Goal: Task Accomplishment & Management: Complete application form

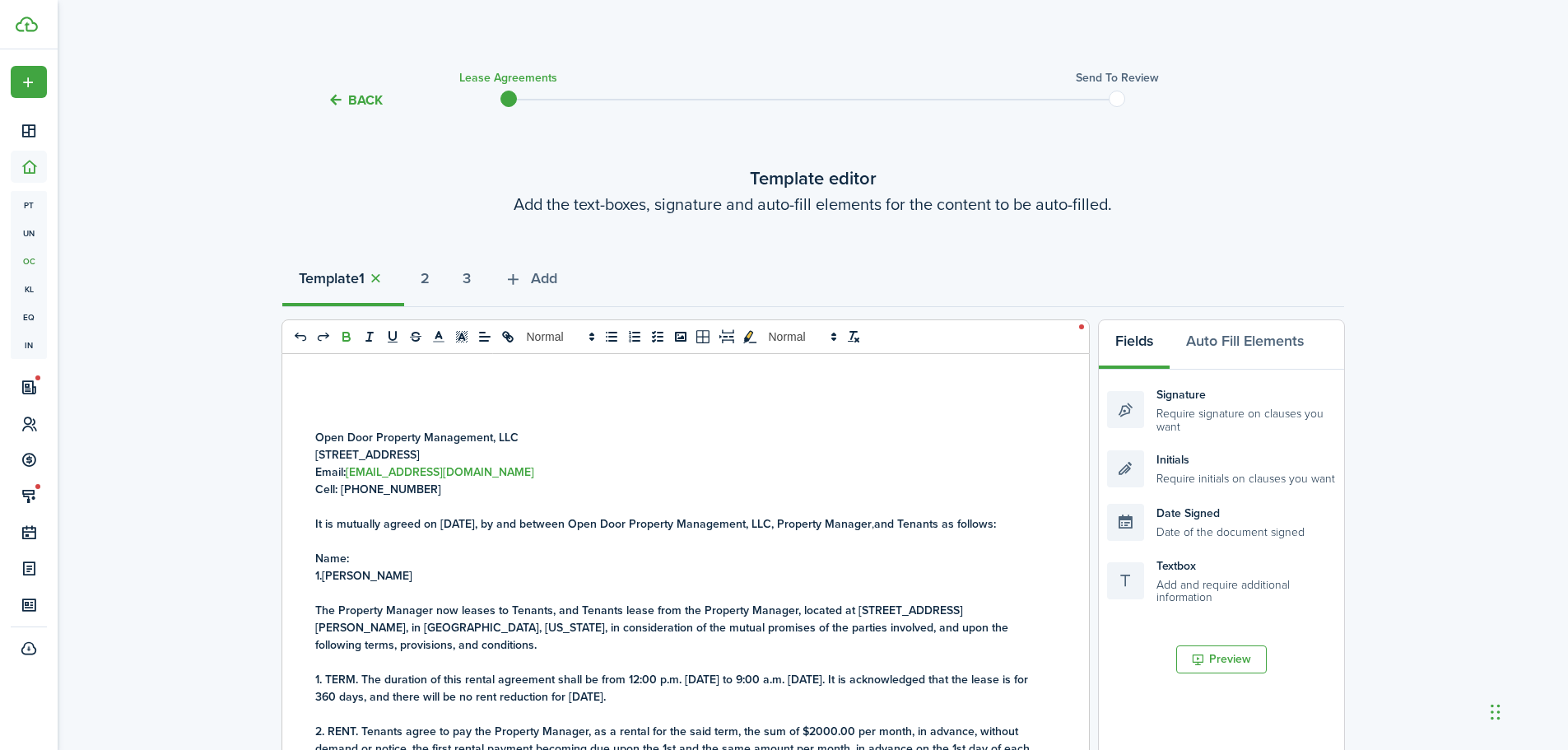
select select "fit"
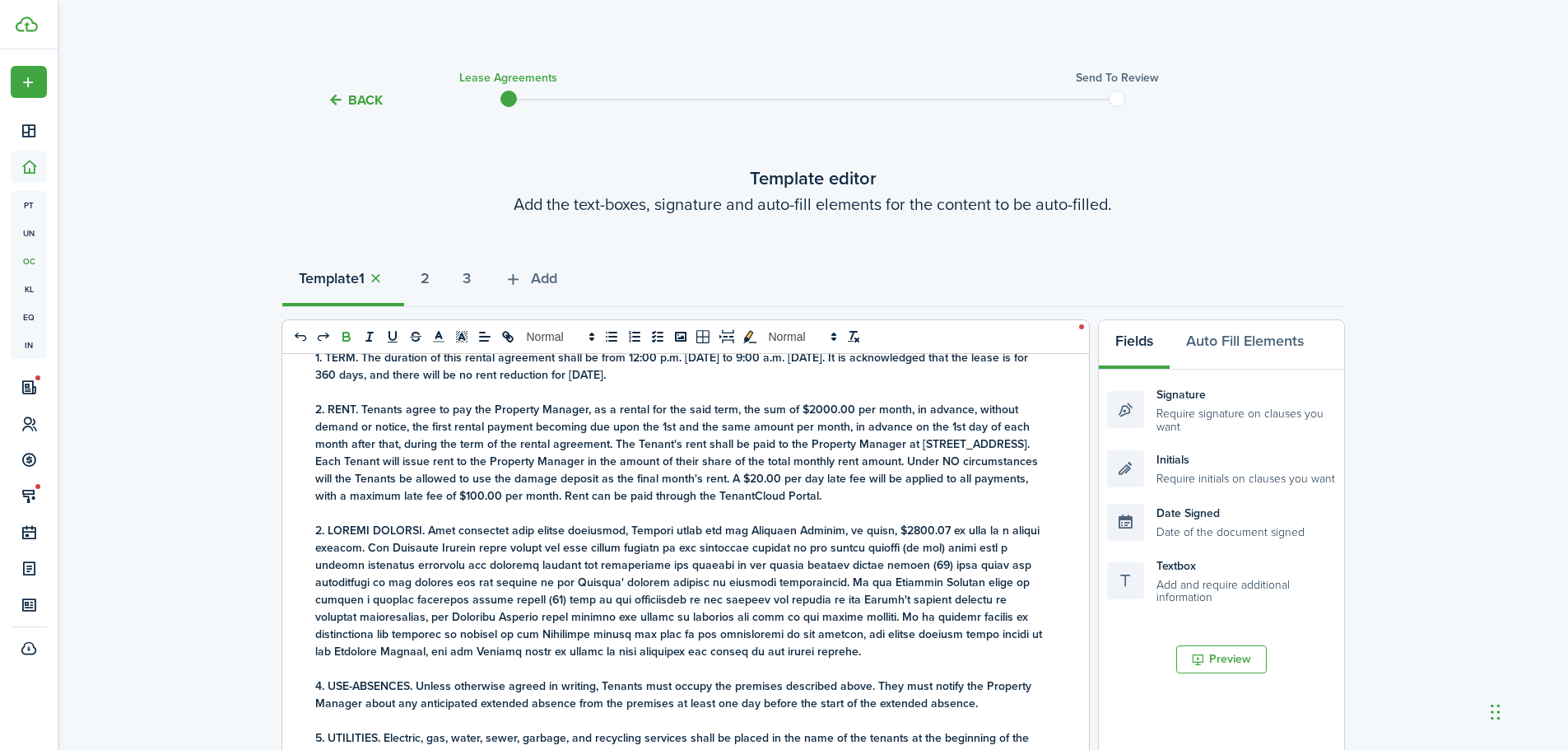
scroll to position [329, 0]
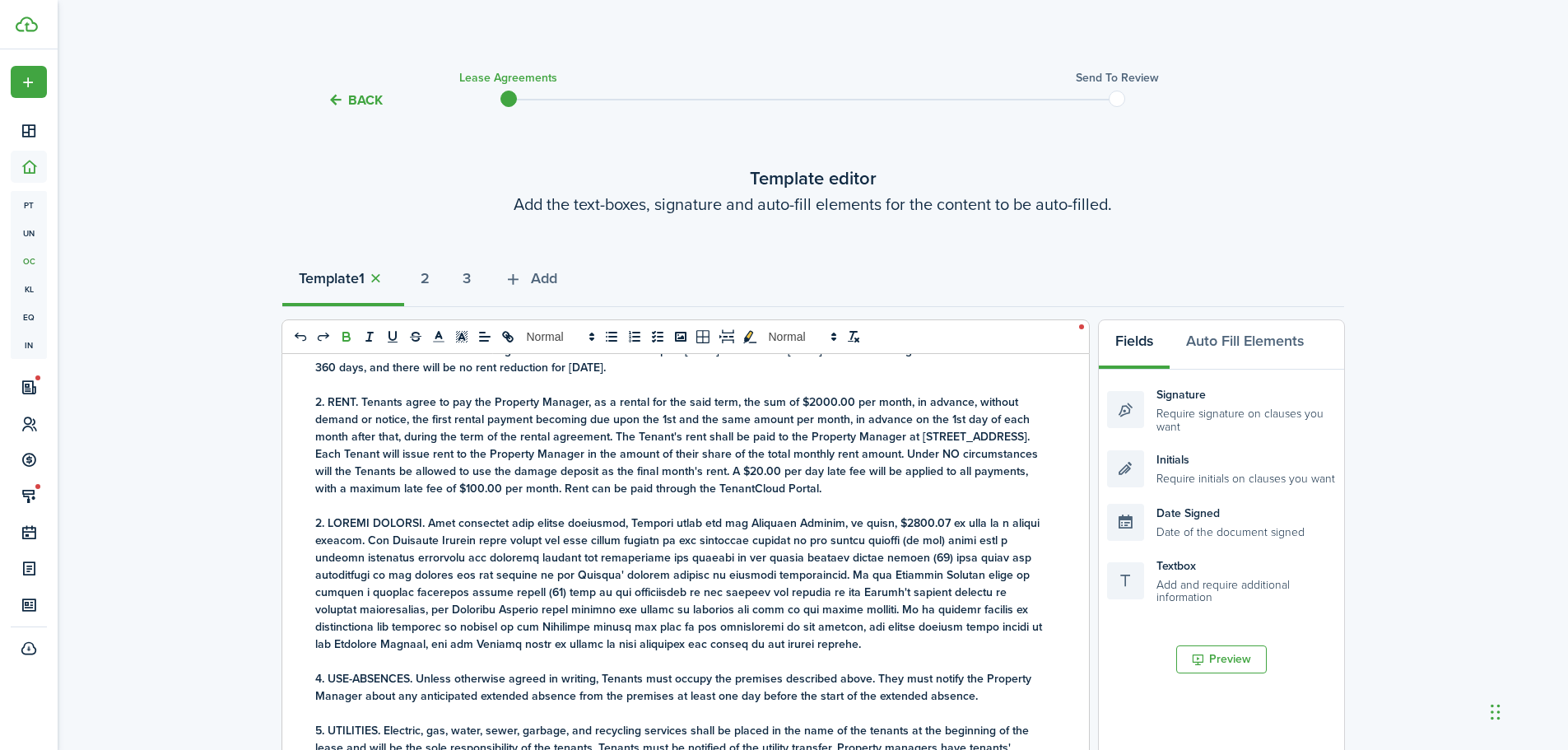
click at [393, 376] on strong "1. TERM. The duration of this rental agreement shall be from 12:00 p.m. [DATE] …" at bounding box center [671, 359] width 713 height 35
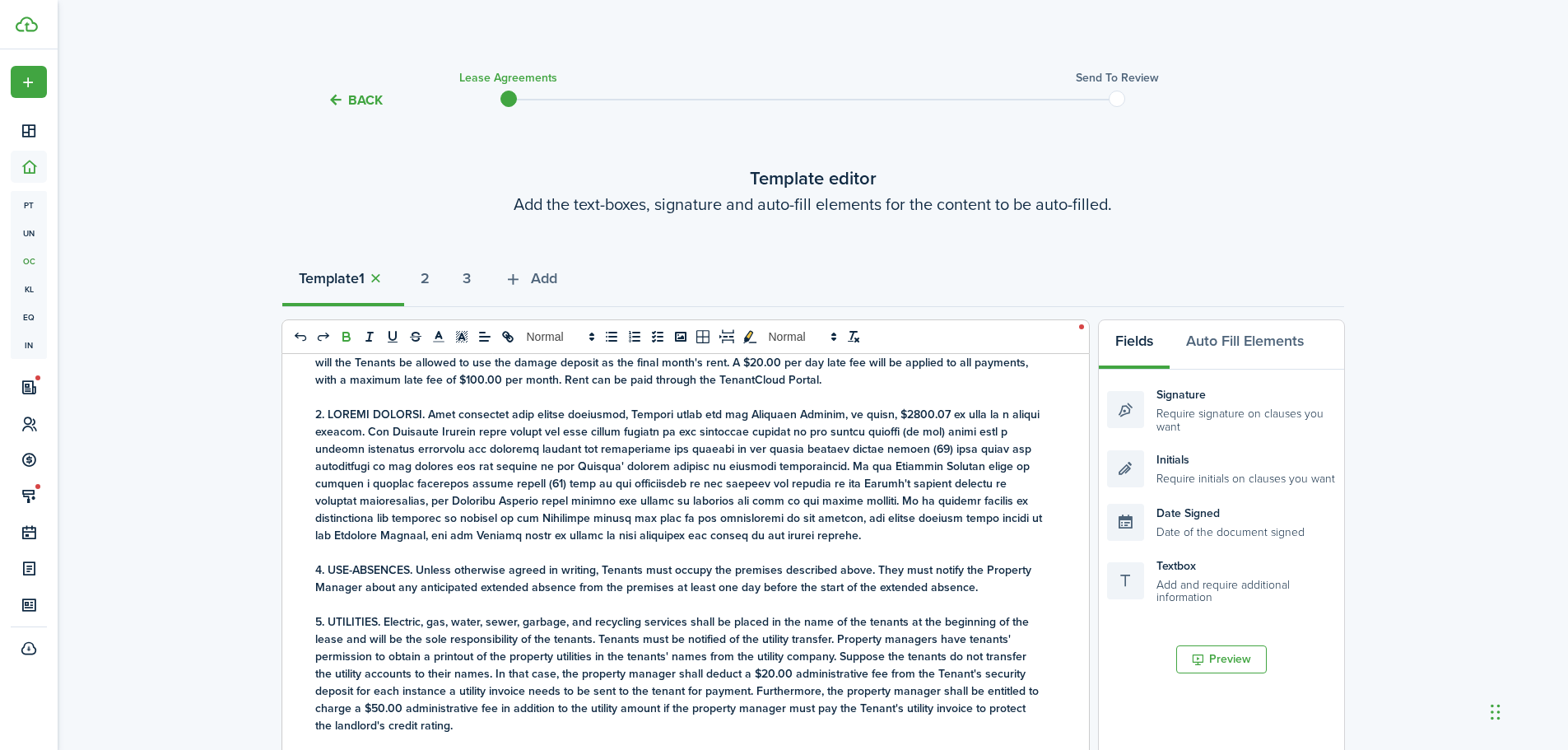
scroll to position [411, 0]
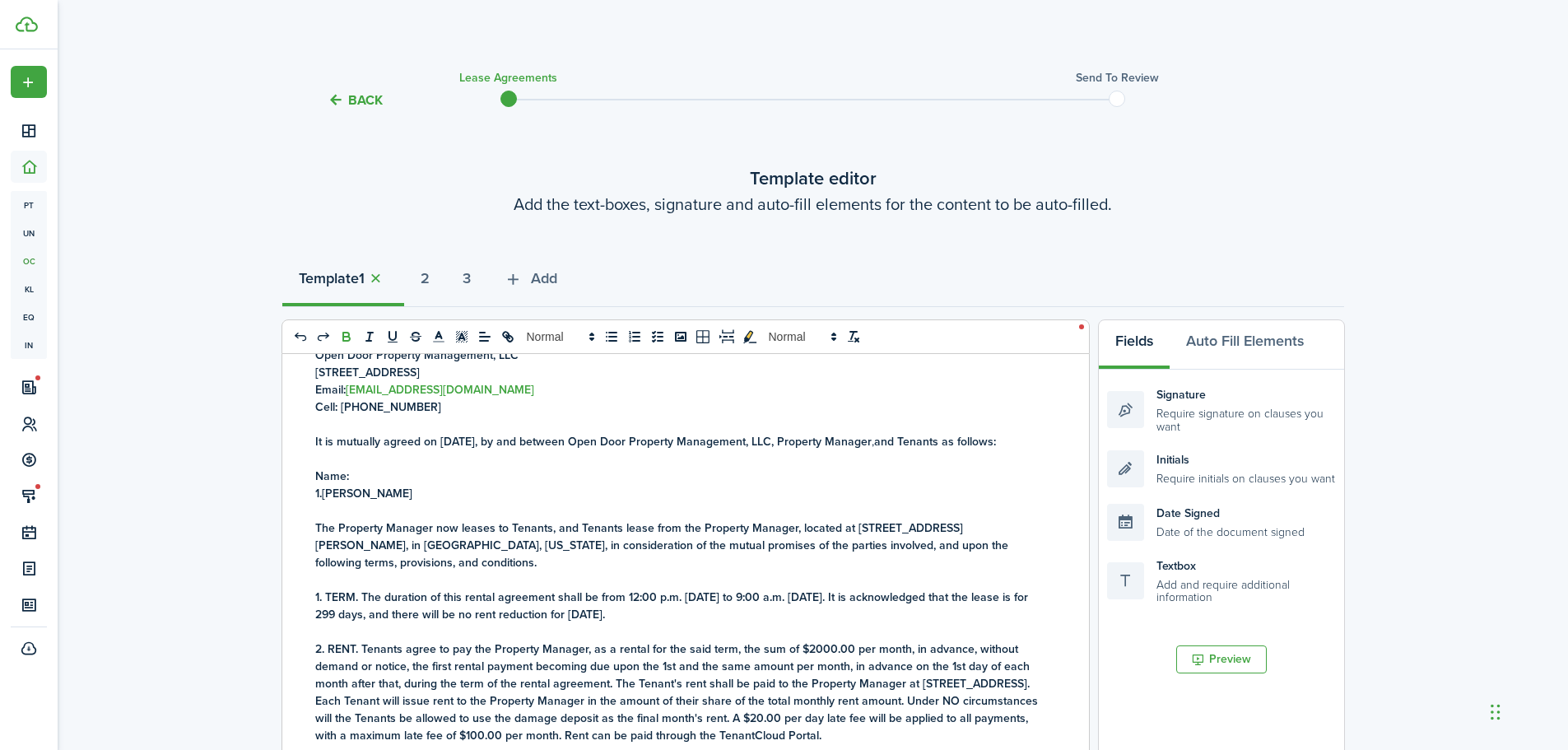
drag, startPoint x: 462, startPoint y: 511, endPoint x: 328, endPoint y: 508, distance: 134.0
click at [328, 502] on p "1. [PERSON_NAME]" at bounding box center [679, 493] width 729 height 18
copy strong "[PERSON_NAME]"
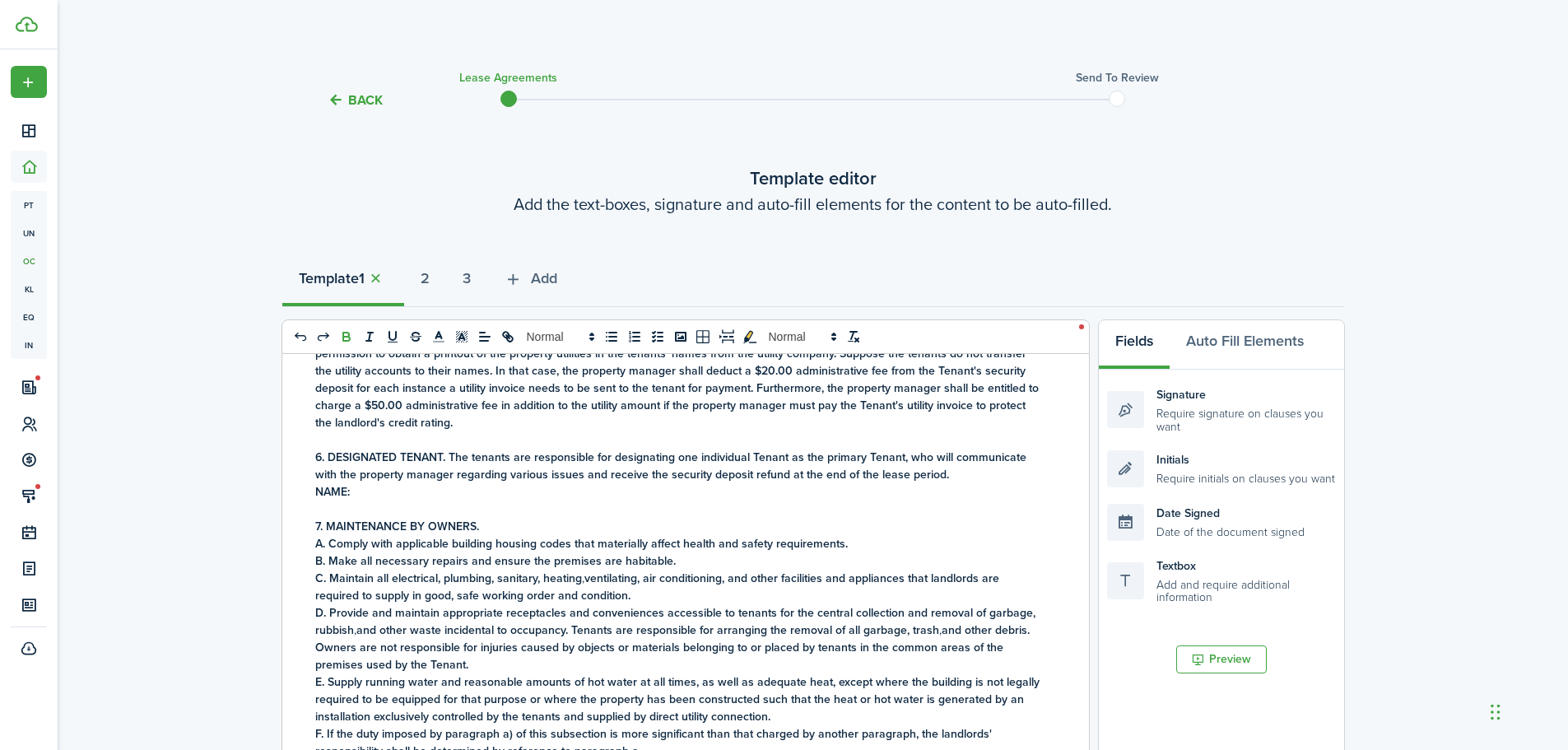
click at [374, 500] on p "NAME:" at bounding box center [679, 492] width 729 height 18
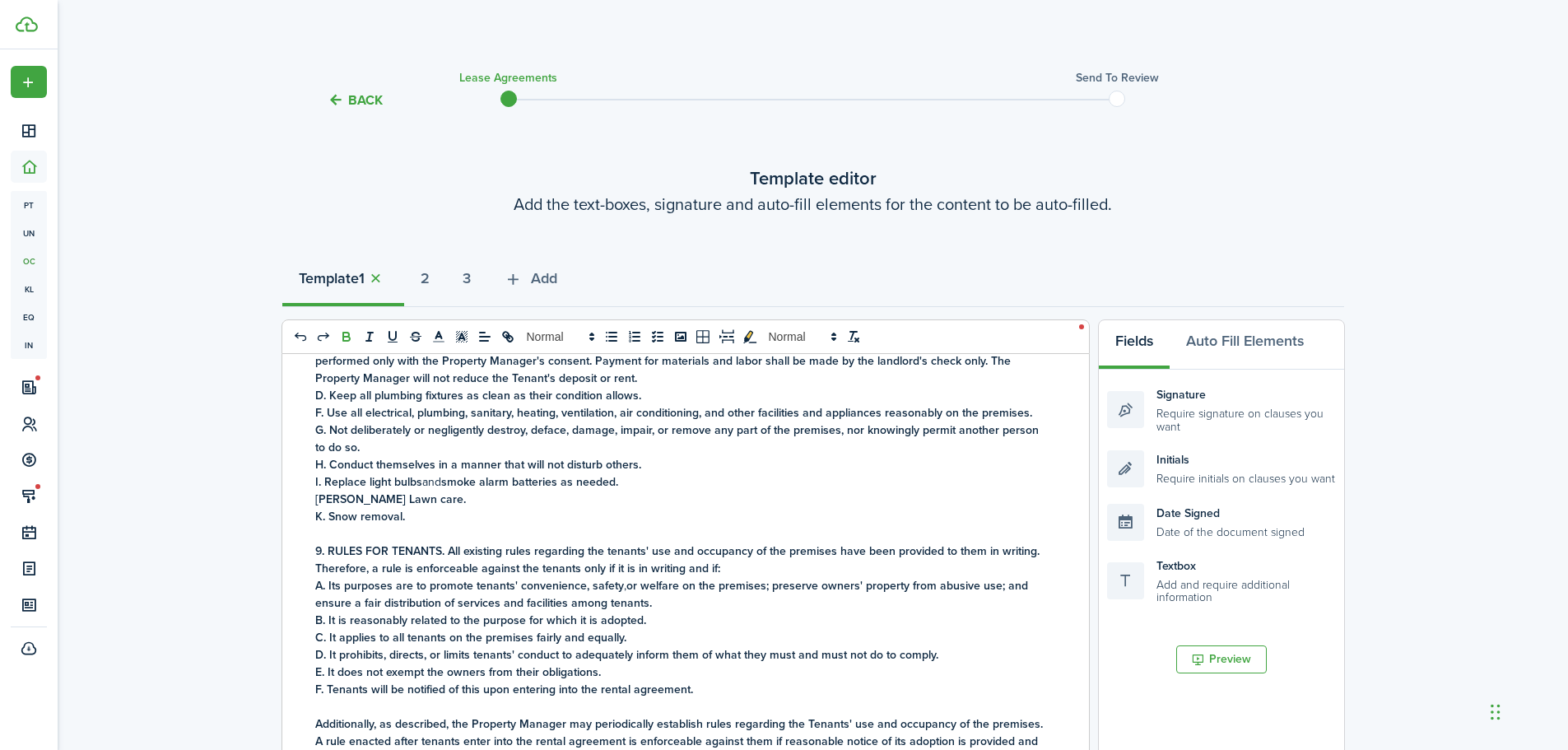
click at [409, 525] on p "K. Snow removal." at bounding box center [679, 517] width 729 height 18
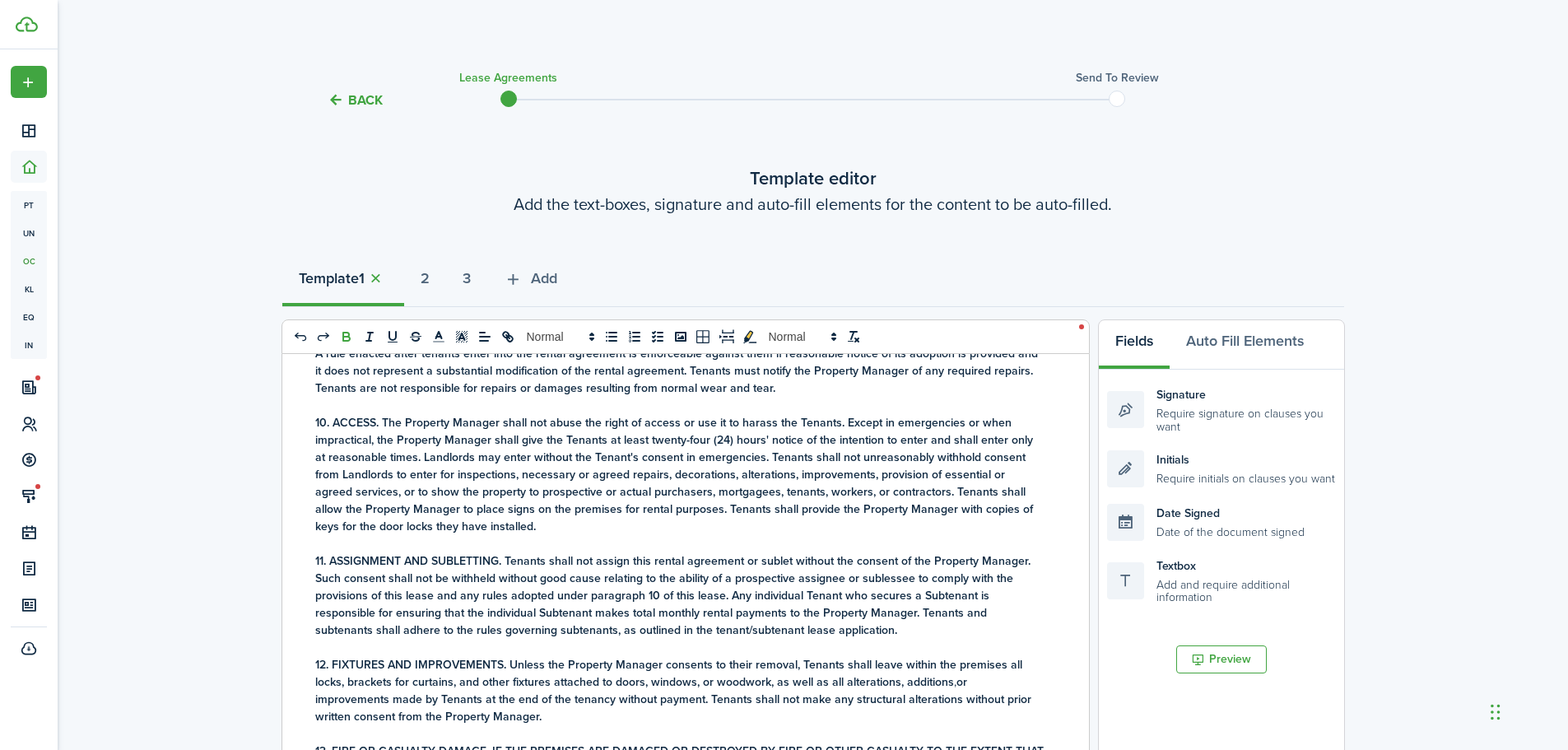
scroll to position [1379, 0]
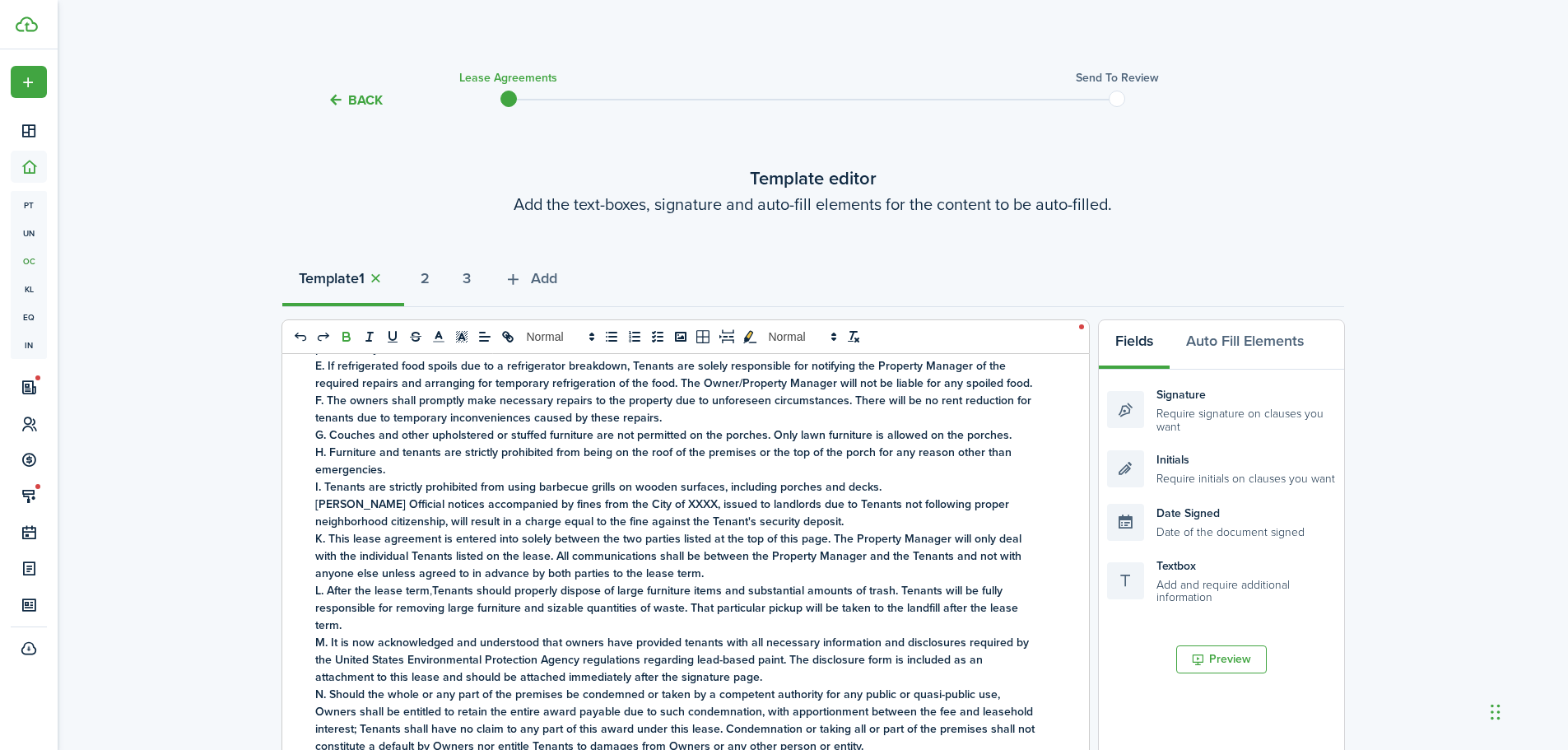
click at [633, 521] on strong "[PERSON_NAME] Official notices accompanied by fines from the City of XXXX, issu…" at bounding box center [661, 513] width 694 height 35
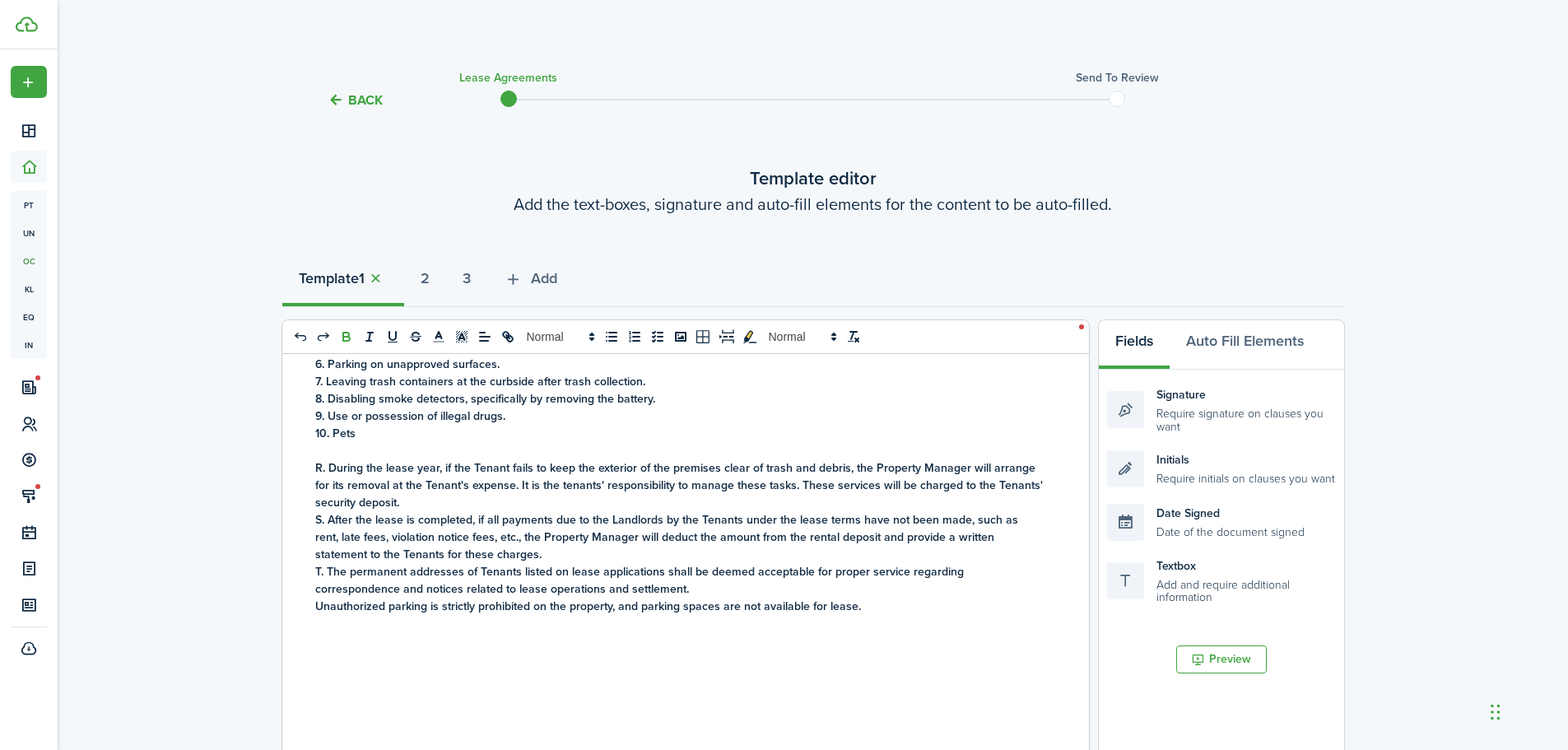
click at [313, 658] on div "Open Door Property Management, LLC [STREET_ADDRESS] Email: [EMAIL_ADDRESS][DOMA…" at bounding box center [679, 677] width 794 height 646
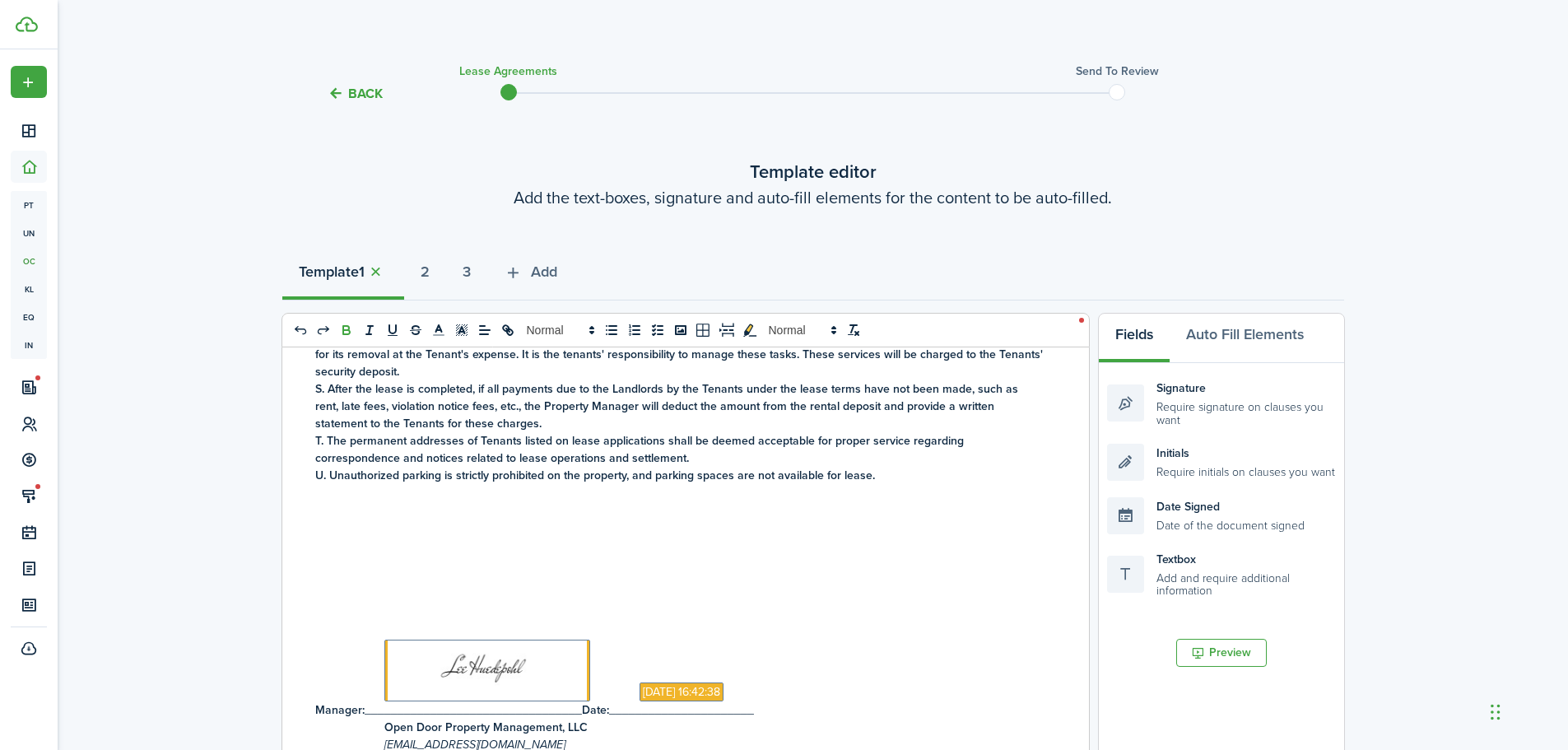
scroll to position [0, 0]
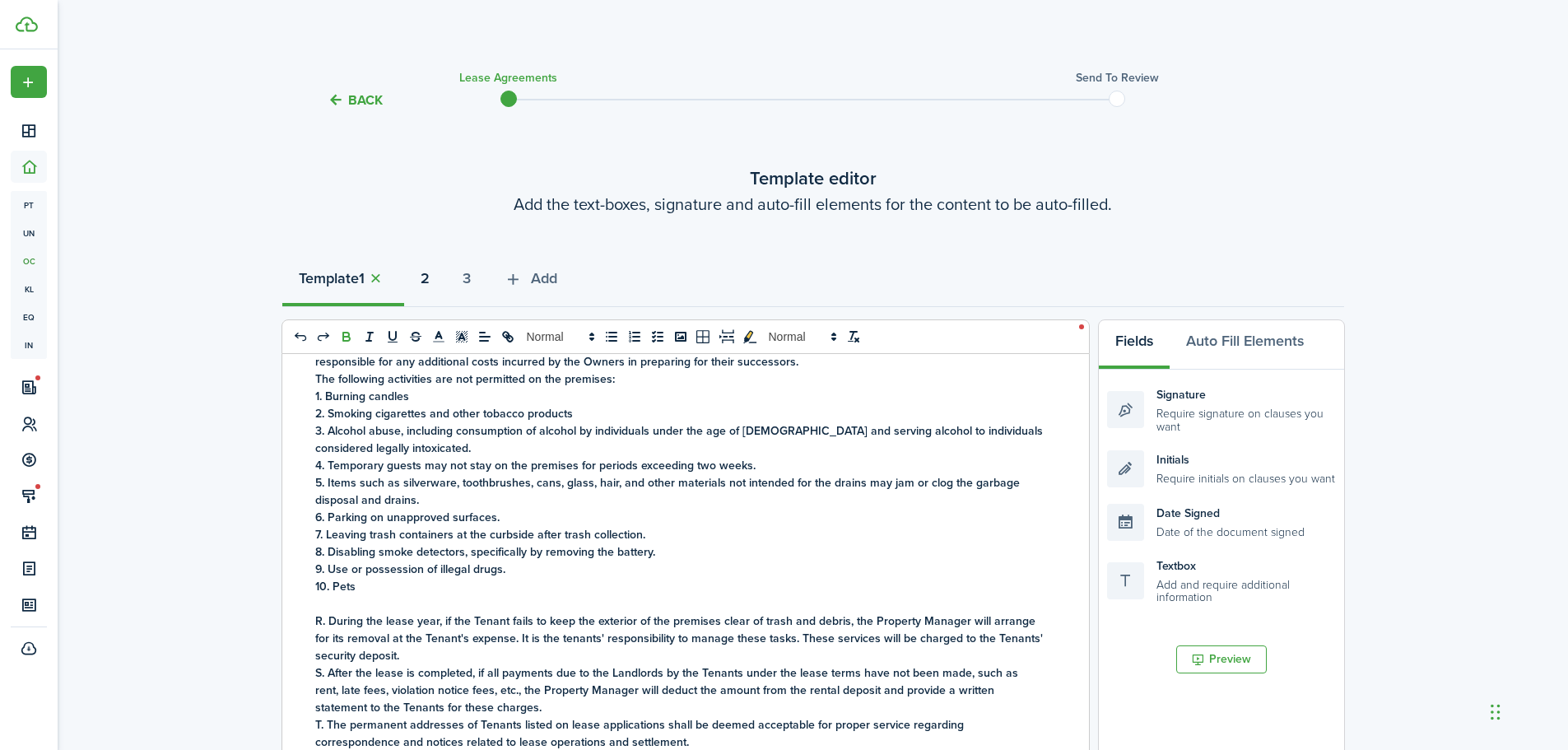
click at [430, 275] on strong "2" at bounding box center [424, 278] width 9 height 22
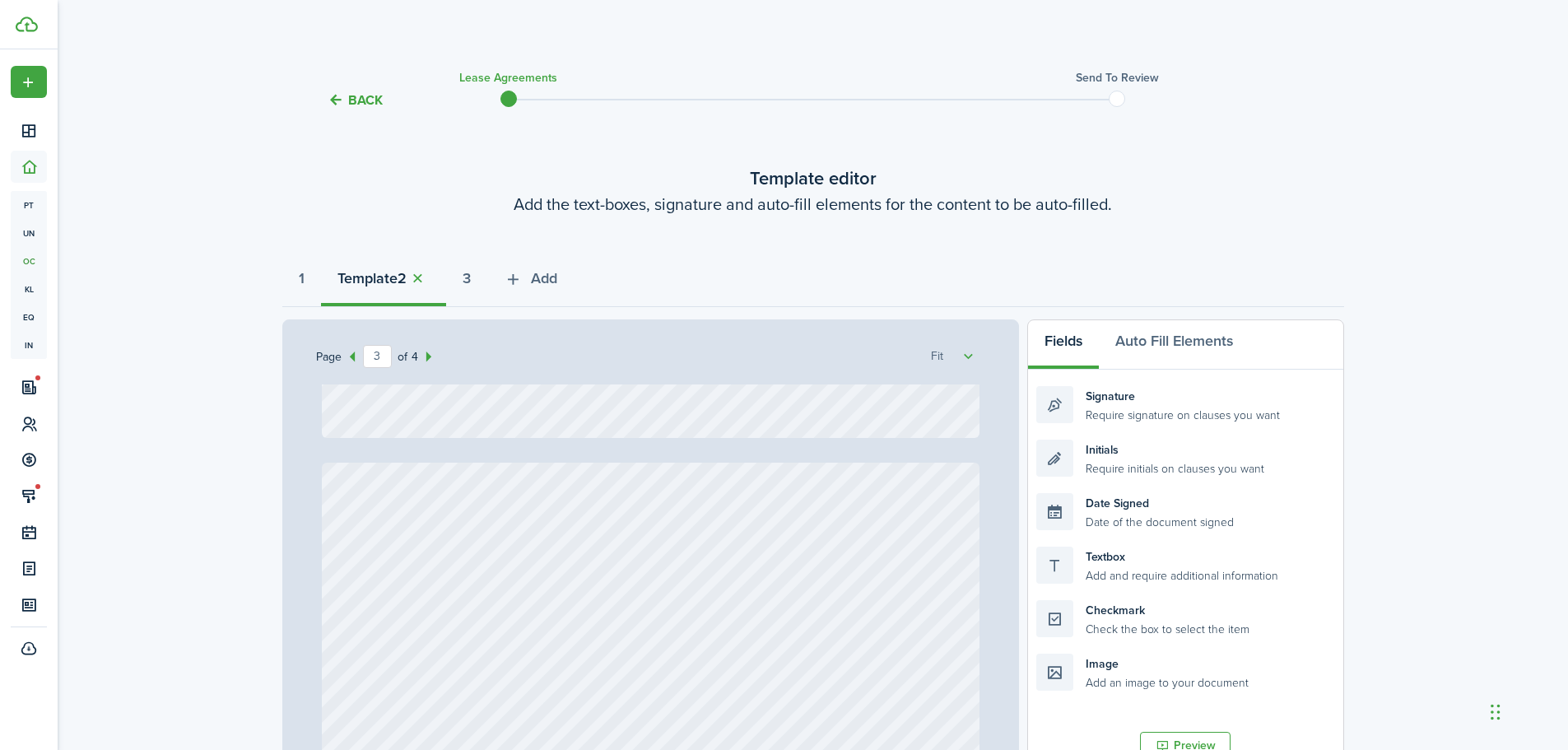
type input "2"
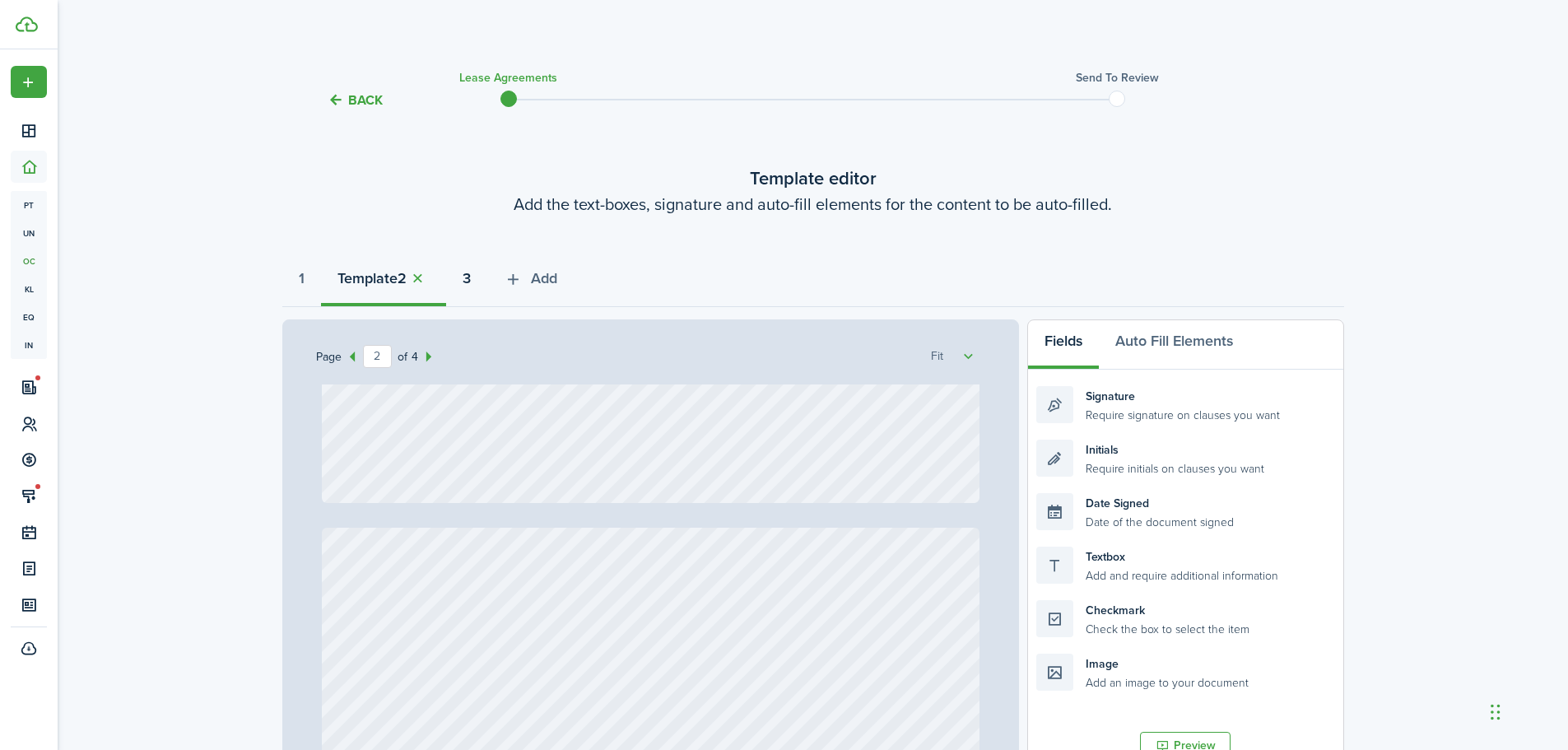
click at [471, 276] on strong "3" at bounding box center [466, 278] width 8 height 22
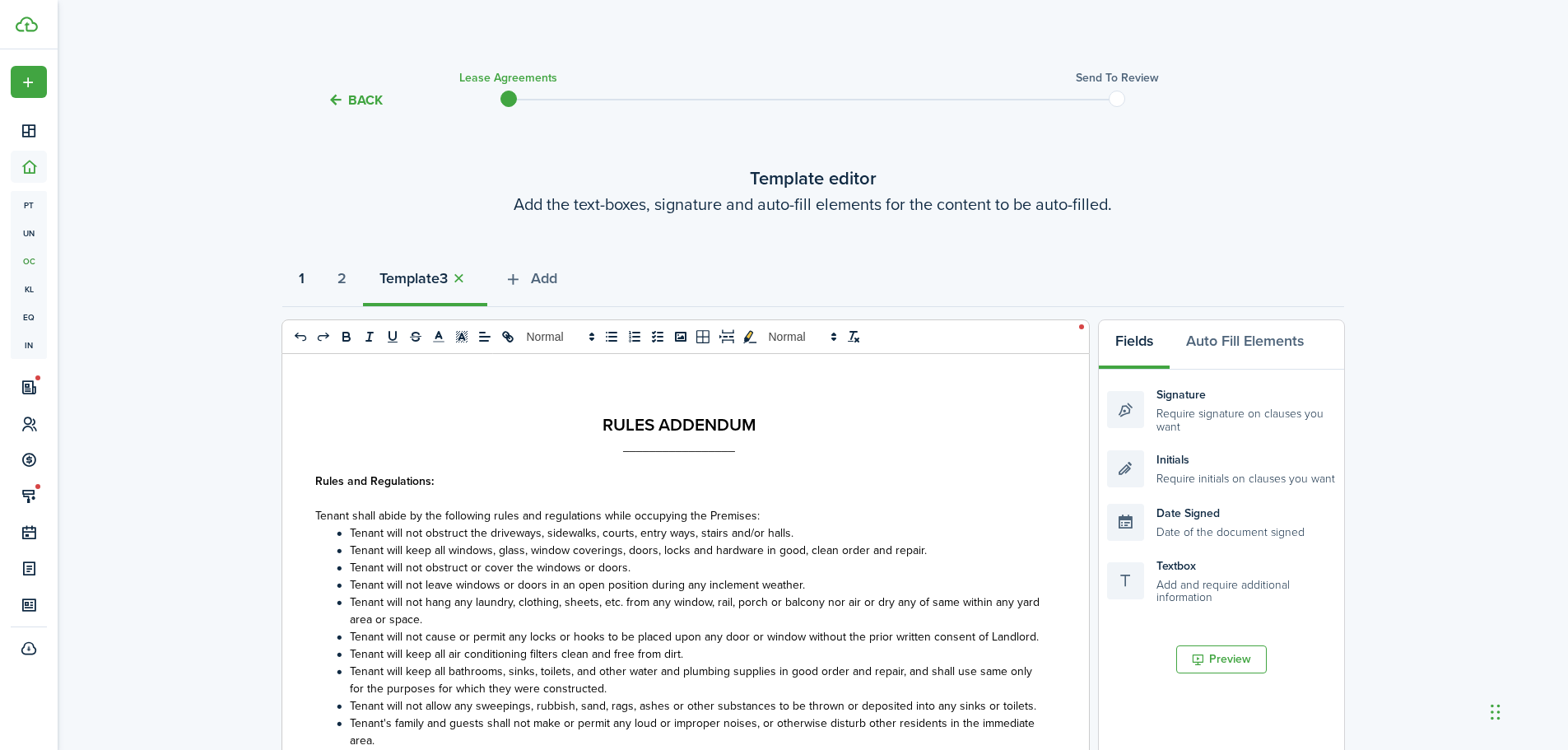
click at [314, 273] on button "1" at bounding box center [302, 282] width 39 height 50
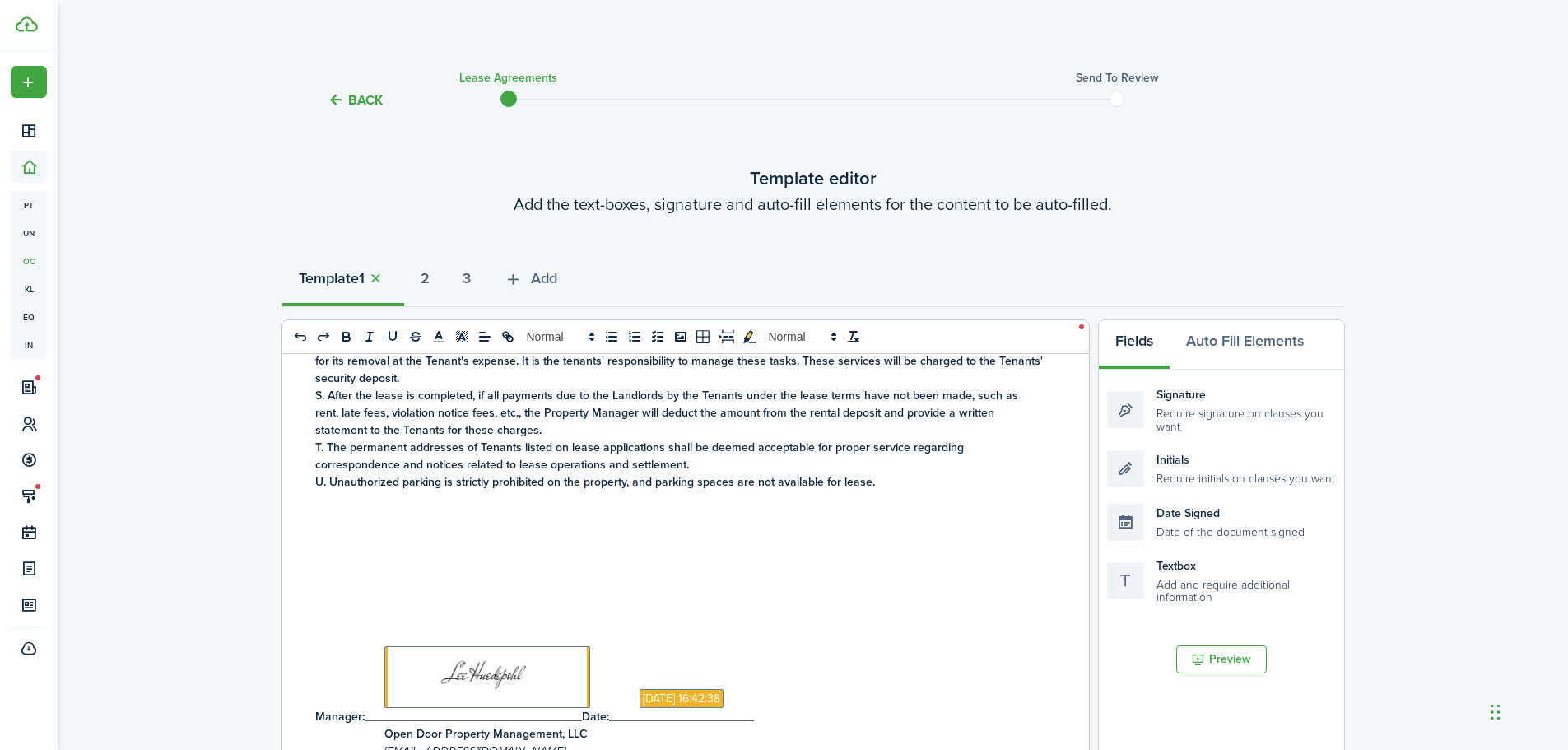
scroll to position [3551, 0]
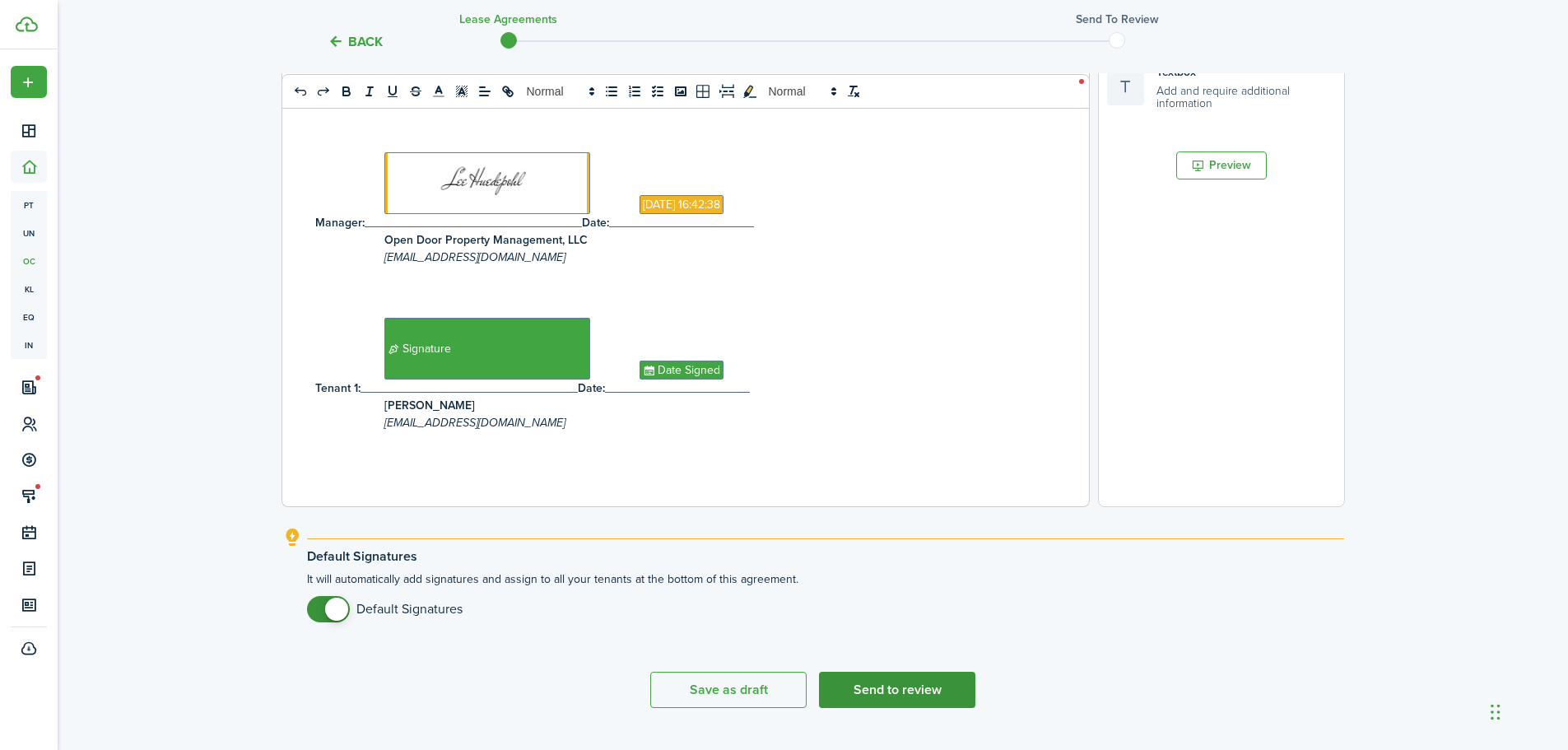
click at [919, 691] on button "Send to review" at bounding box center [897, 689] width 157 height 36
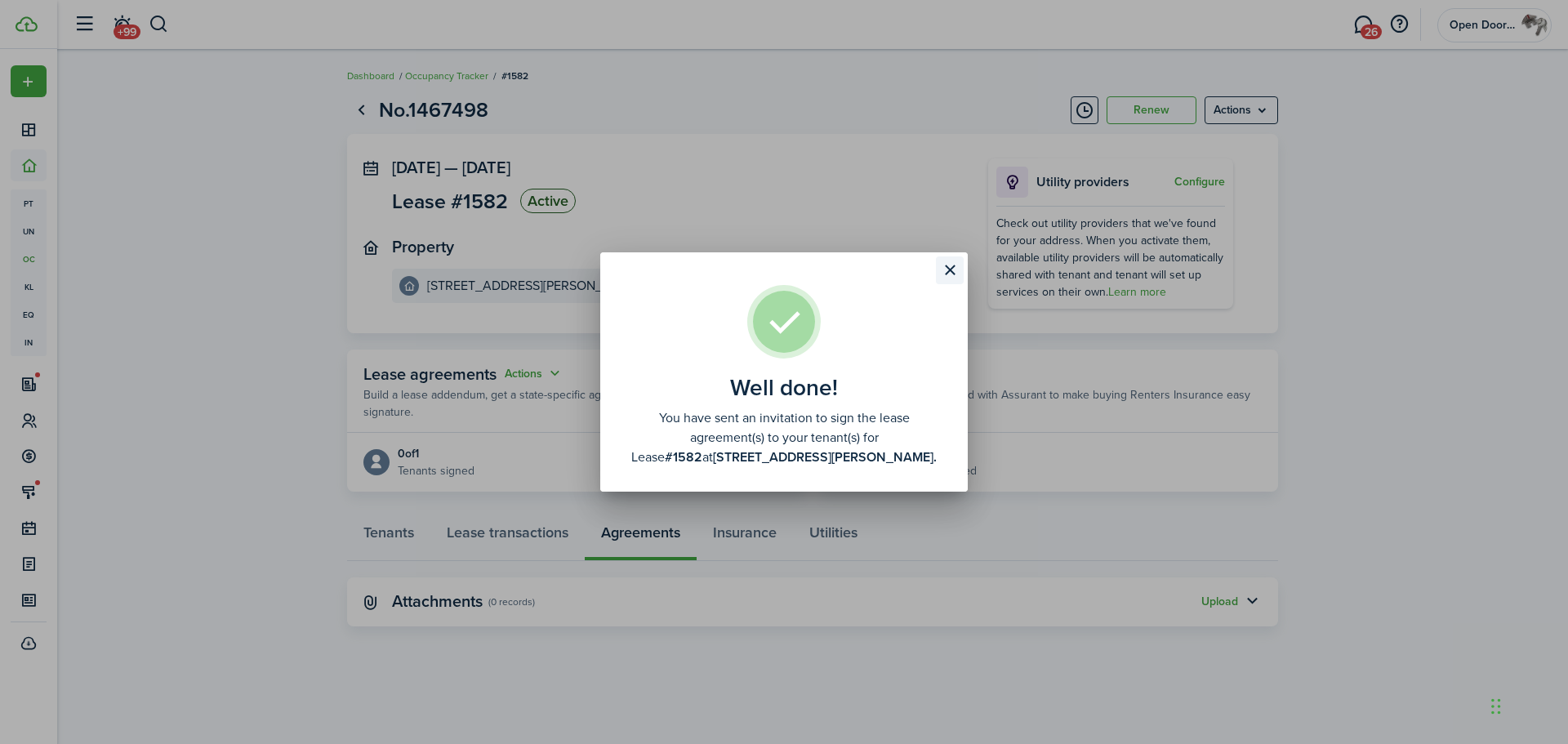
click at [947, 266] on button "Close modal" at bounding box center [950, 270] width 28 height 28
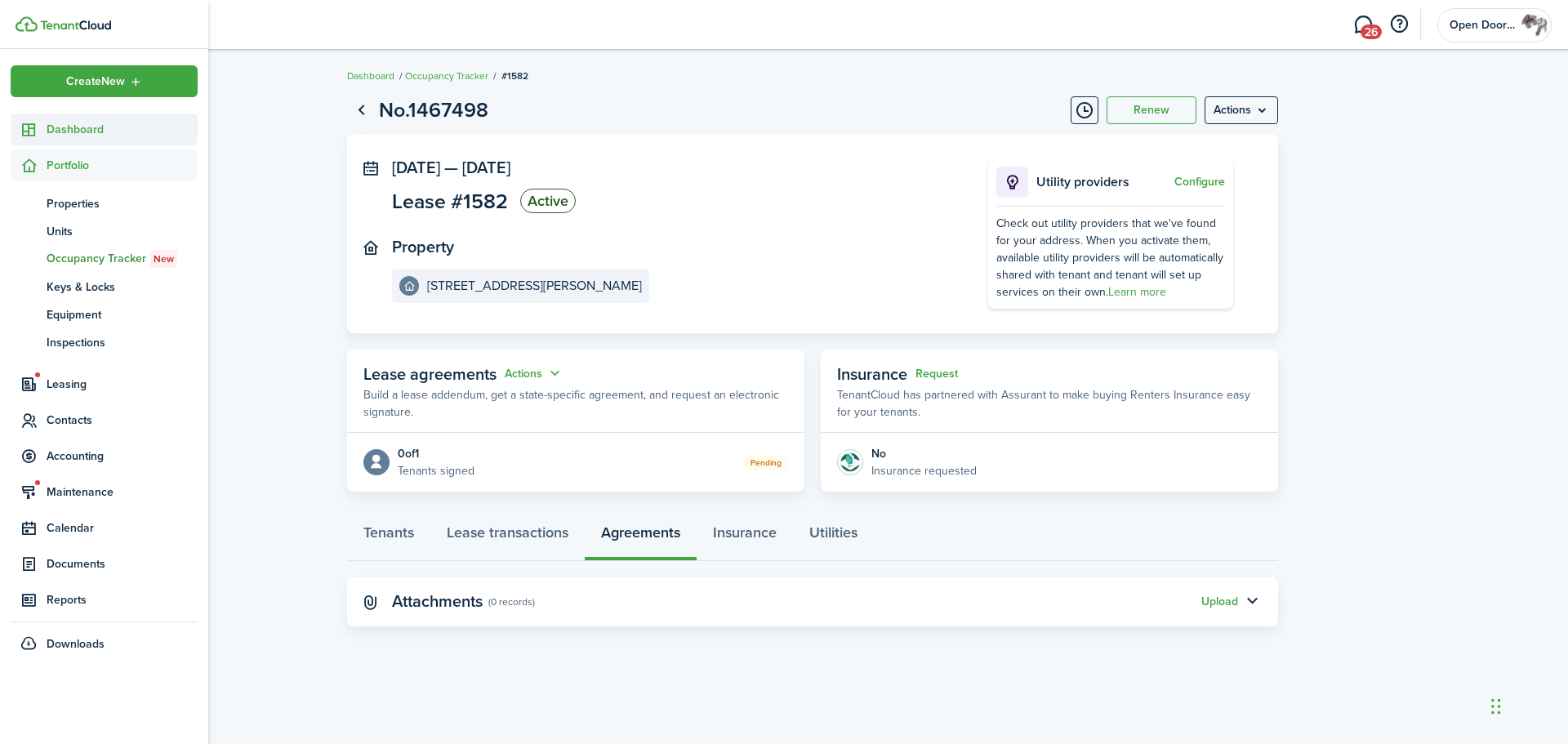
click at [62, 128] on span "Dashboard" at bounding box center [122, 129] width 152 height 17
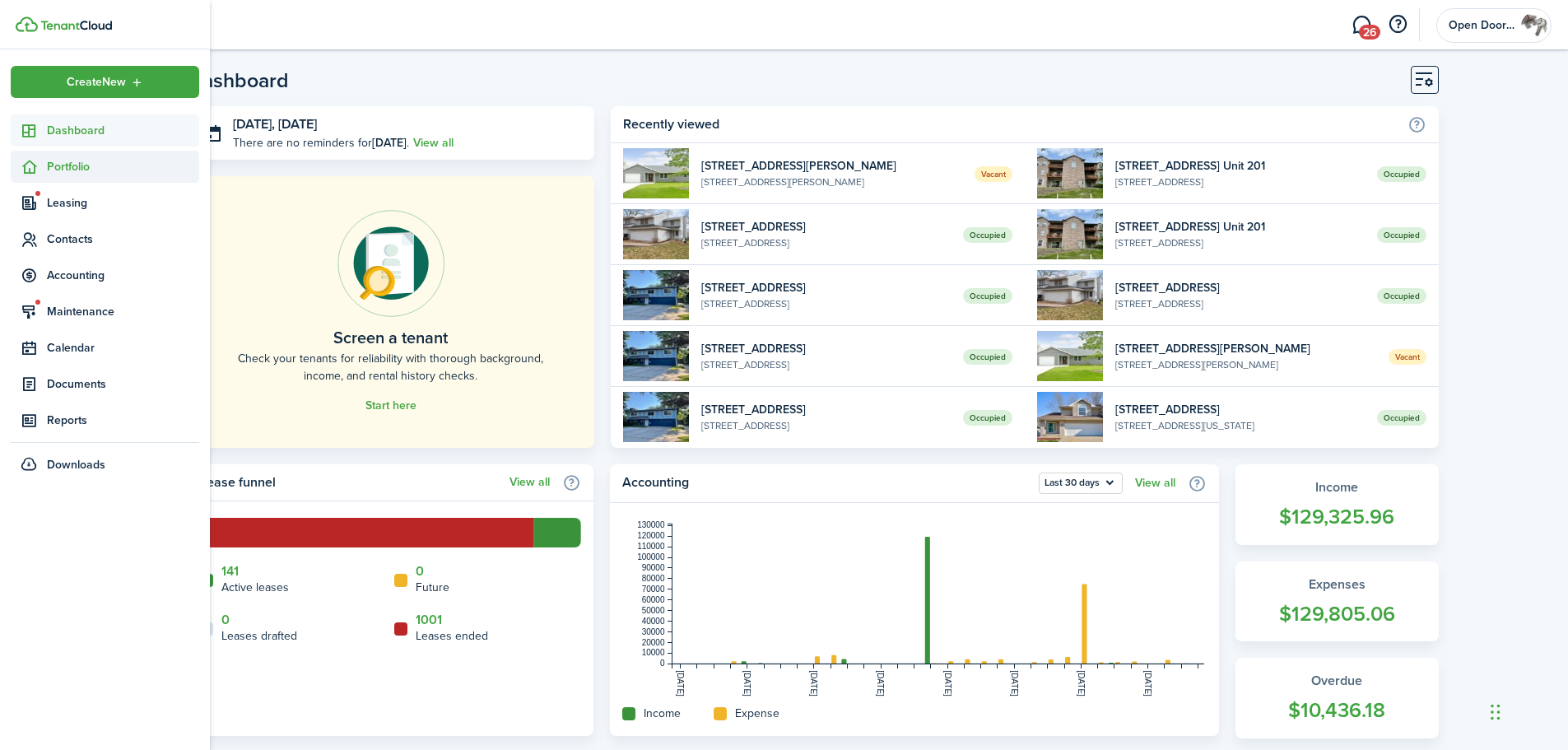
click at [64, 170] on span "Portfolio" at bounding box center [123, 166] width 153 height 18
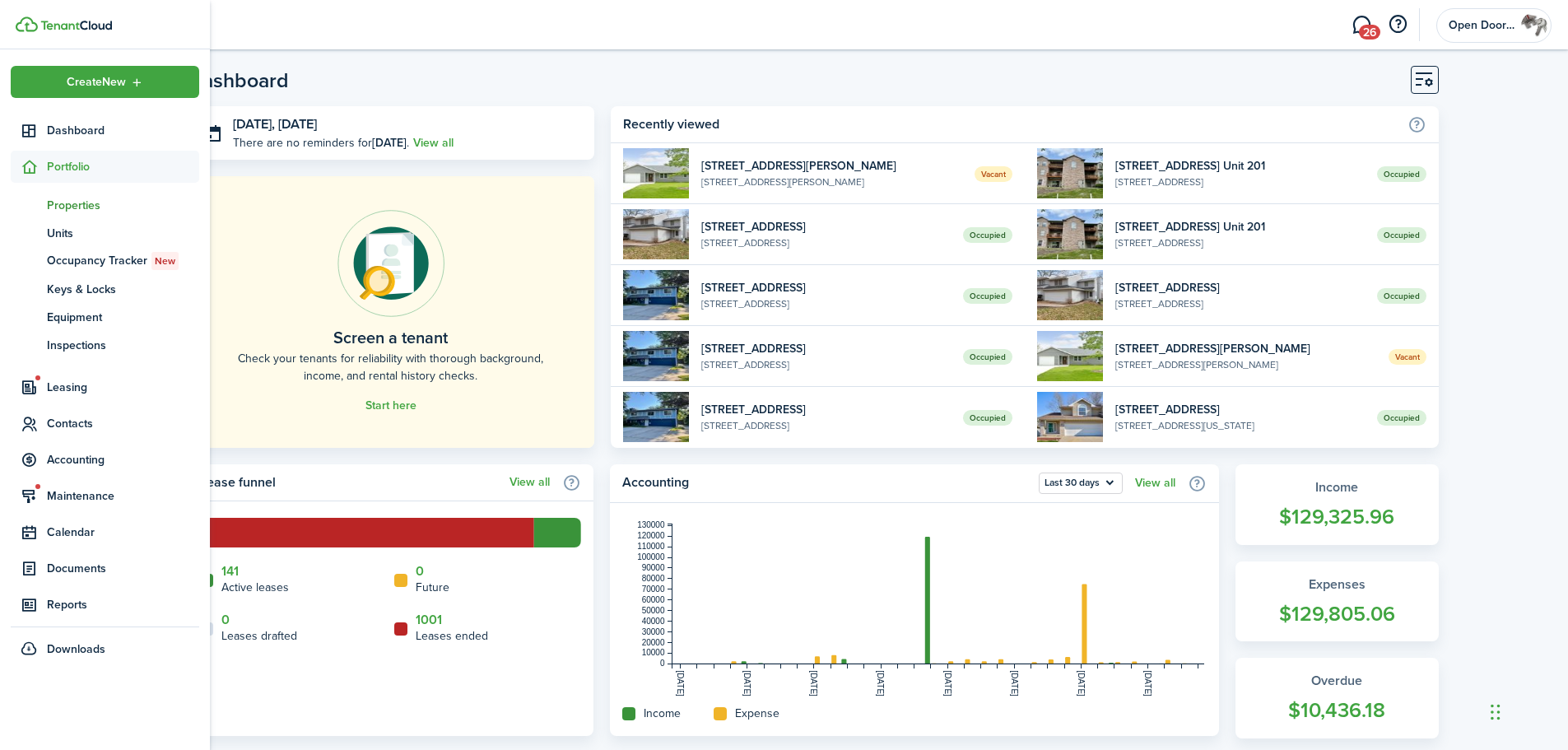
click at [66, 205] on span "Properties" at bounding box center [123, 205] width 153 height 18
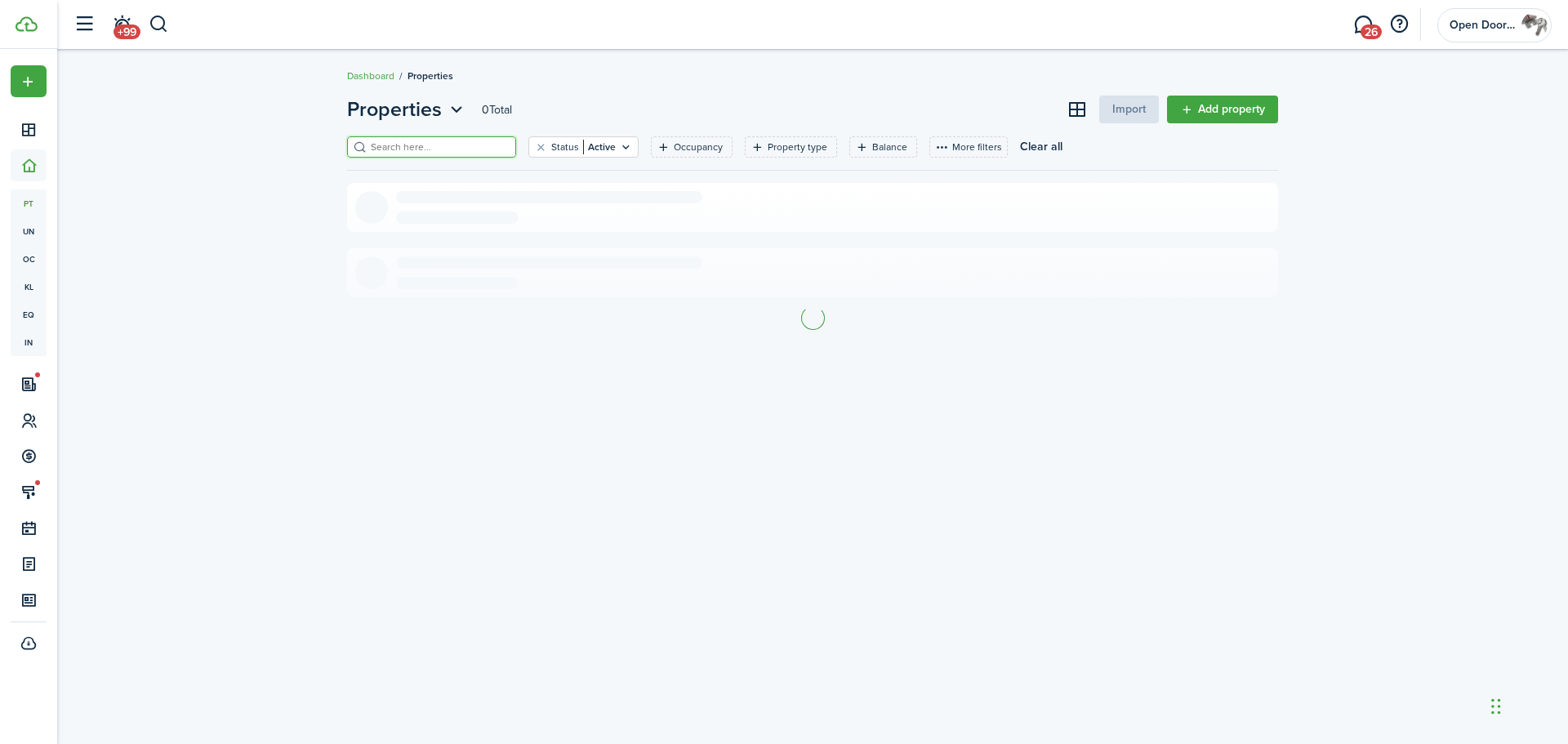
click at [390, 141] on input "search" at bounding box center [438, 148] width 144 height 15
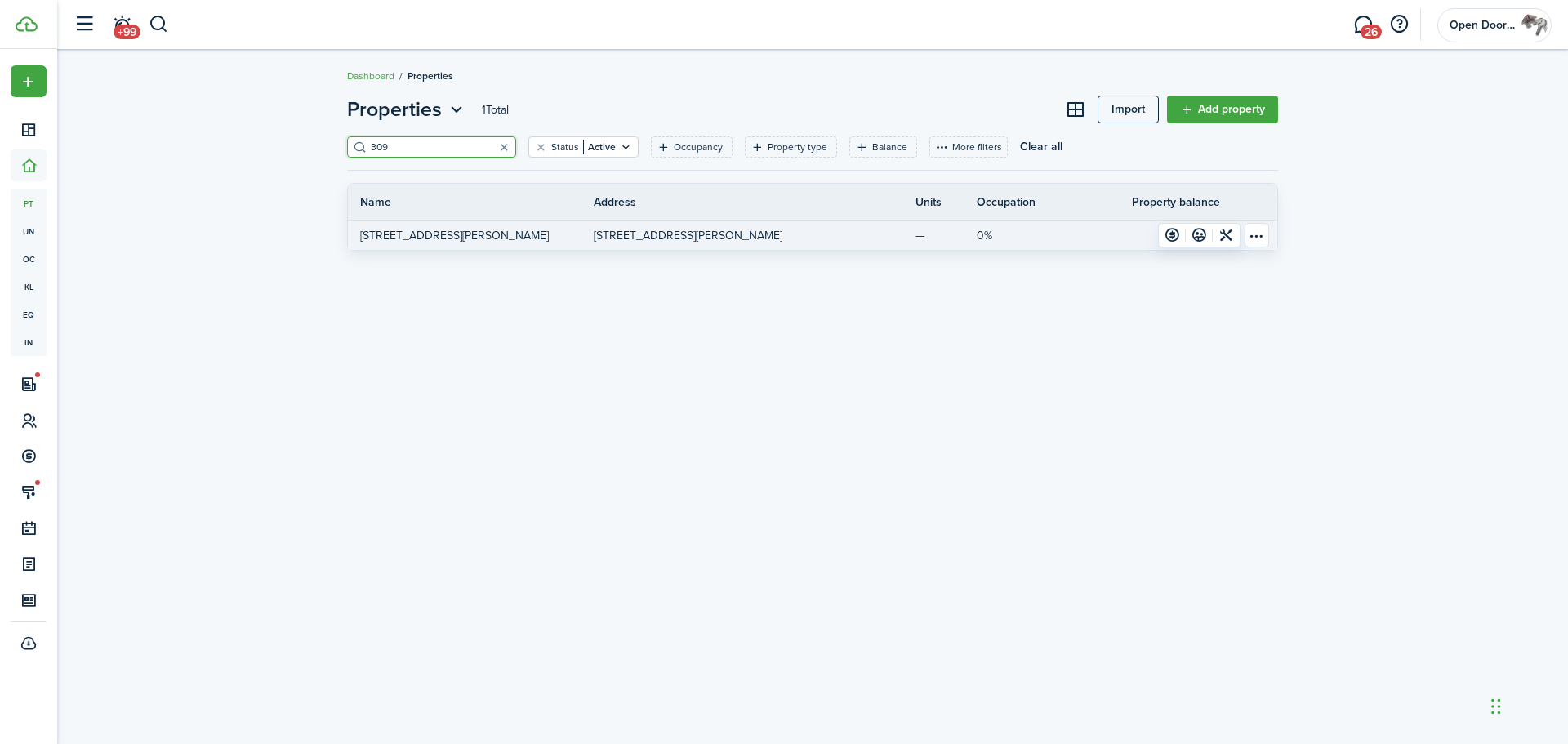
type input "309"
click at [416, 231] on p "[STREET_ADDRESS][PERSON_NAME]" at bounding box center [454, 235] width 188 height 17
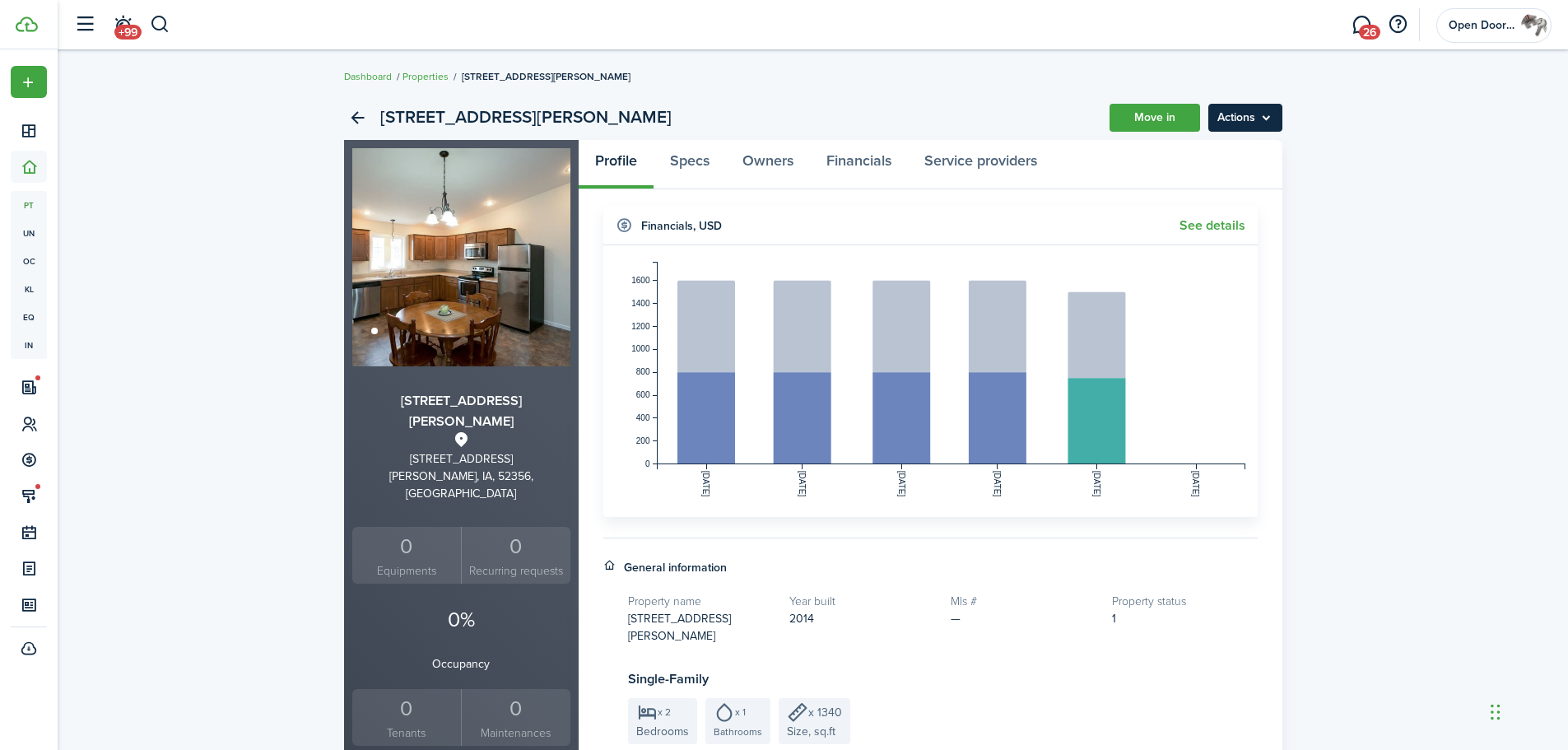
click at [1258, 120] on menu-btn "Actions" at bounding box center [1245, 118] width 74 height 28
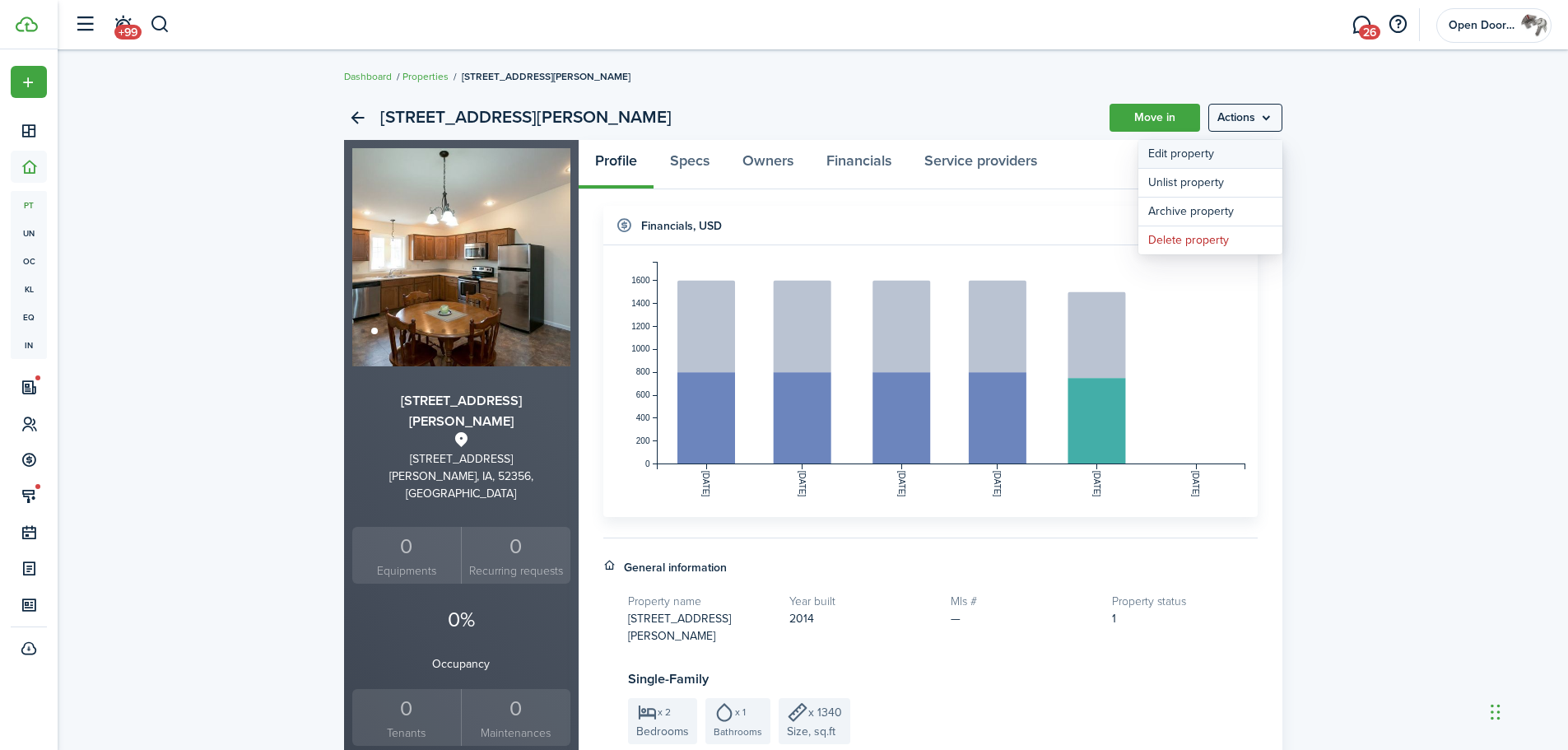
click at [1194, 154] on link "Edit property" at bounding box center [1210, 154] width 144 height 28
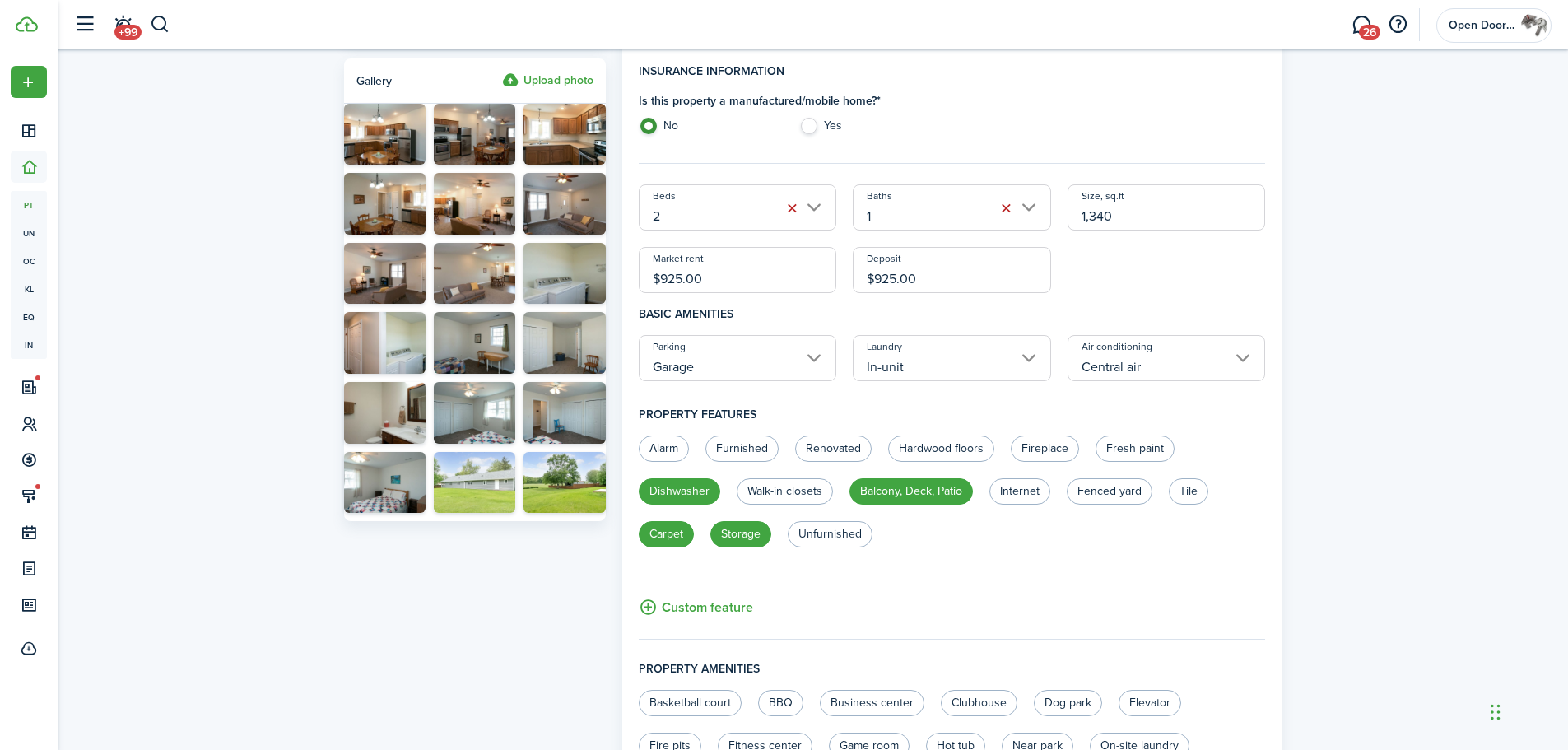
scroll to position [329, 0]
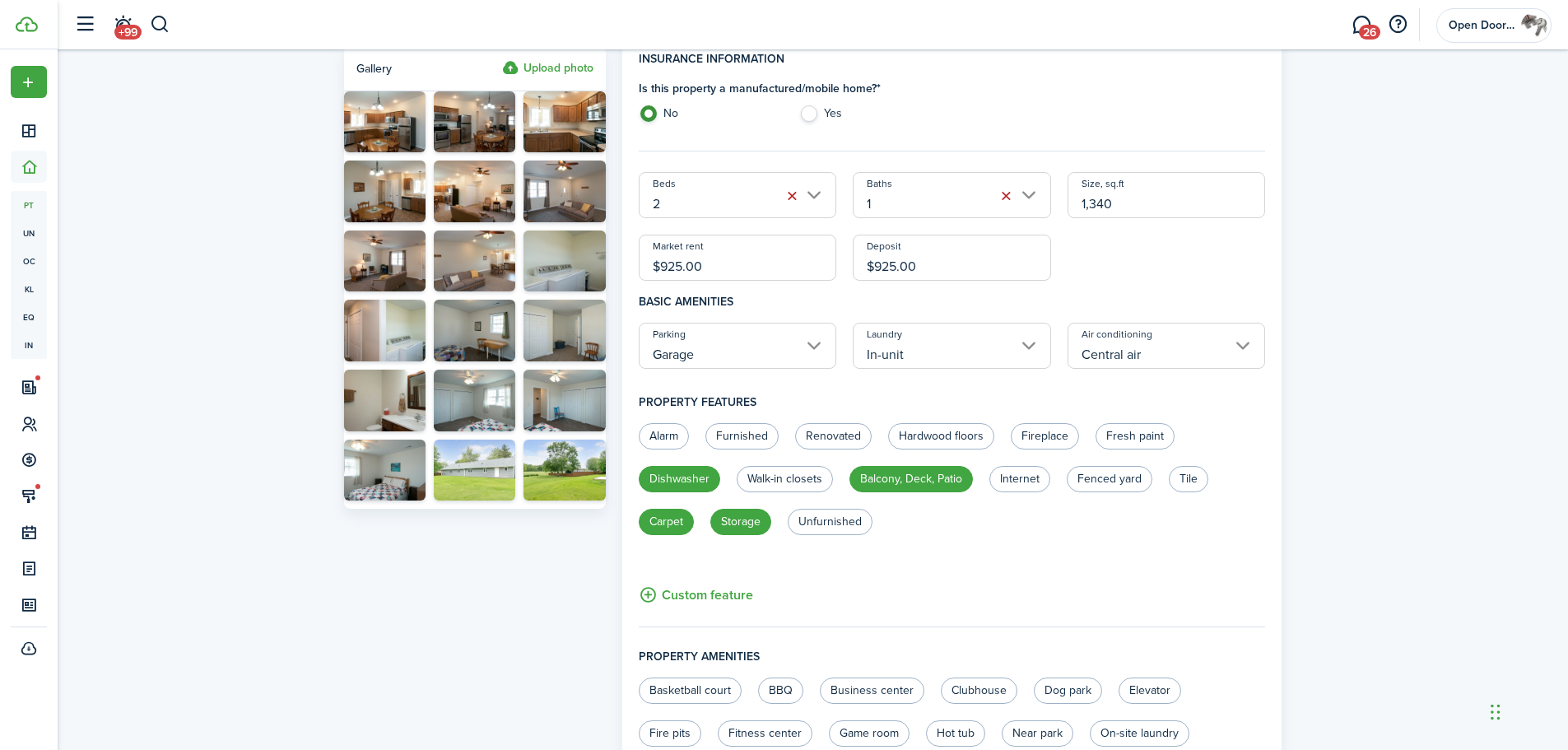
drag, startPoint x: 711, startPoint y: 266, endPoint x: 648, endPoint y: 278, distance: 64.1
click at [648, 278] on input "$925.00" at bounding box center [738, 257] width 198 height 46
type input "$900.00"
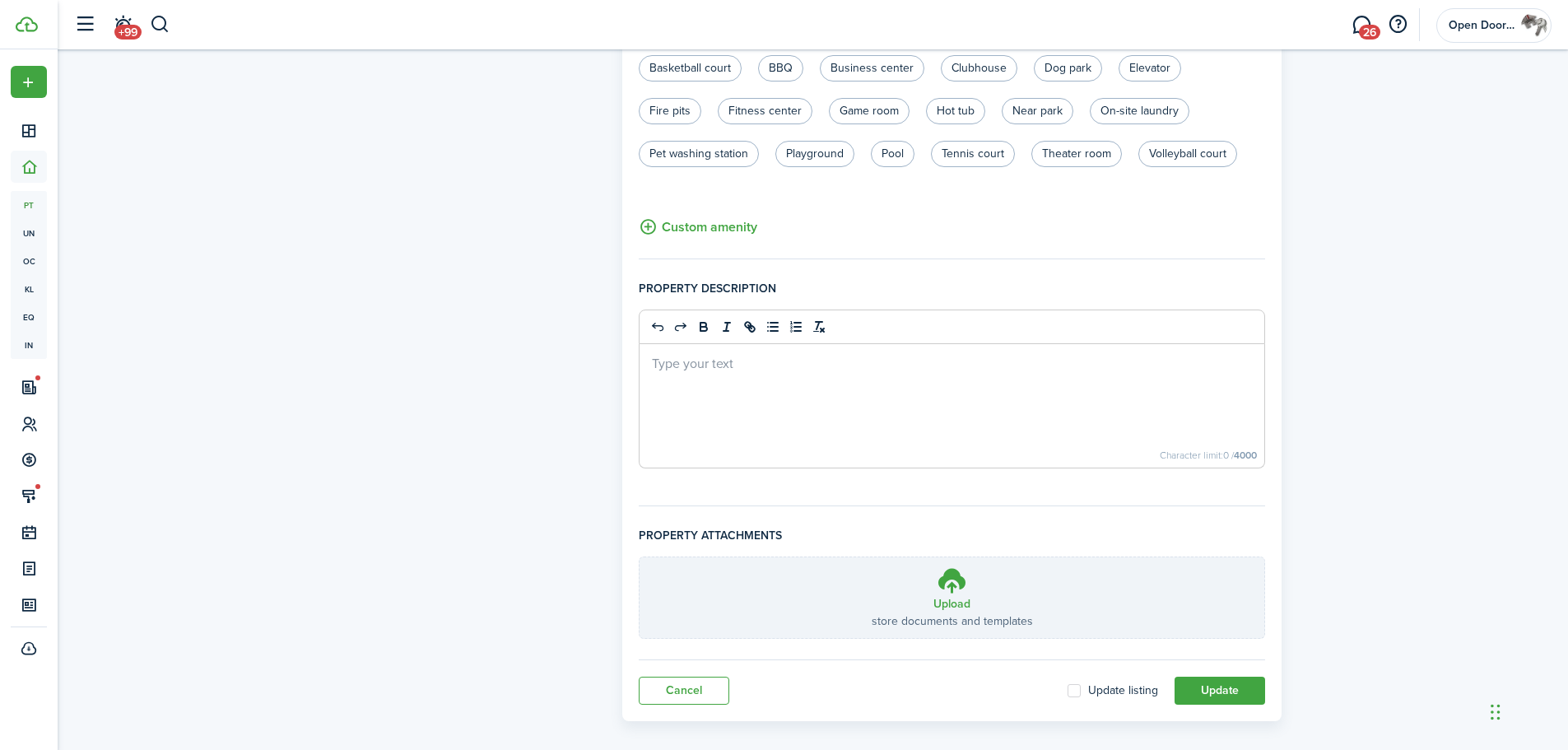
scroll to position [968, 0]
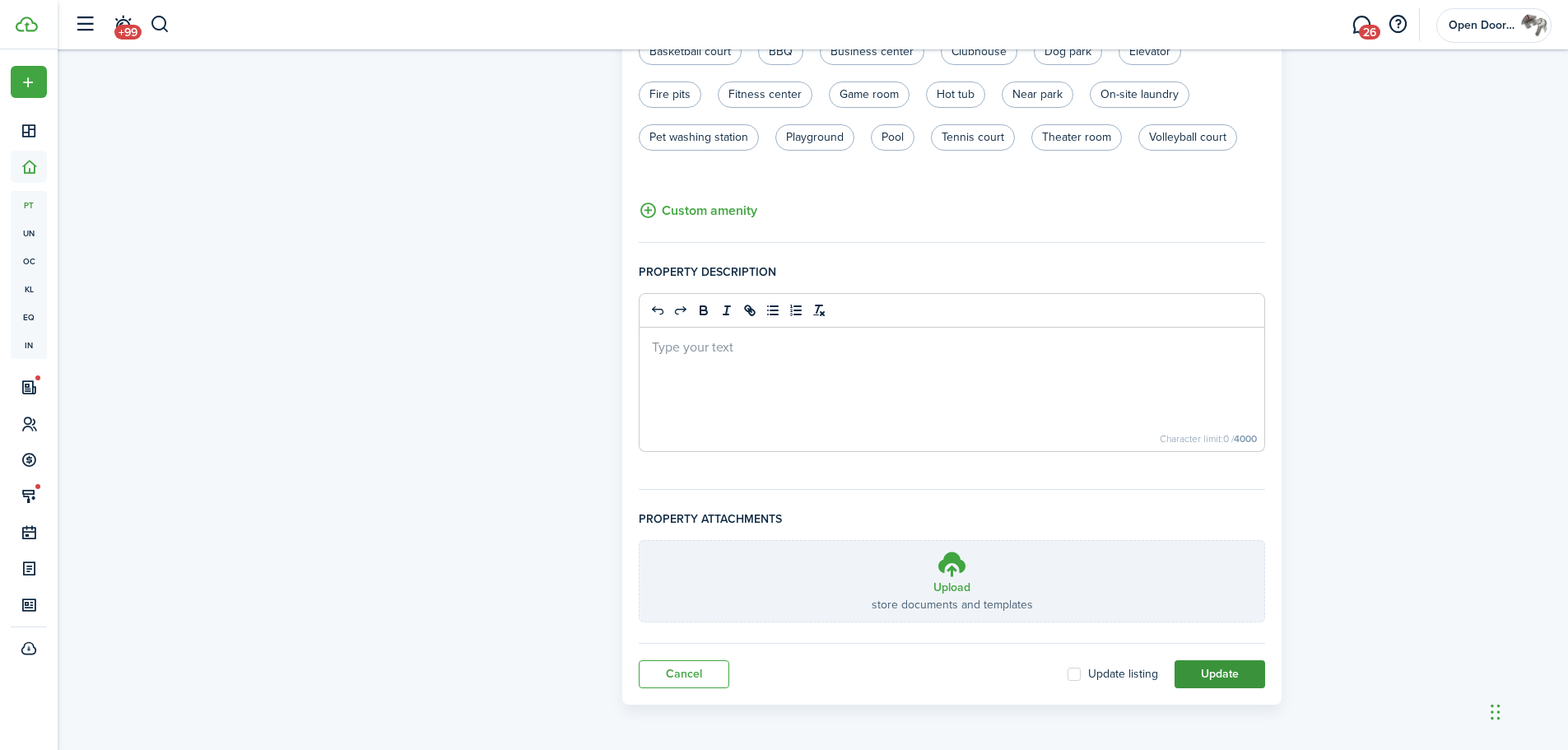
click at [1202, 673] on button "Update" at bounding box center [1219, 674] width 90 height 28
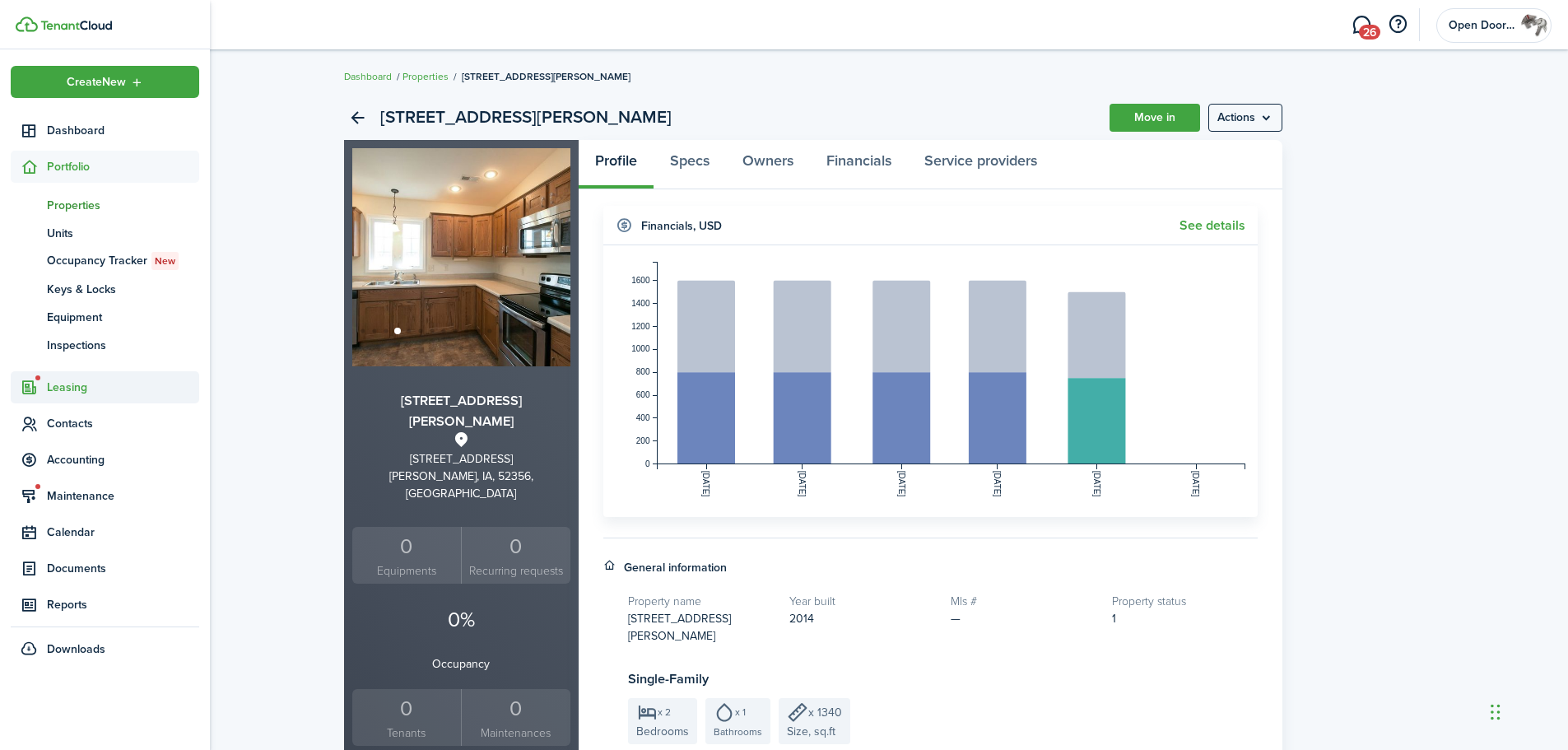
click at [58, 380] on span "Leasing" at bounding box center [123, 387] width 153 height 18
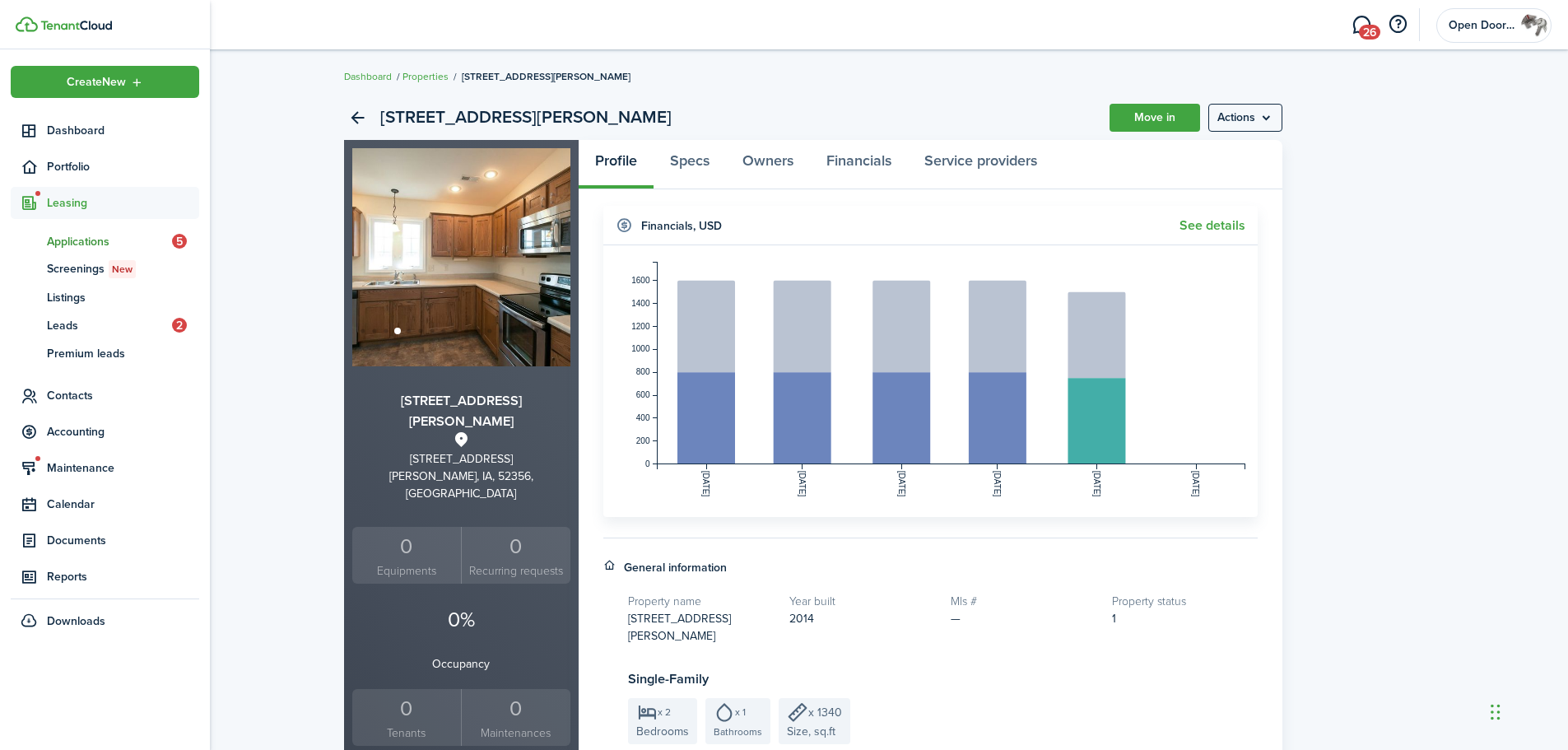
click at [66, 238] on span "Applications" at bounding box center [109, 241] width 125 height 18
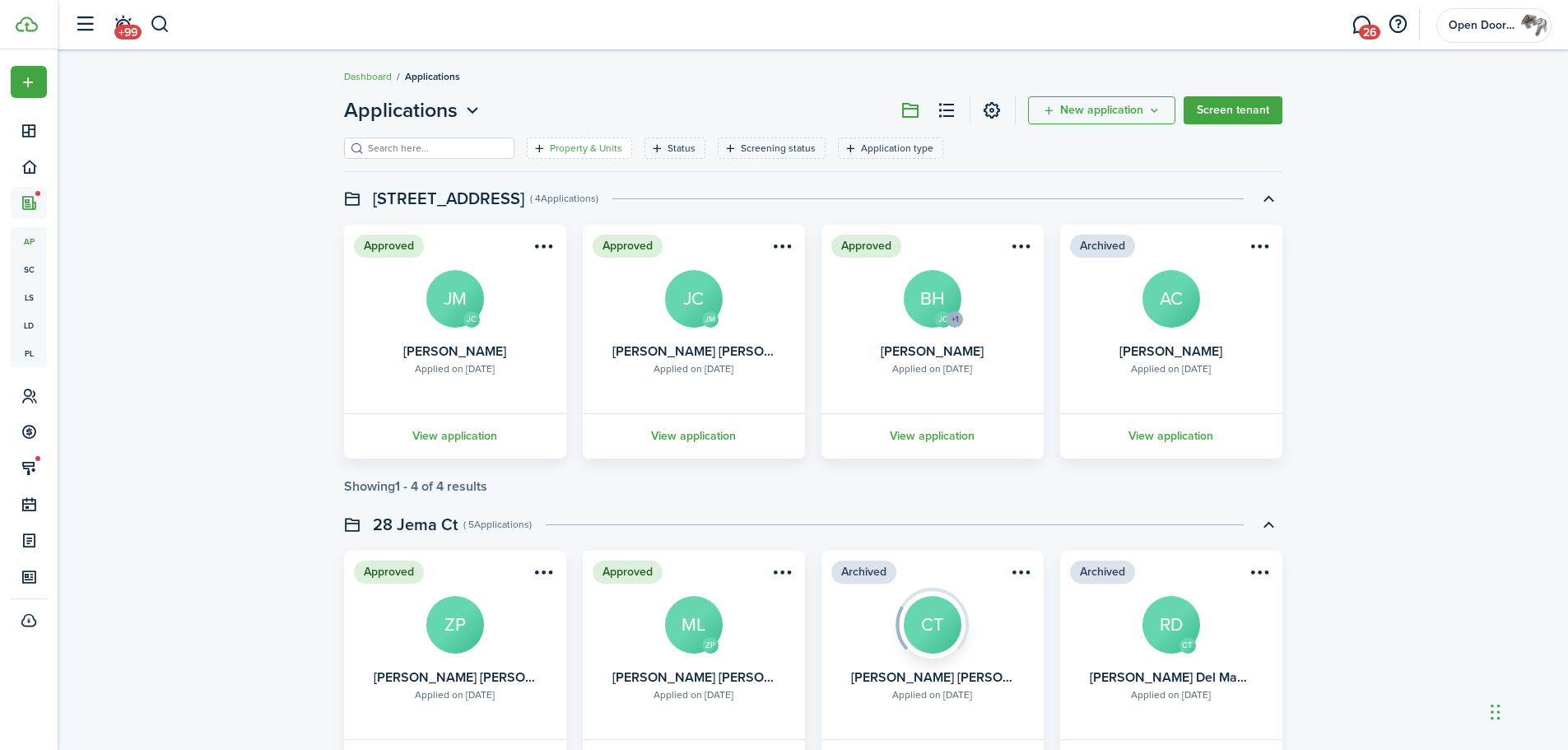
click at [572, 149] on filter-tag-label "Property & Units" at bounding box center [586, 148] width 72 height 15
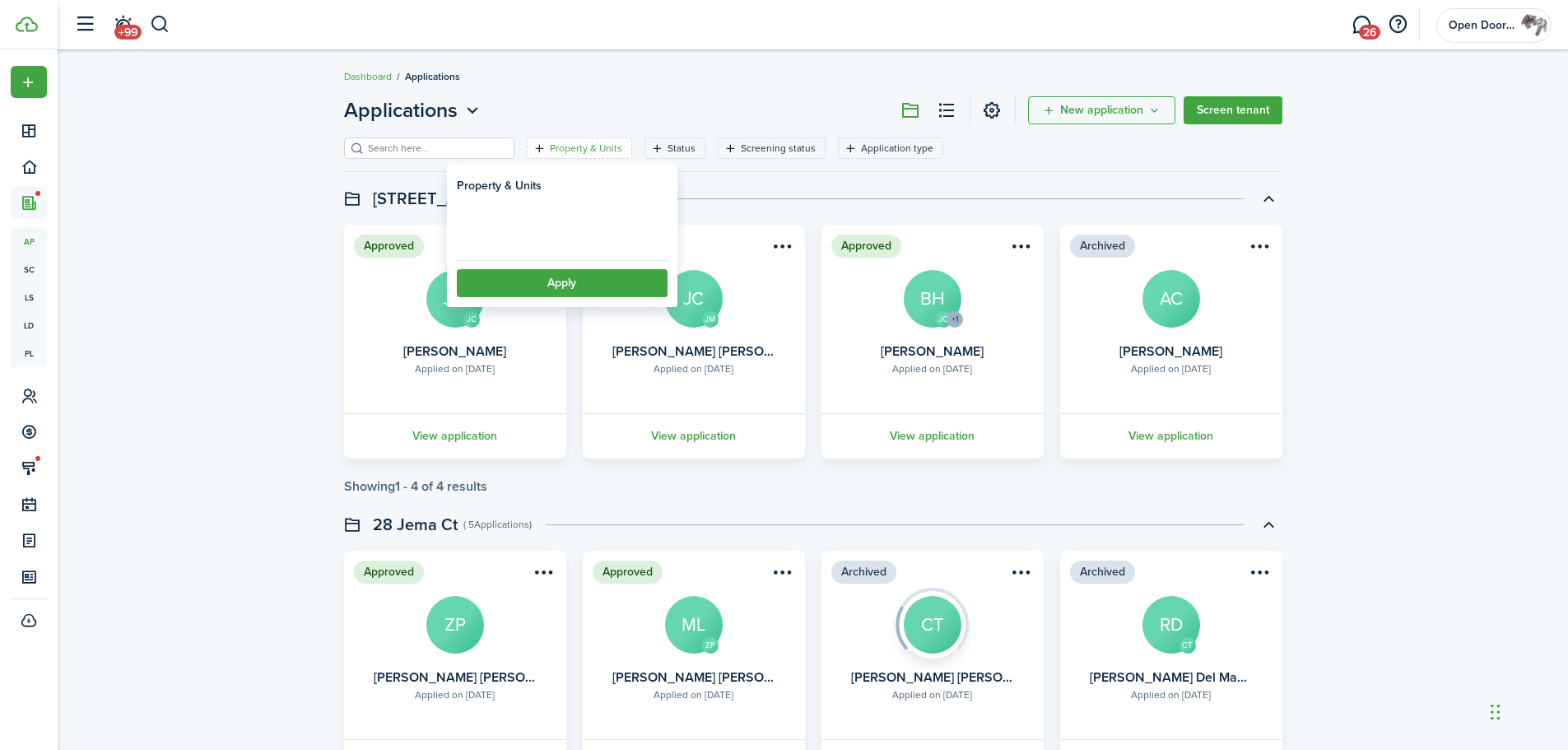
click at [525, 232] on loading-skeleton at bounding box center [562, 233] width 211 height 36
click at [523, 243] on span "Property" at bounding box center [561, 235] width 209 height 36
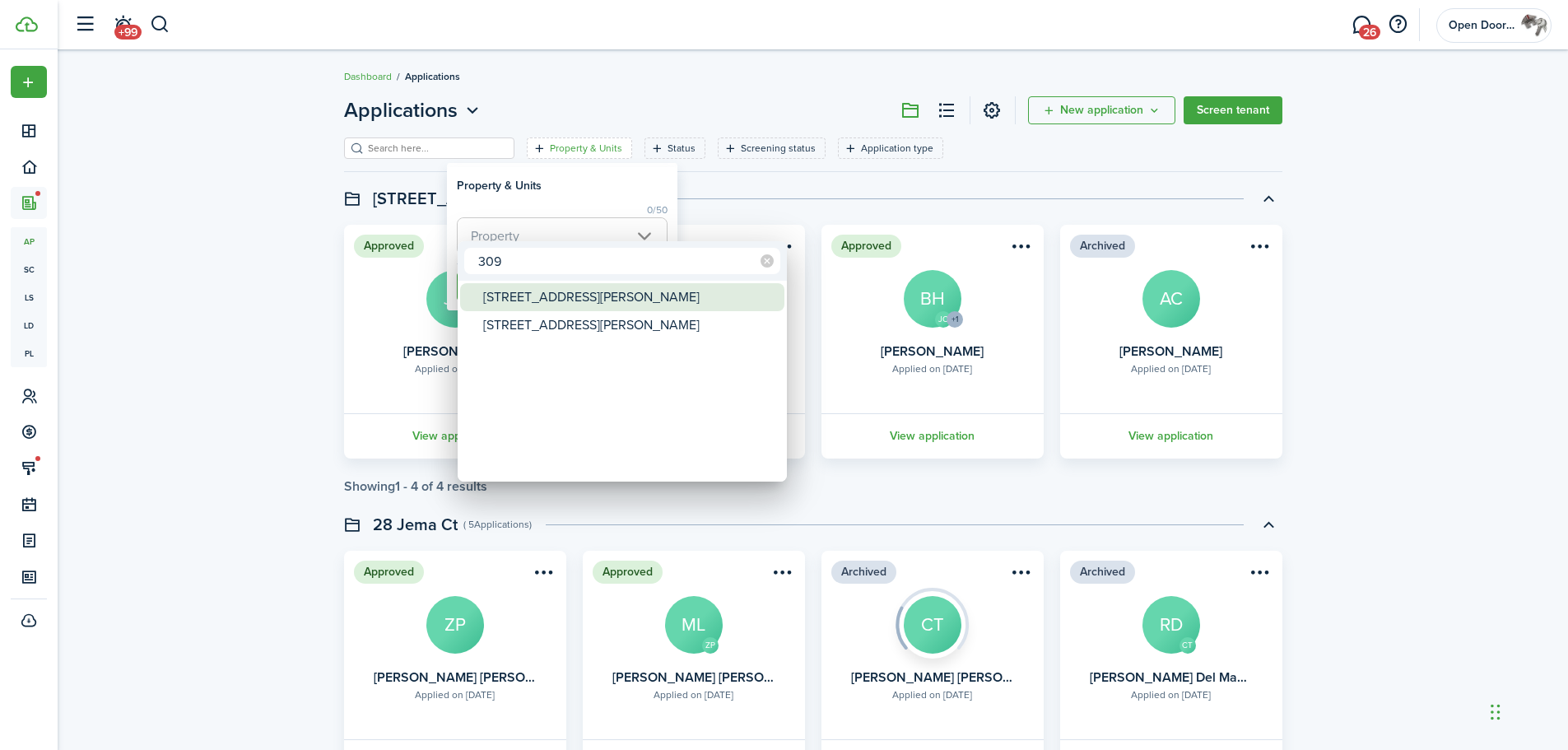
type input "309"
click at [546, 302] on div "[STREET_ADDRESS][PERSON_NAME]" at bounding box center [628, 297] width 291 height 28
type input "[STREET_ADDRESS][PERSON_NAME]"
click at [700, 175] on div at bounding box center [784, 375] width 1831 height 1013
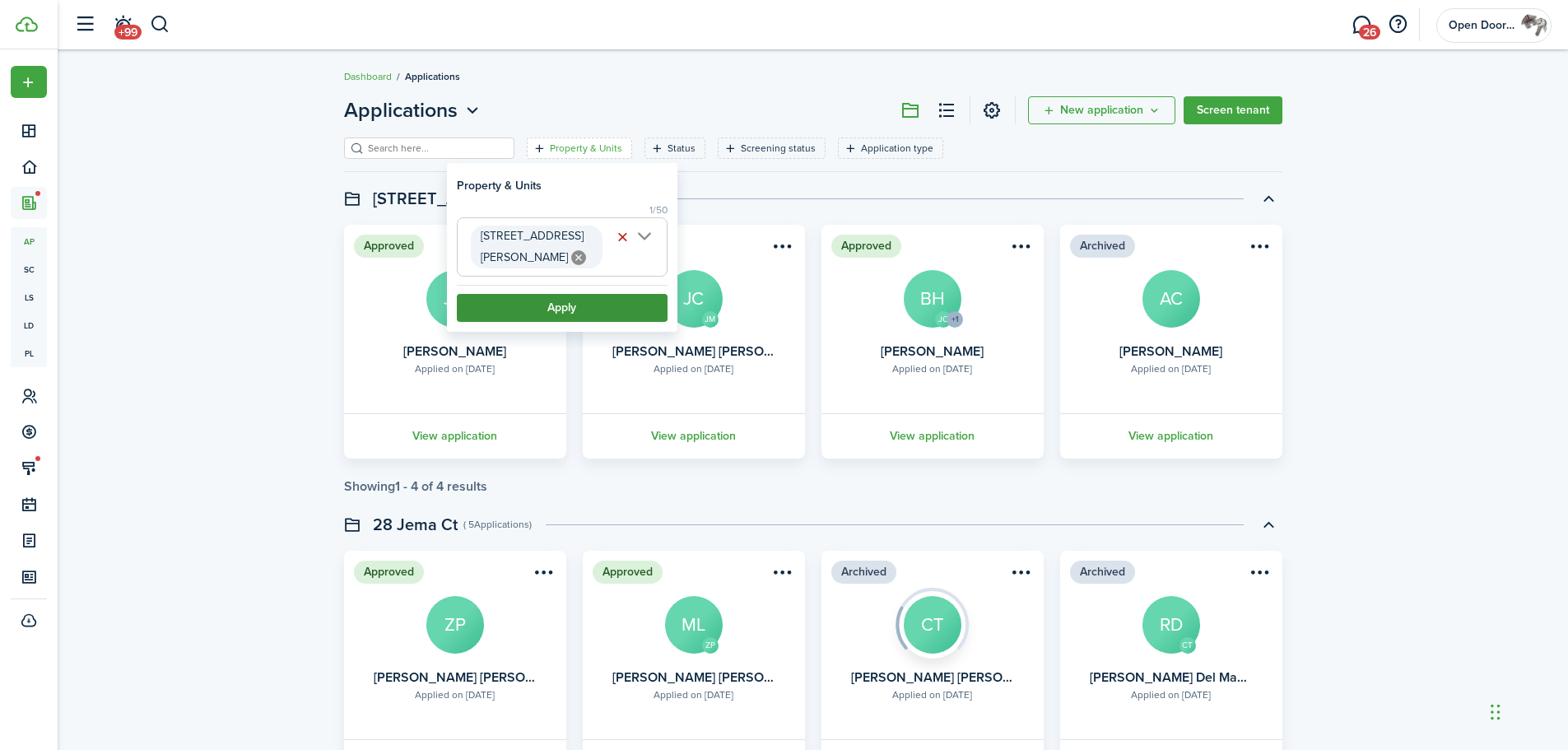
click at [586, 294] on button "Apply" at bounding box center [562, 307] width 211 height 28
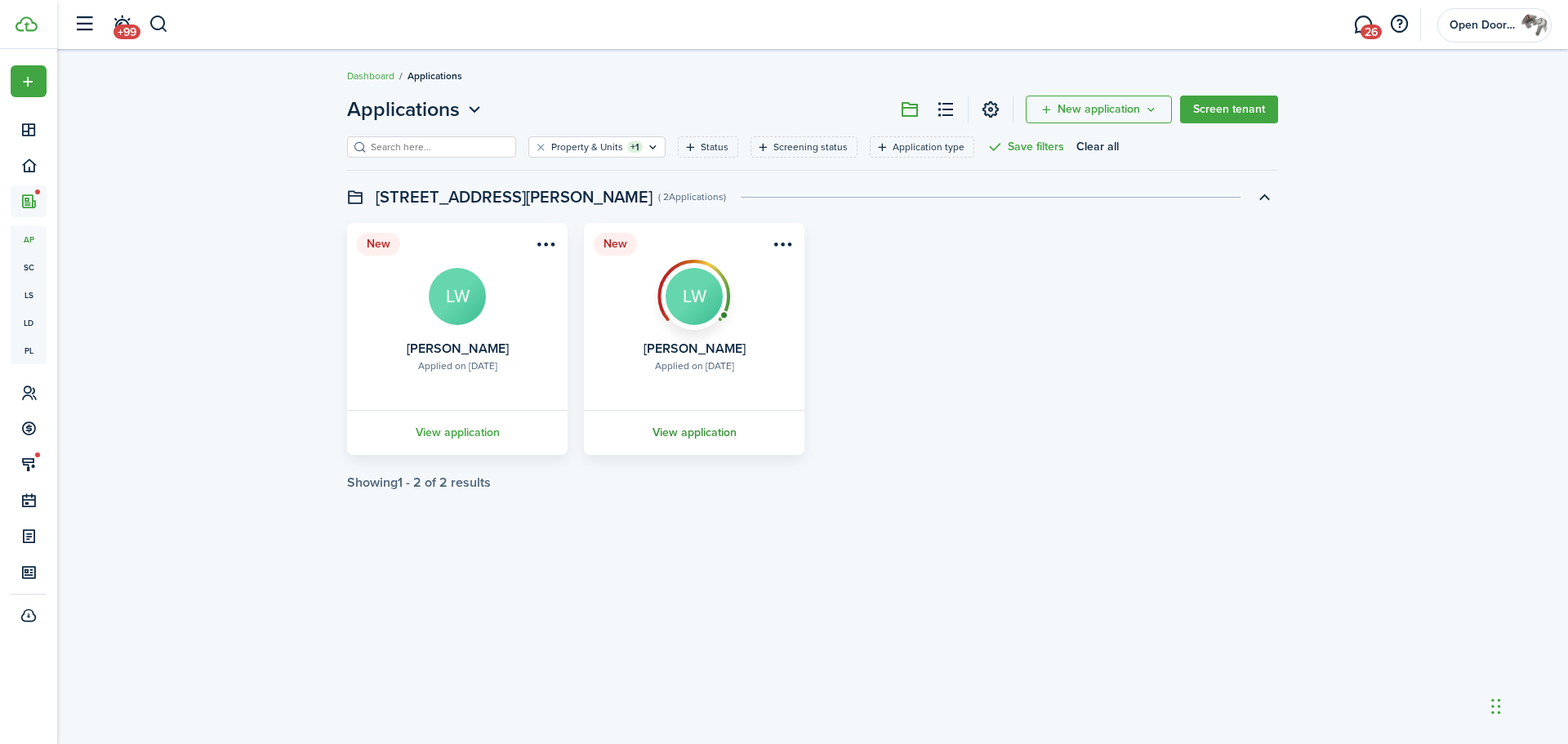
click at [686, 424] on link "View application" at bounding box center [693, 432] width 225 height 45
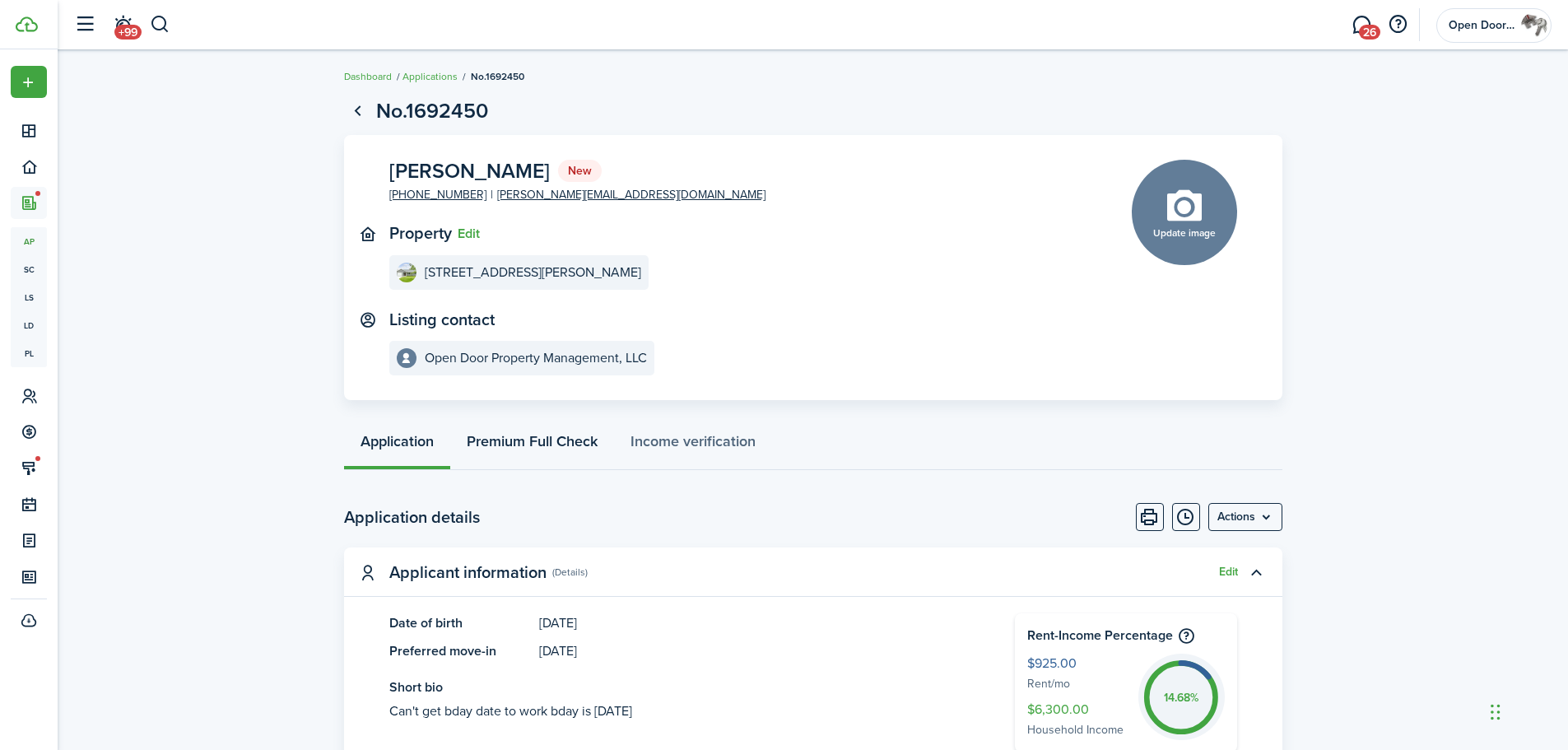
click at [560, 438] on link "Premium Full Check" at bounding box center [532, 445] width 163 height 50
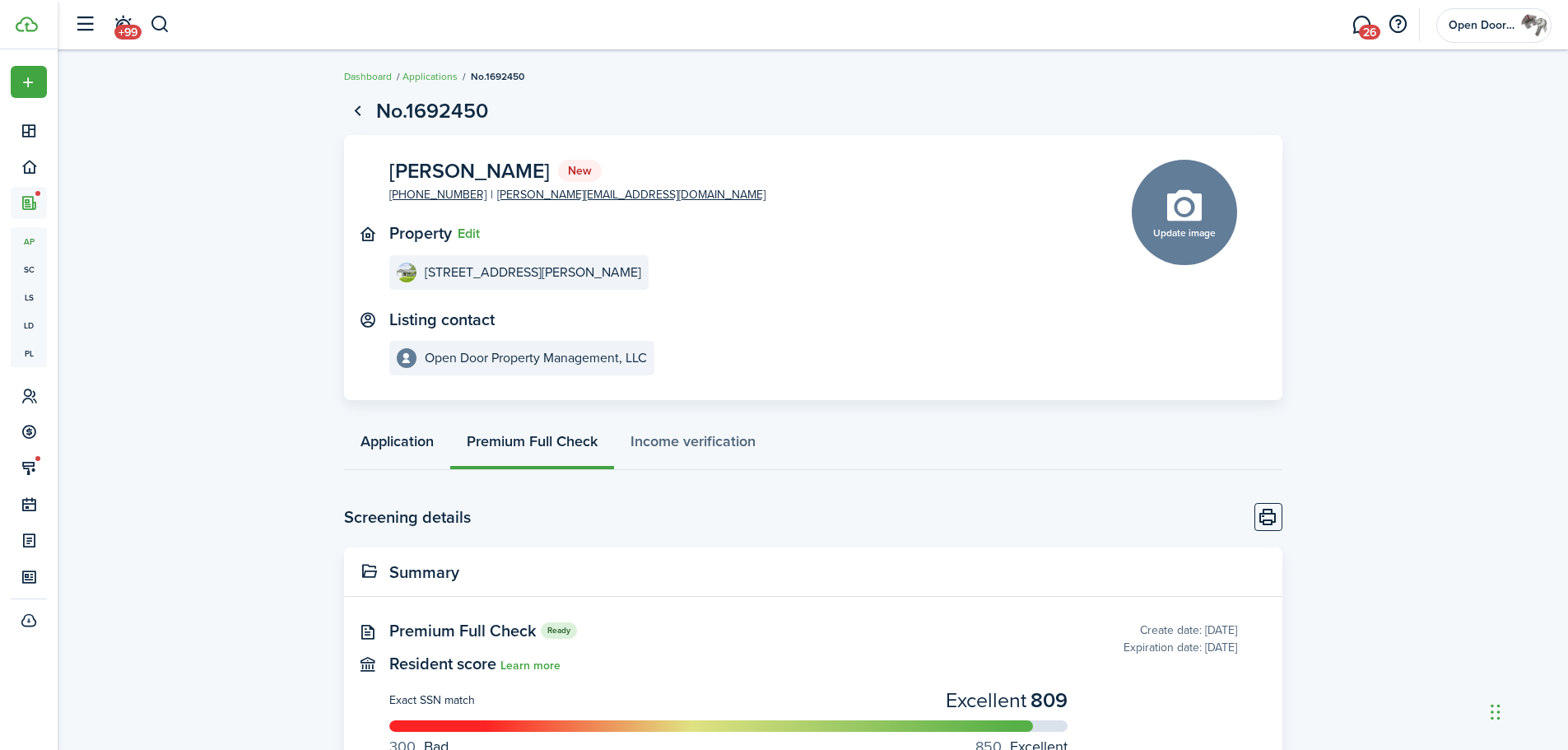
click at [404, 436] on link "Application" at bounding box center [397, 445] width 106 height 50
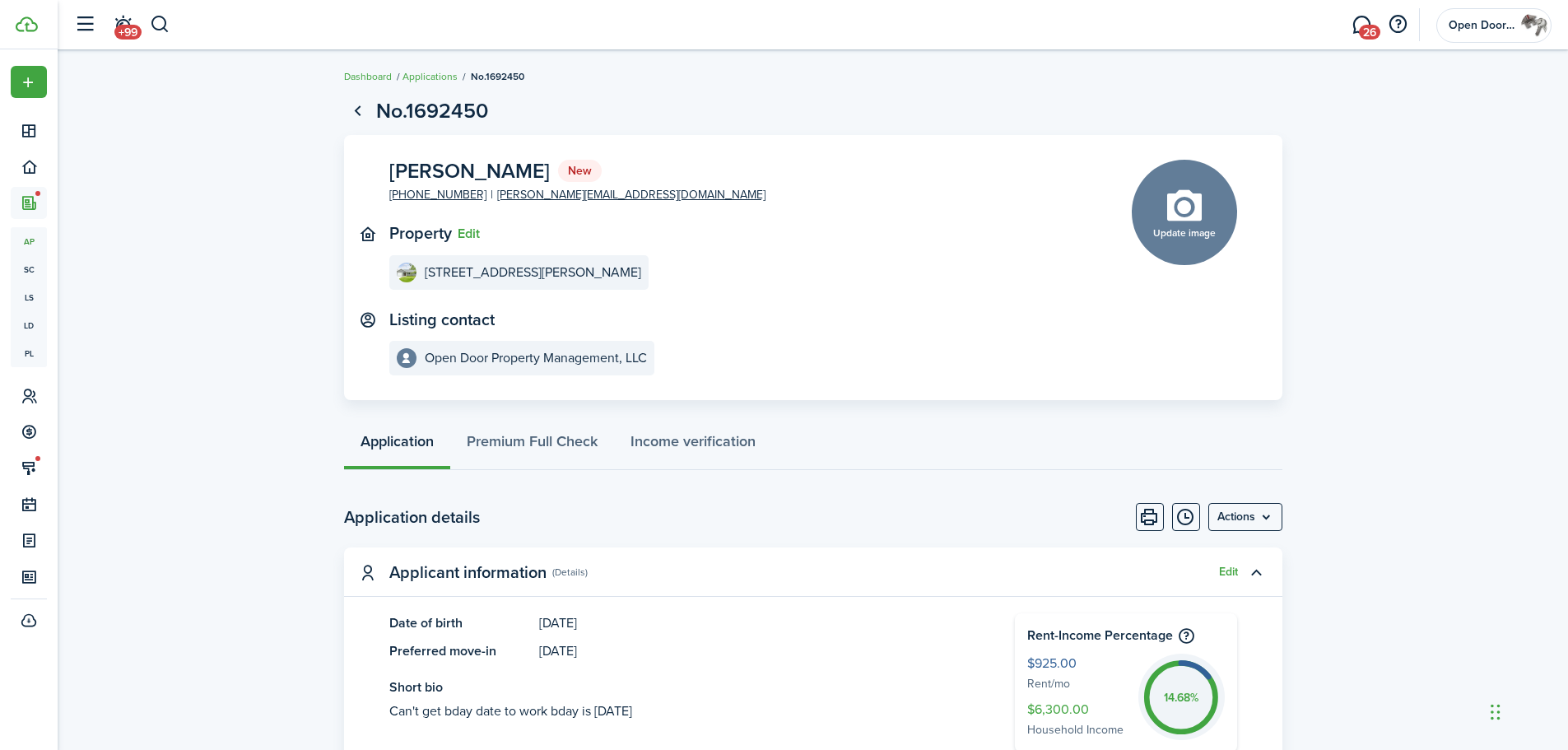
drag, startPoint x: 568, startPoint y: 169, endPoint x: 383, endPoint y: 168, distance: 185.0
click at [383, 168] on panel-main-body "[PERSON_NAME] New [PHONE_NUMBER] [PERSON_NAME][EMAIL_ADDRESS][DOMAIN_NAME] Prop…" at bounding box center [813, 268] width 938 height 266
copy span "[PERSON_NAME]"
click at [601, 273] on panel-main-content "[STREET_ADDRESS][PERSON_NAME]" at bounding box center [735, 272] width 693 height 35
click at [736, 248] on application-view-property "Property Edit [STREET_ADDRESS][PERSON_NAME]" at bounding box center [735, 257] width 693 height 66
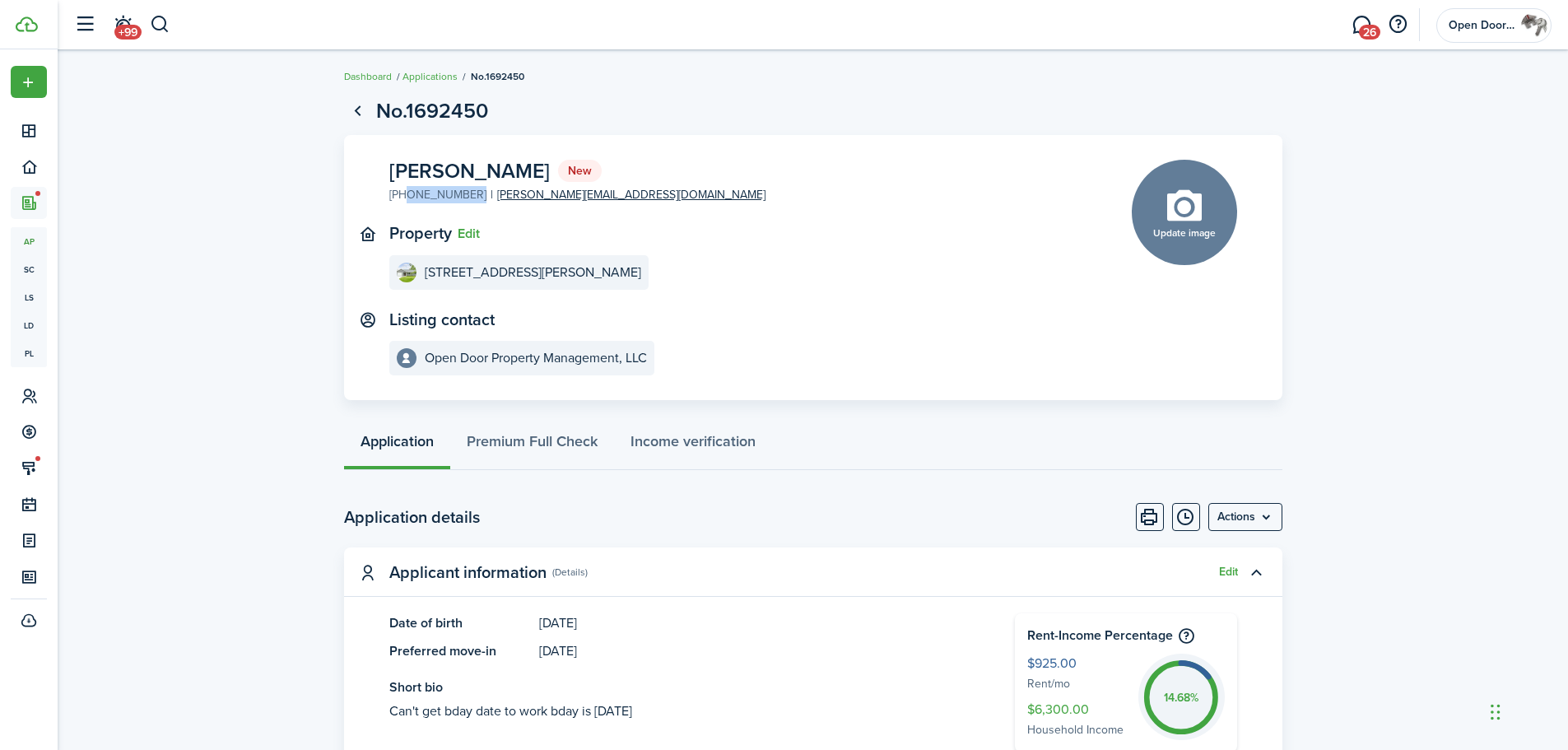
drag, startPoint x: 474, startPoint y: 187, endPoint x: 403, endPoint y: 196, distance: 71.6
click at [403, 196] on e-contact-info "[PHONE_NUMBER] [PERSON_NAME][EMAIL_ADDRESS][DOMAIN_NAME]" at bounding box center [577, 195] width 376 height 18
copy link "[PHONE_NUMBER]"
click at [756, 271] on panel-main-content "[STREET_ADDRESS][PERSON_NAME]" at bounding box center [735, 272] width 693 height 35
click at [1268, 516] on menu-btn "Actions" at bounding box center [1245, 517] width 74 height 28
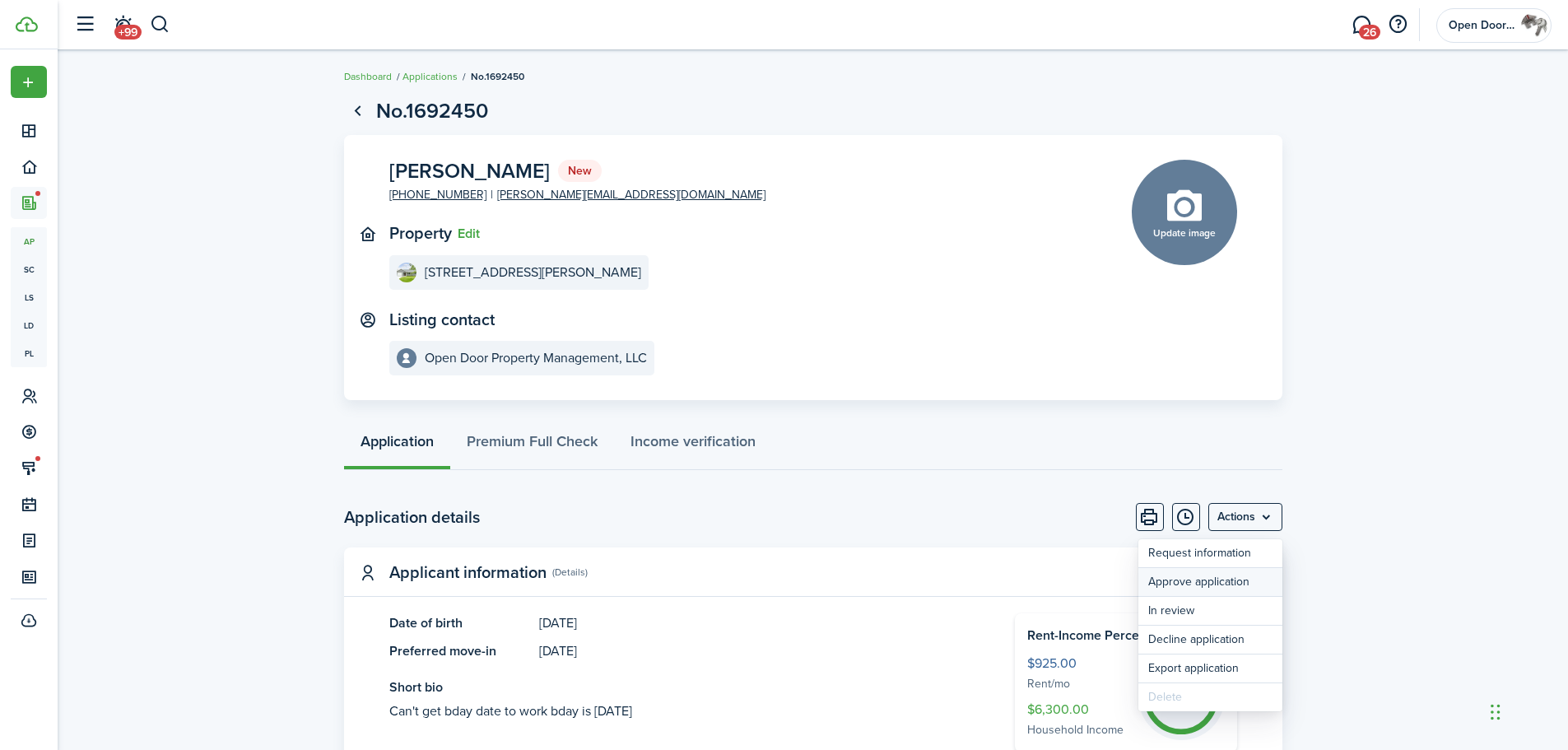
click at [1209, 580] on button "Approve application" at bounding box center [1210, 582] width 144 height 28
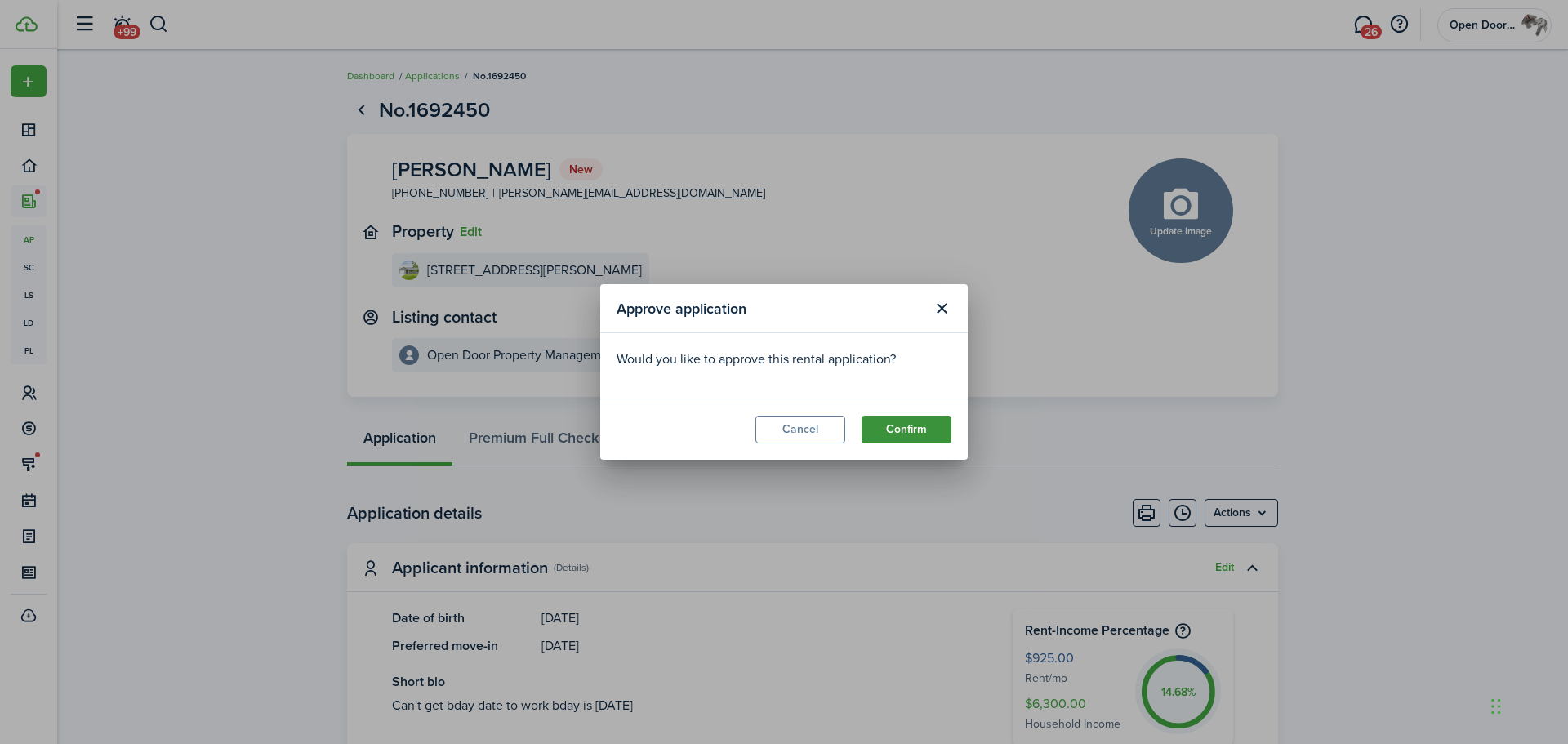
click at [889, 427] on button "Confirm" at bounding box center [907, 429] width 90 height 28
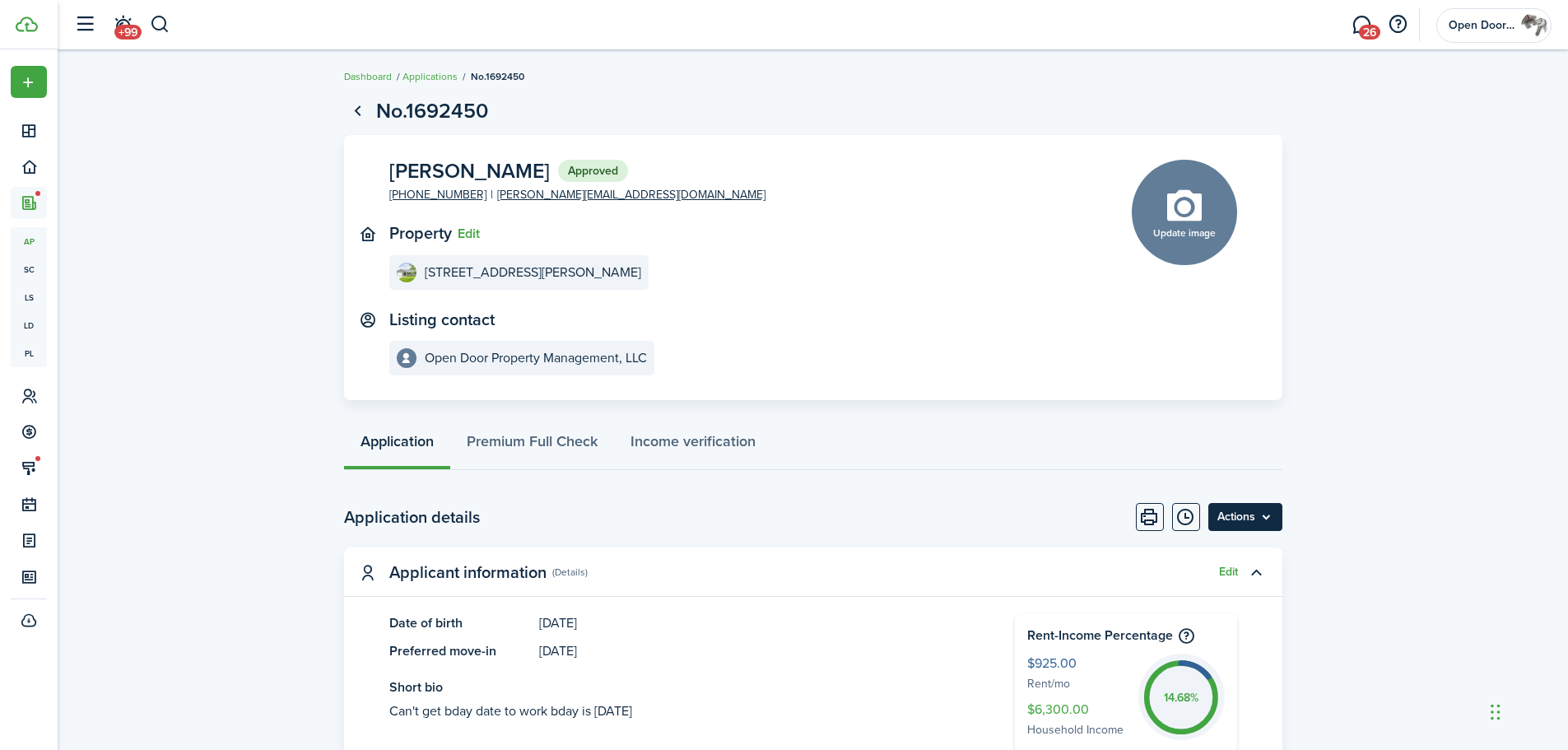
click at [1267, 516] on menu-btn "Actions" at bounding box center [1245, 517] width 74 height 28
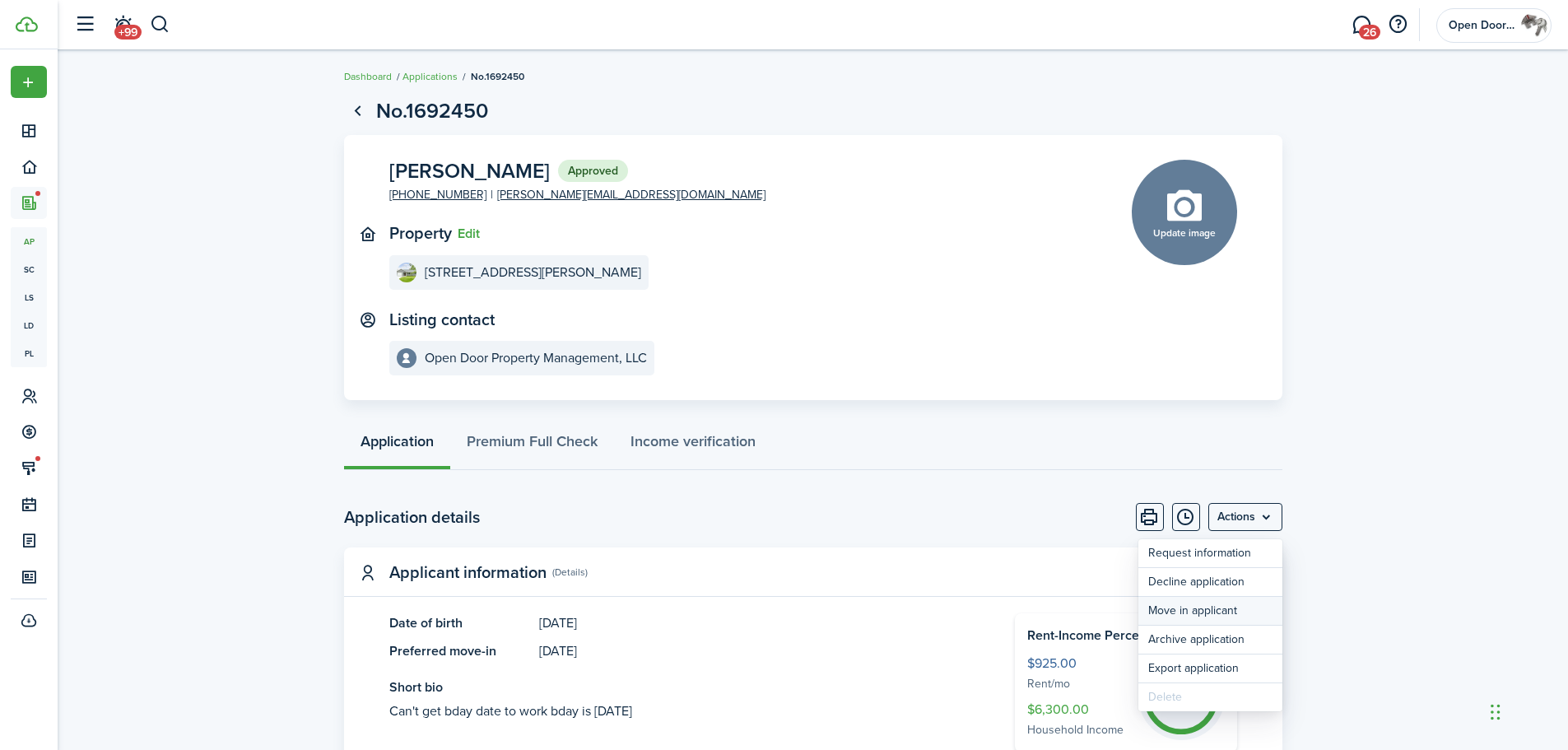
click at [1184, 613] on button "Move in applicant" at bounding box center [1210, 610] width 144 height 28
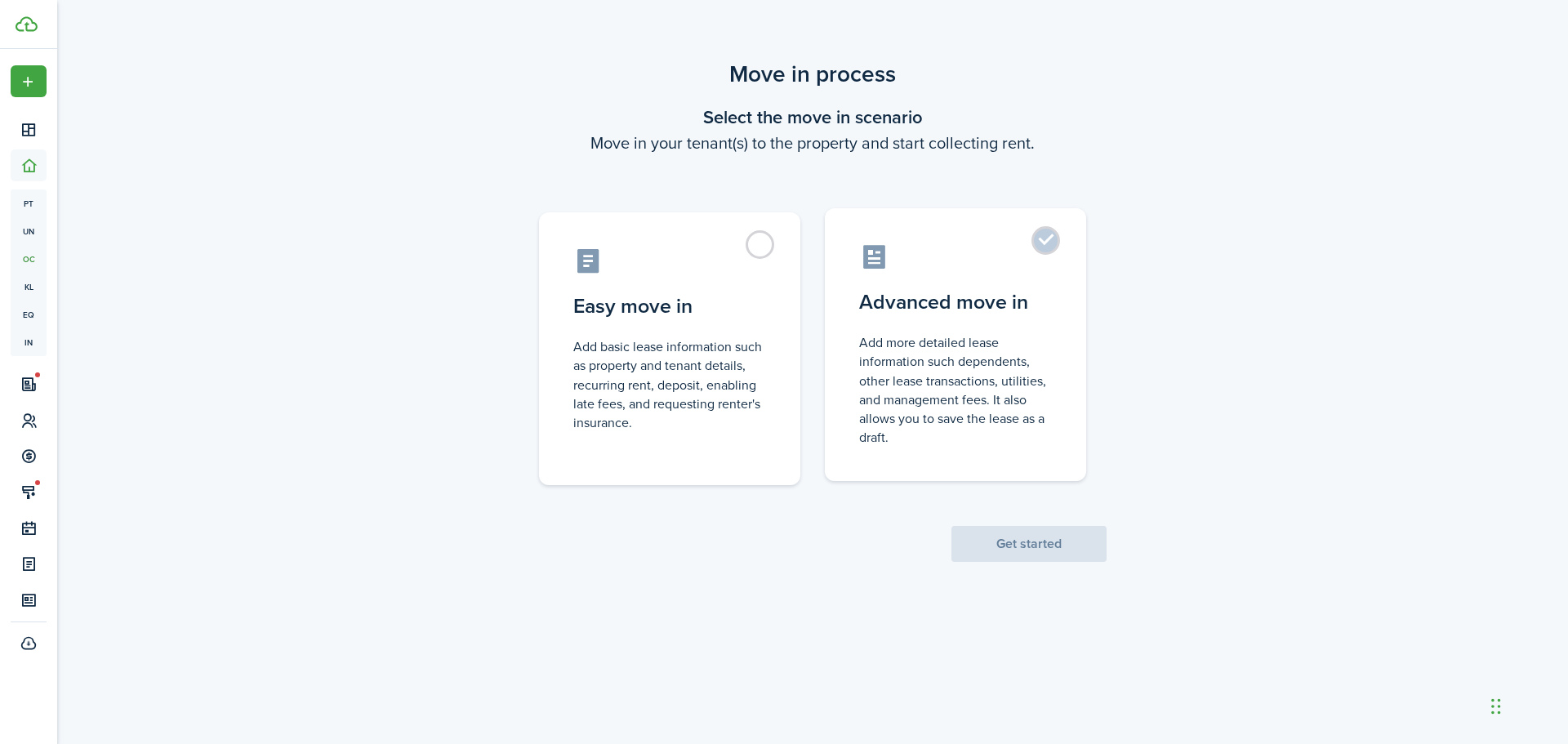
click at [1032, 245] on label "Advanced move in Add more detailed lease information such dependents, other lea…" at bounding box center [955, 344] width 262 height 273
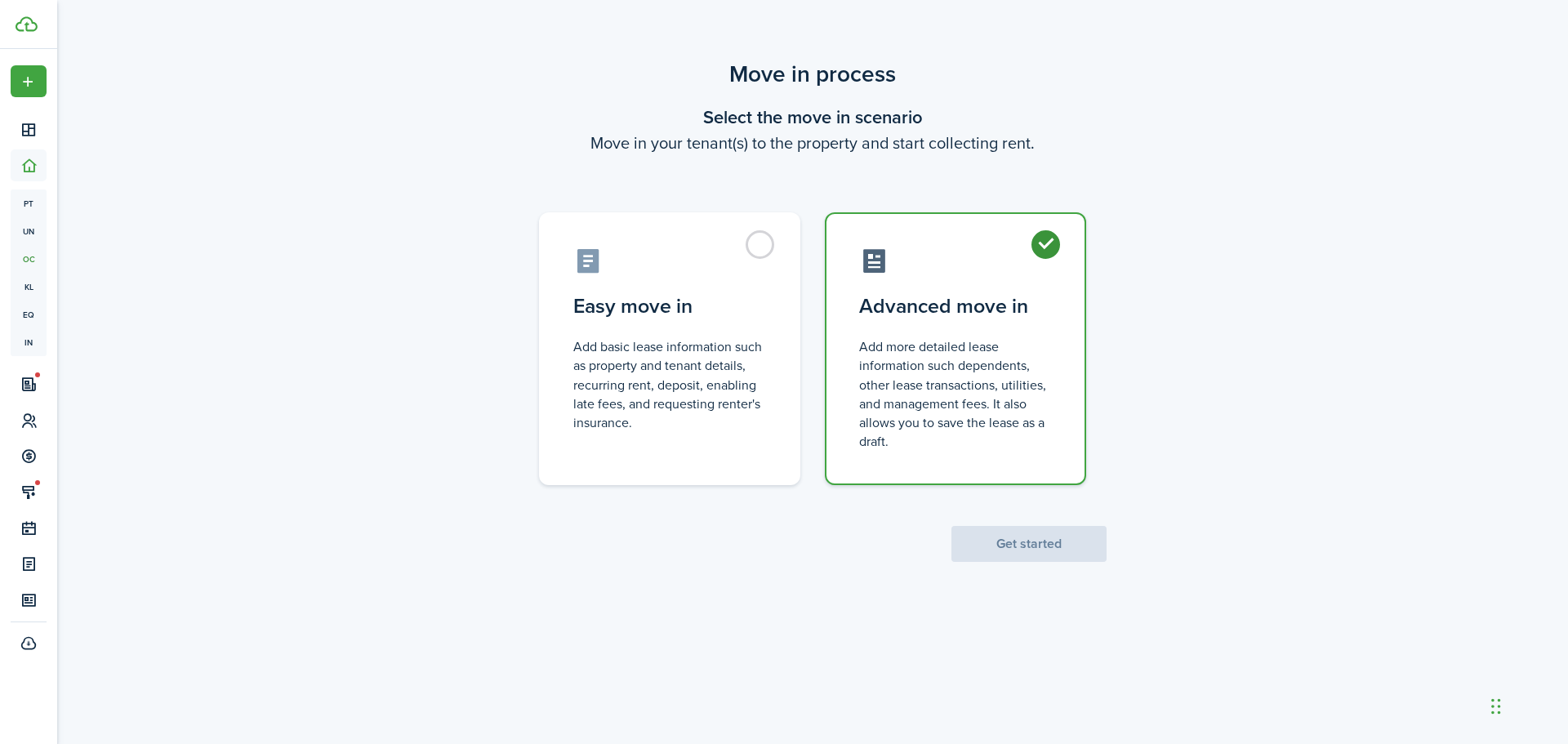
radio input "true"
click at [1078, 538] on button "Get started" at bounding box center [1029, 543] width 155 height 36
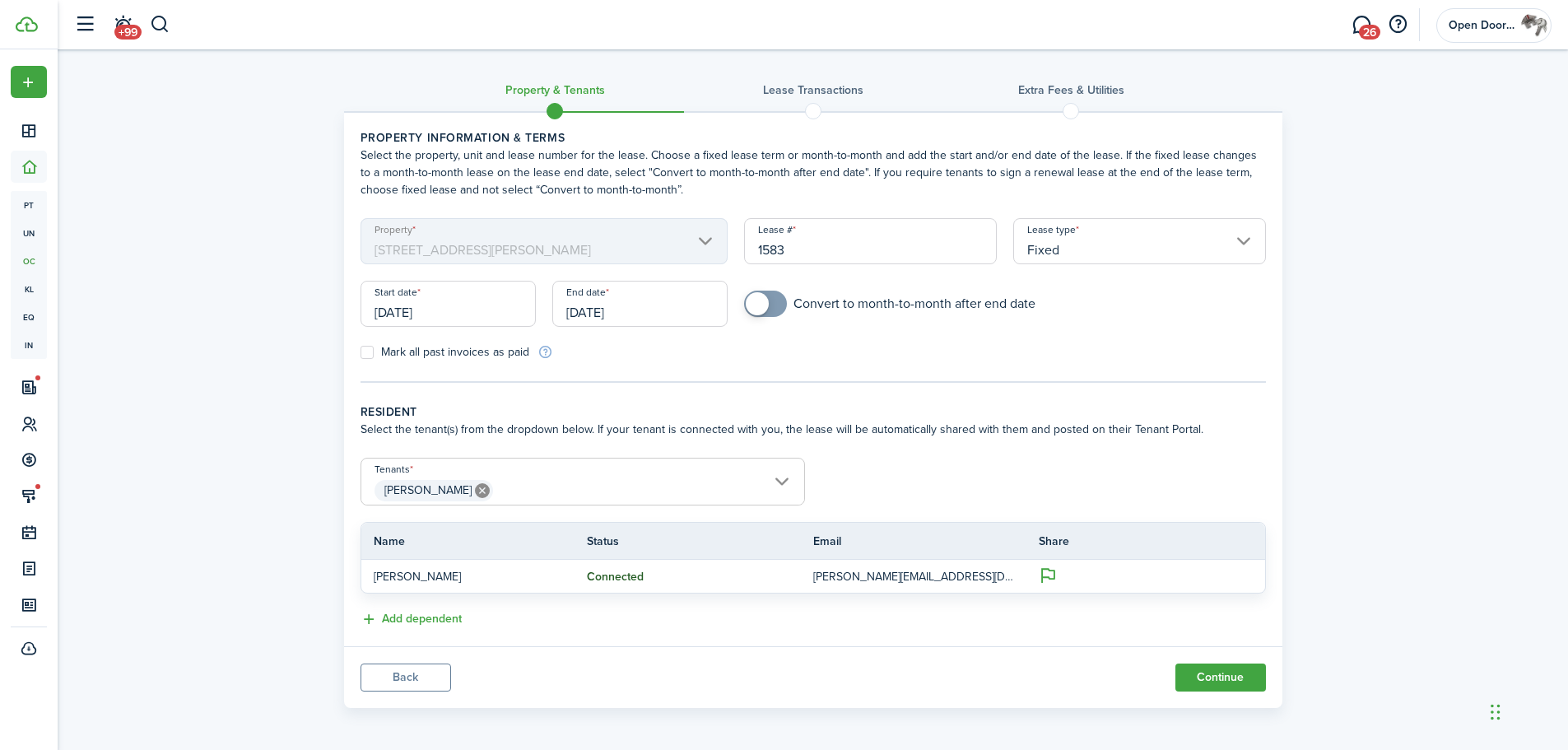
click at [473, 307] on input "[DATE]" at bounding box center [448, 303] width 175 height 46
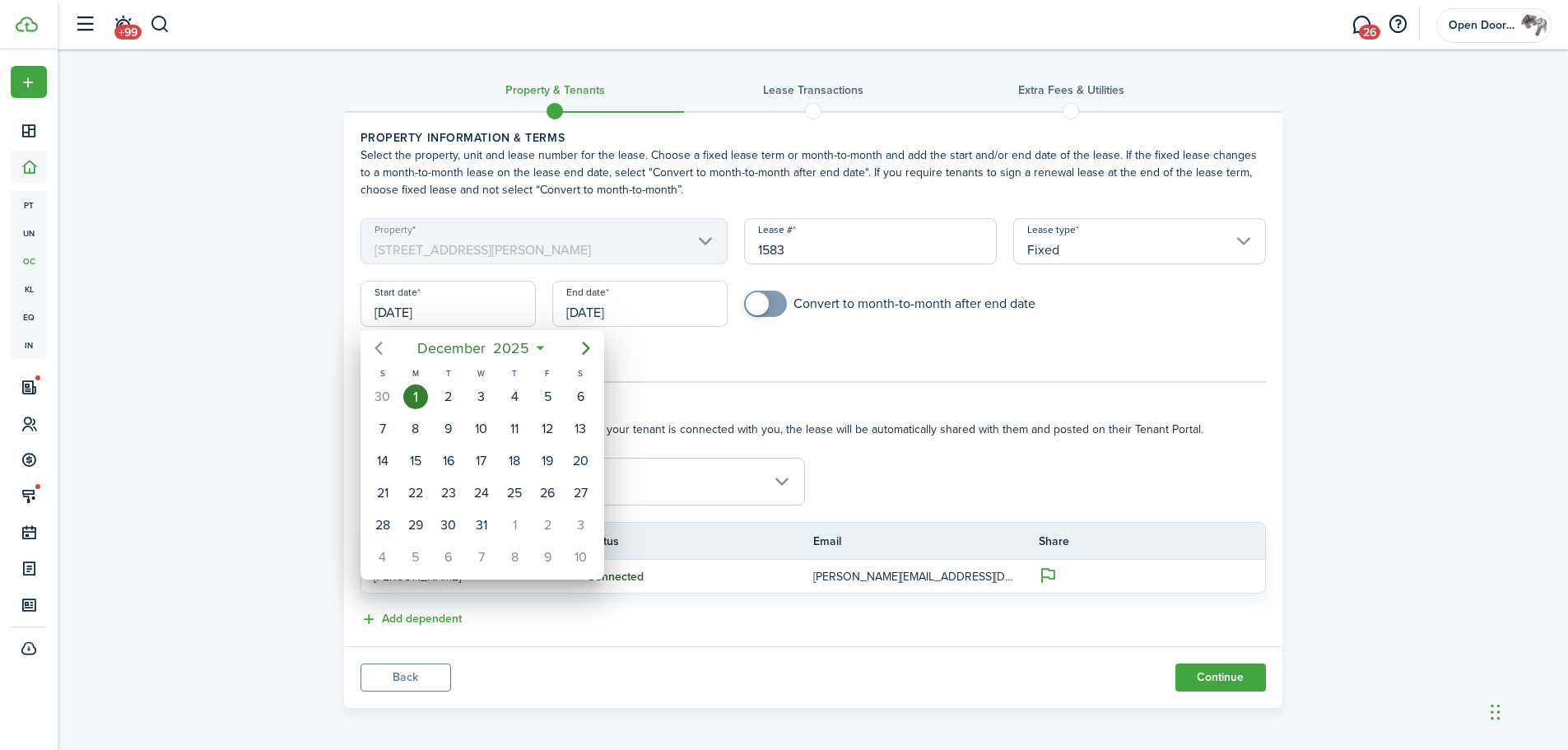
click at [379, 351] on icon "Previous page" at bounding box center [378, 348] width 8 height 14
click at [379, 350] on icon "Previous page" at bounding box center [378, 348] width 19 height 19
click at [477, 390] on div "1" at bounding box center [481, 396] width 24 height 24
type input "[DATE]"
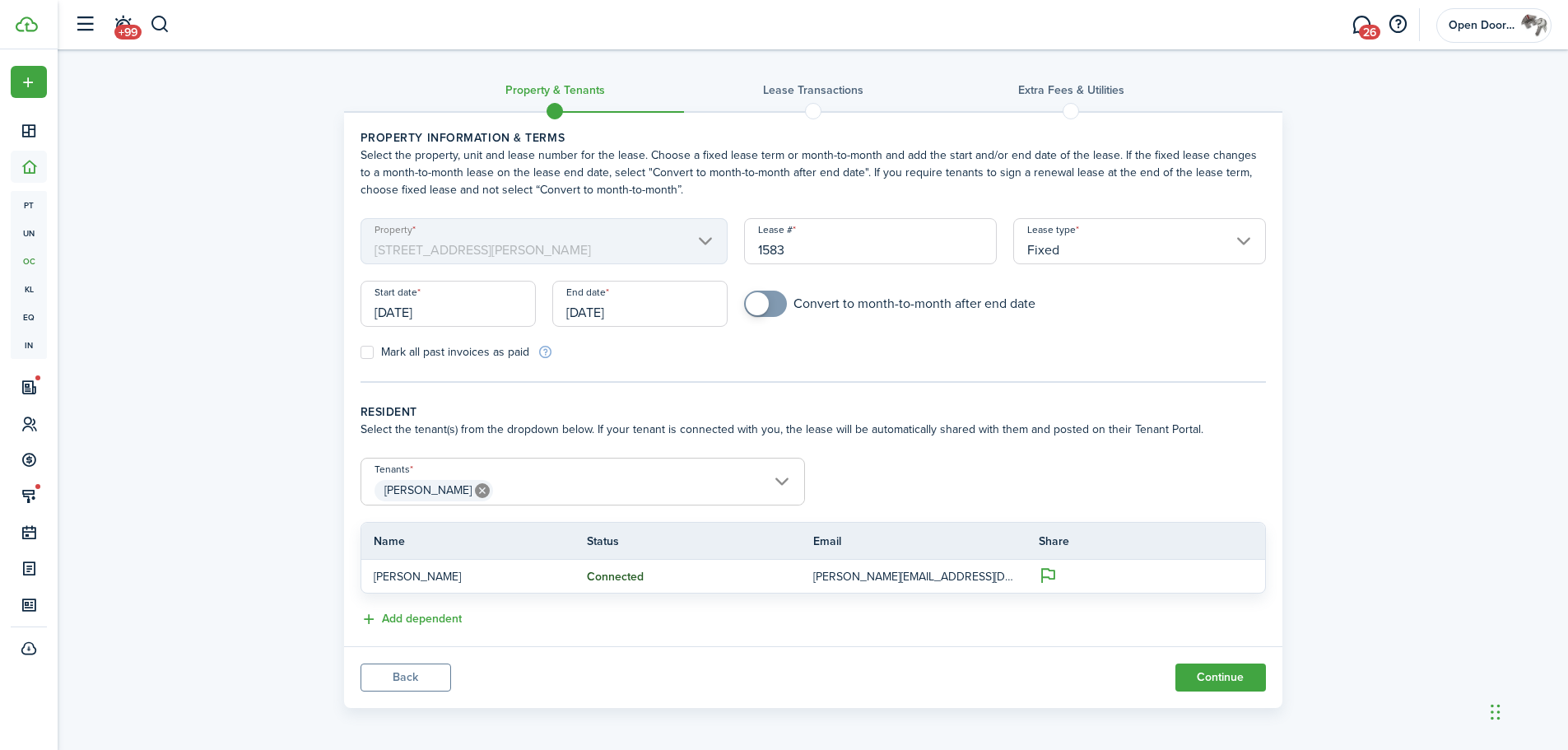
click at [646, 311] on input "[DATE]" at bounding box center [640, 303] width 175 height 46
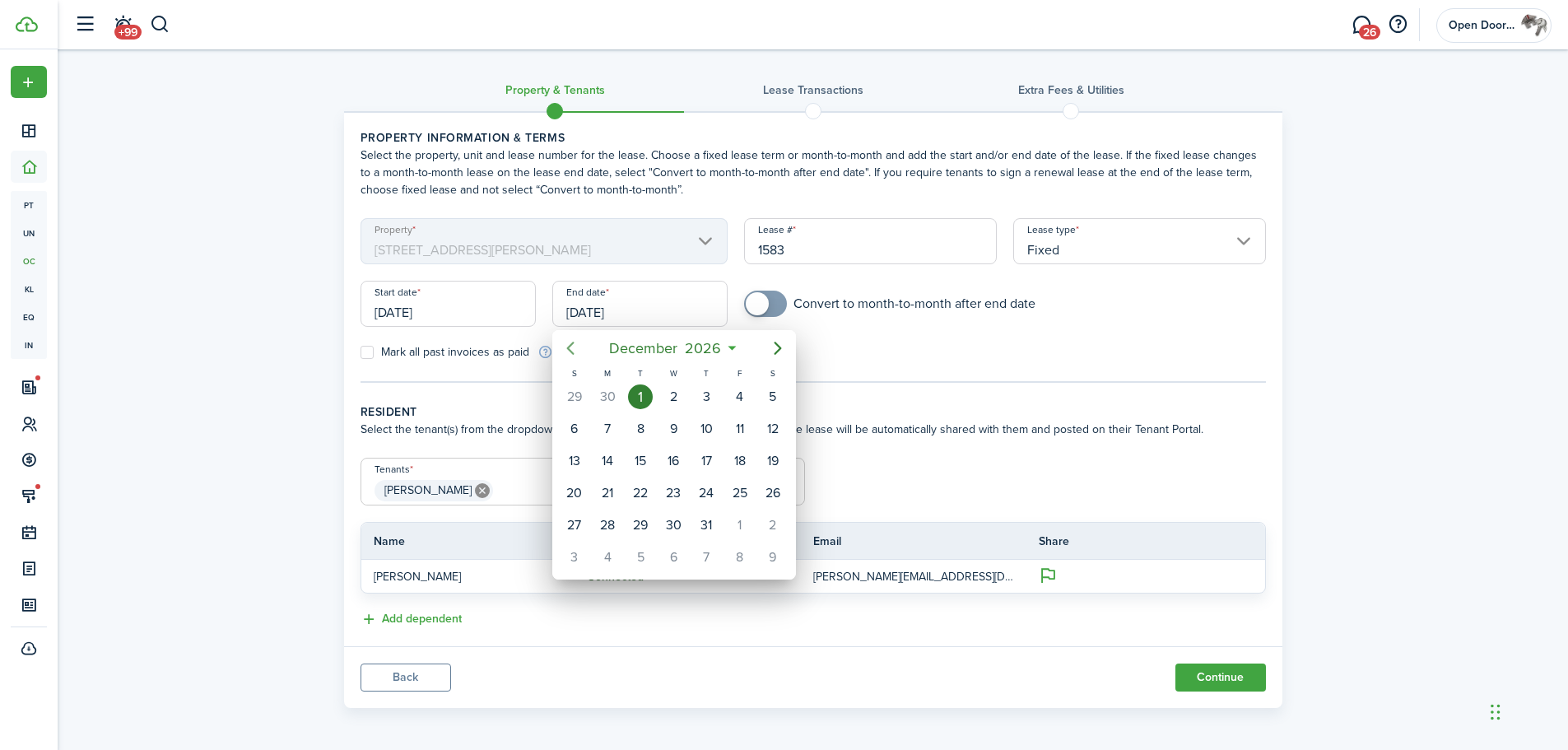
click at [572, 349] on icon "Previous page" at bounding box center [570, 348] width 19 height 19
click at [571, 347] on icon "Previous page" at bounding box center [570, 348] width 19 height 19
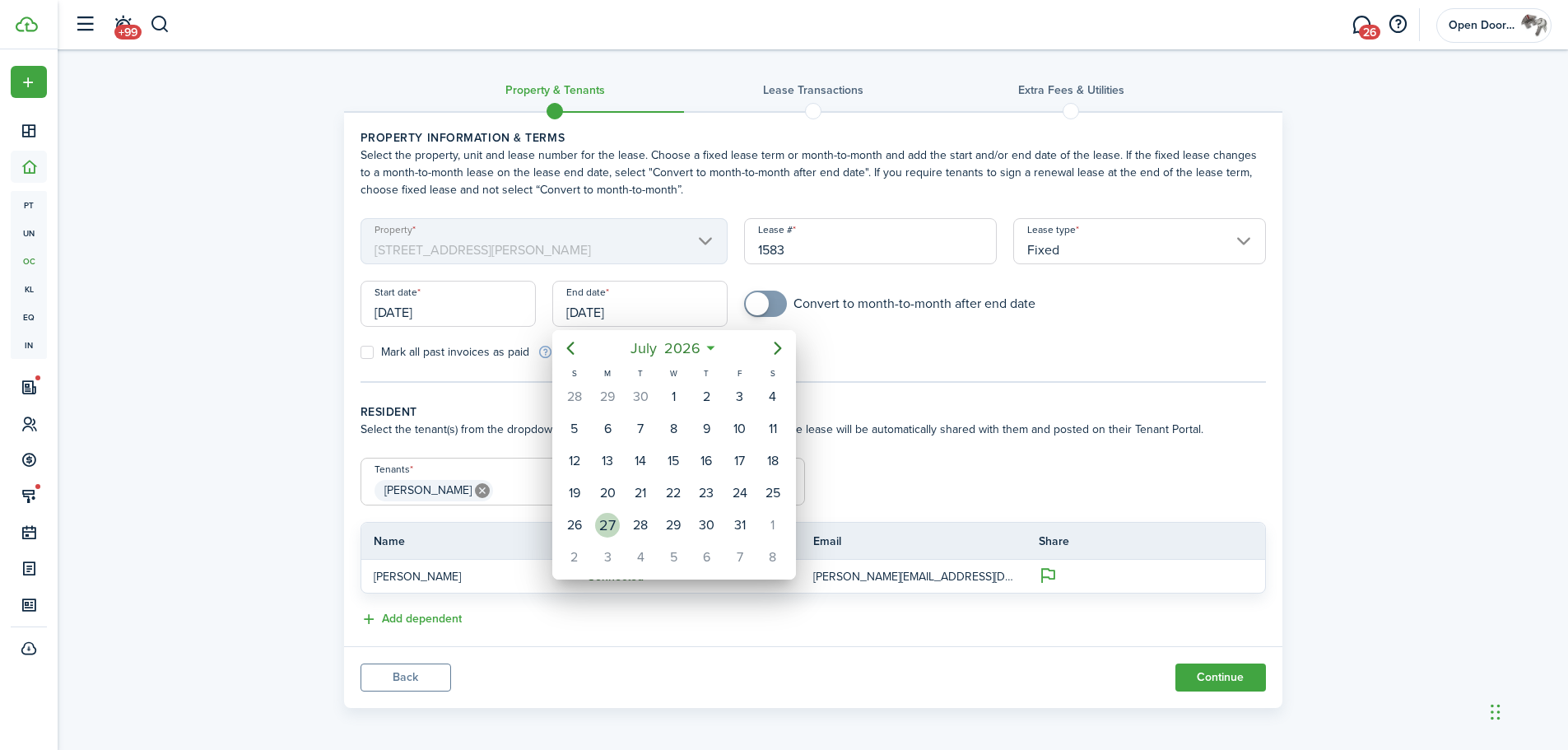
click at [612, 524] on div "27" at bounding box center [607, 524] width 24 height 24
type input "[DATE]"
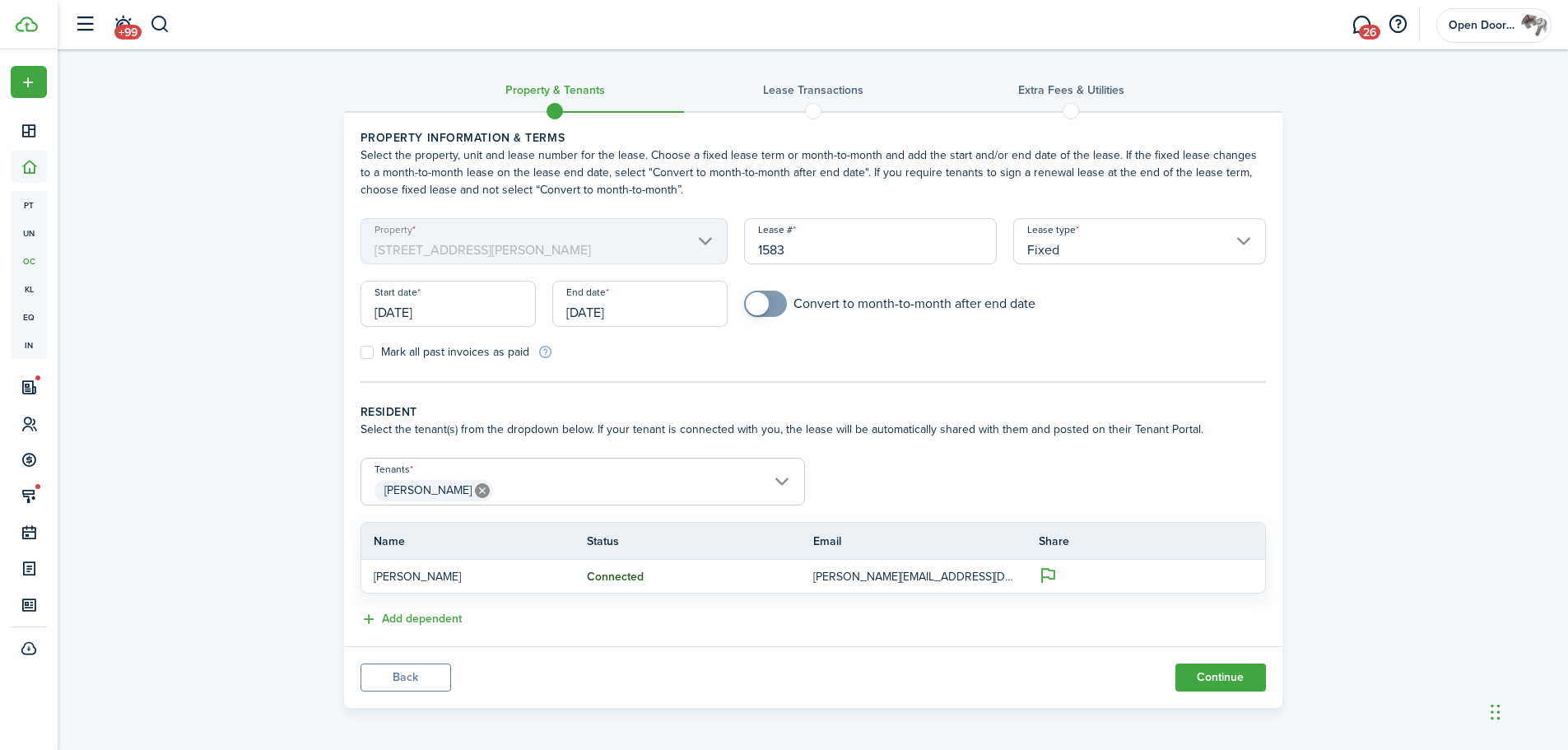
click at [796, 359] on div "Mark all past invoices as paid" at bounding box center [583, 352] width 461 height 18
click at [1208, 676] on button "Continue" at bounding box center [1220, 677] width 90 height 28
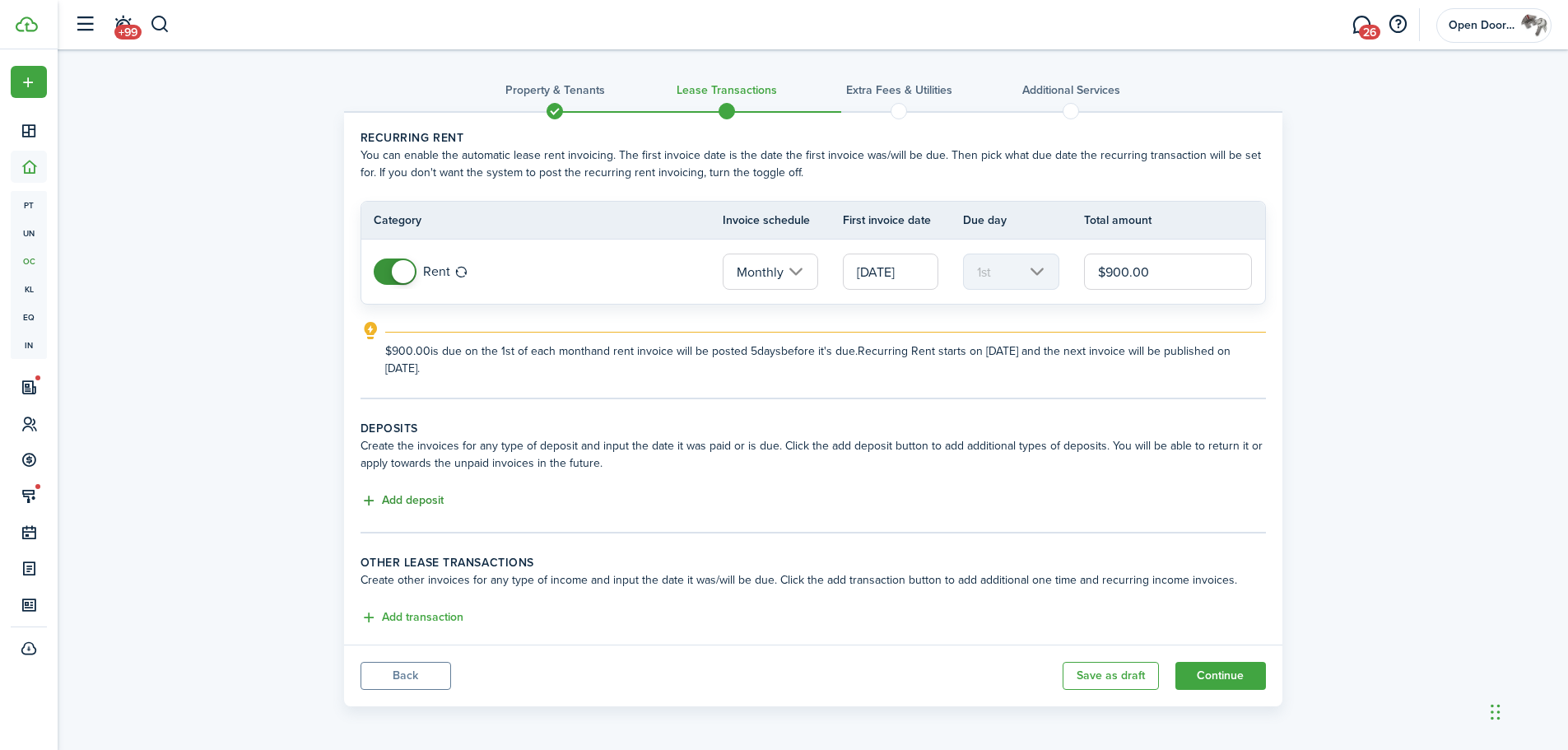
click at [432, 500] on button "Add deposit" at bounding box center [402, 500] width 83 height 18
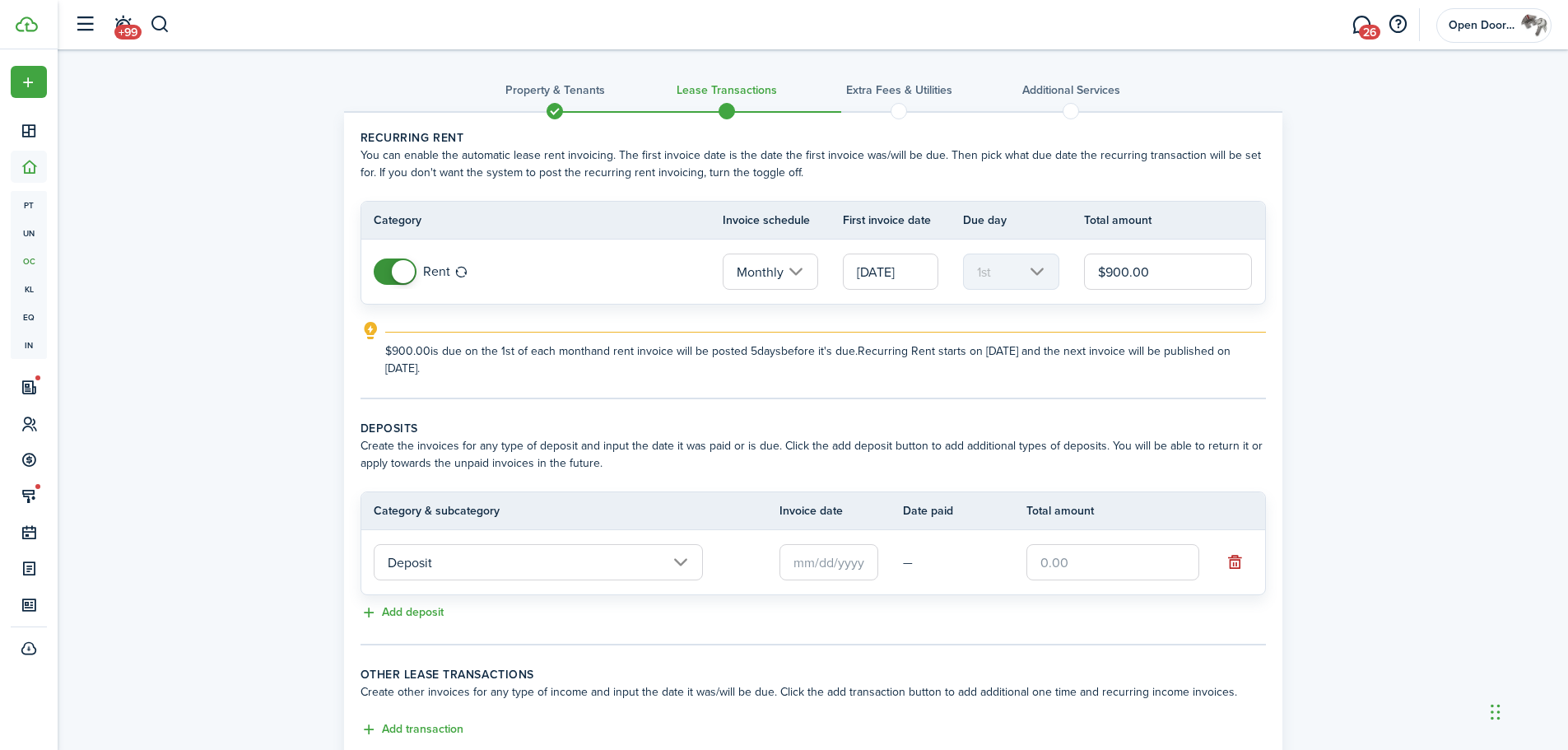
click at [465, 557] on input "Deposit" at bounding box center [538, 561] width 329 height 36
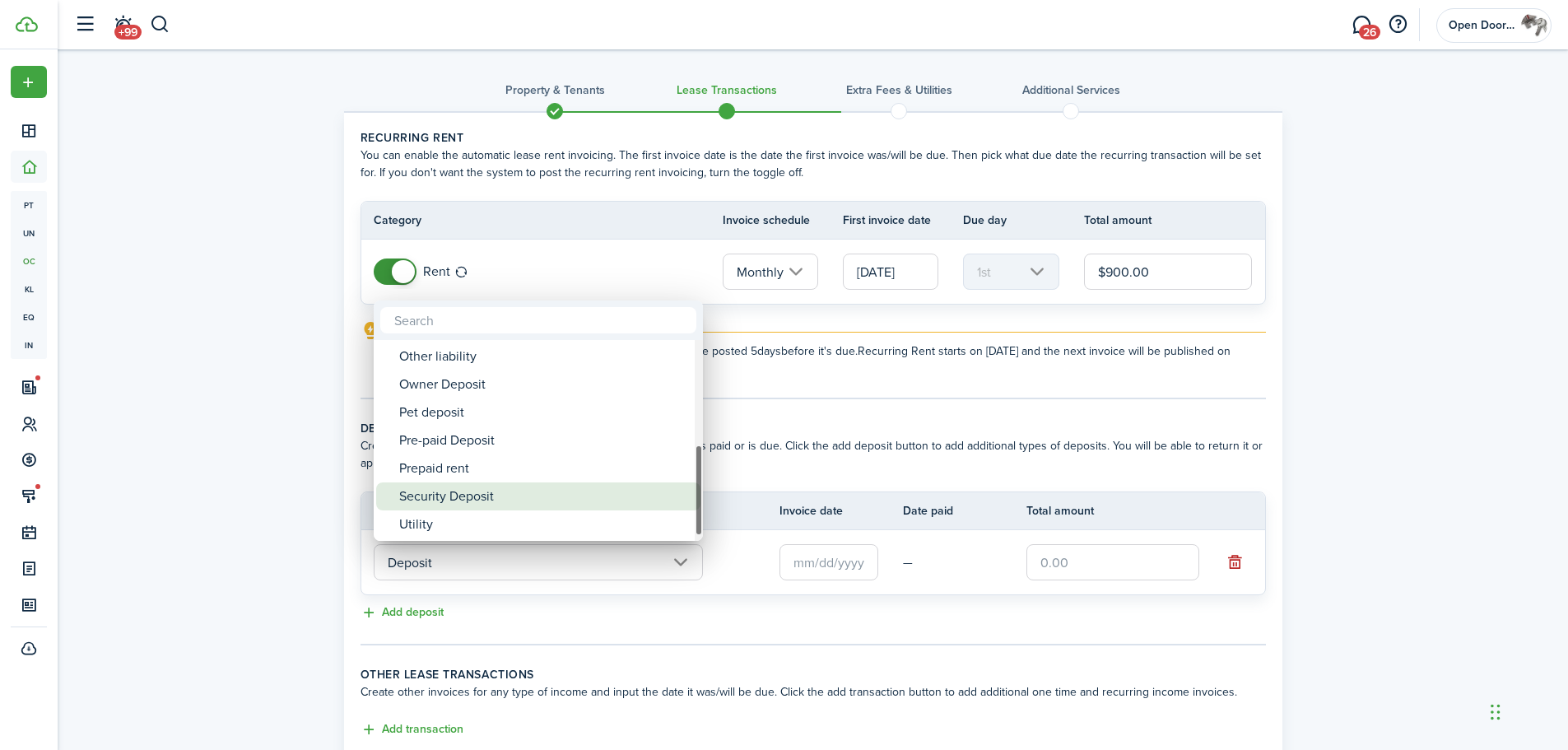
click at [485, 497] on div "Security Deposit" at bounding box center [544, 496] width 291 height 28
type input "Deposit / Security Deposit"
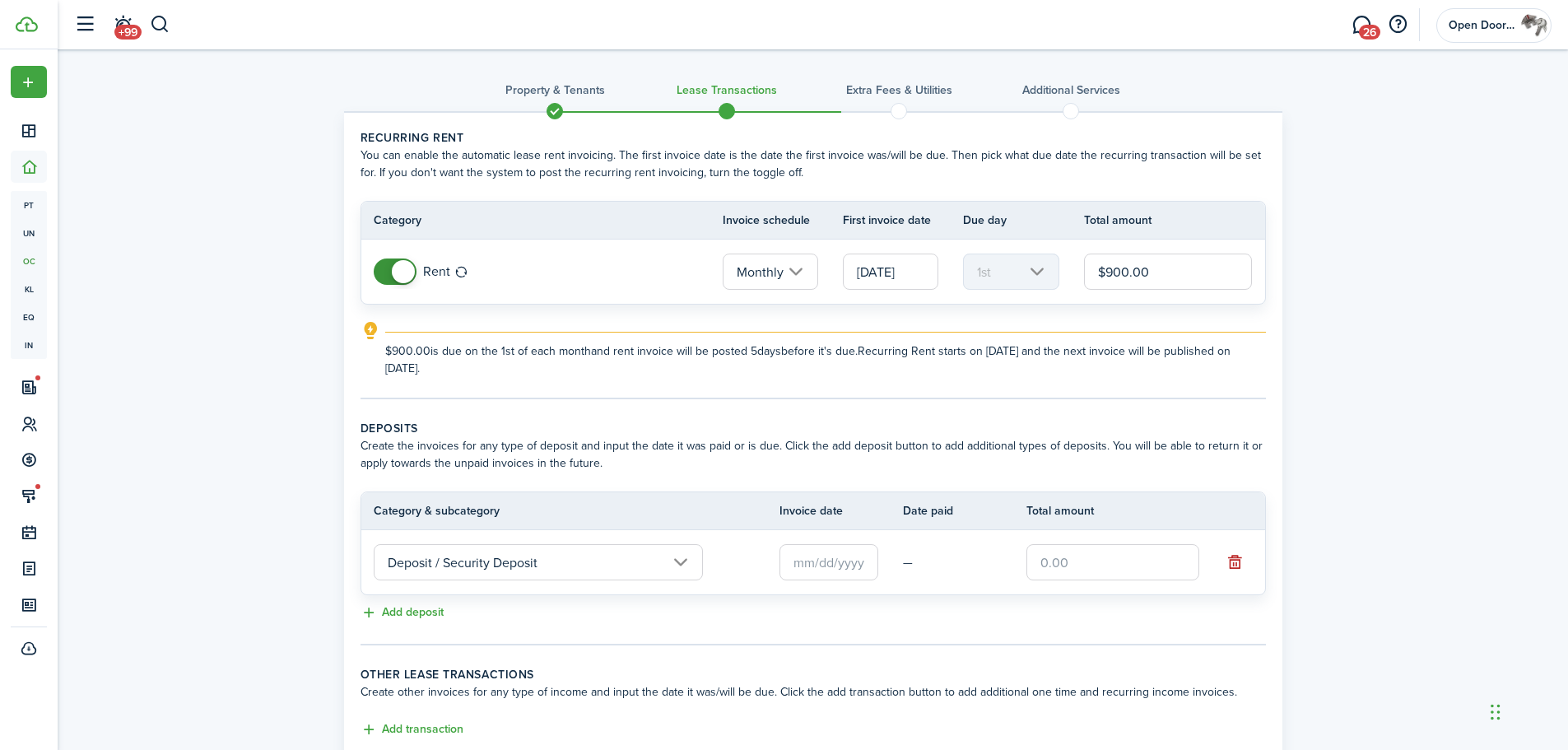
click at [815, 564] on input "text" at bounding box center [829, 561] width 99 height 36
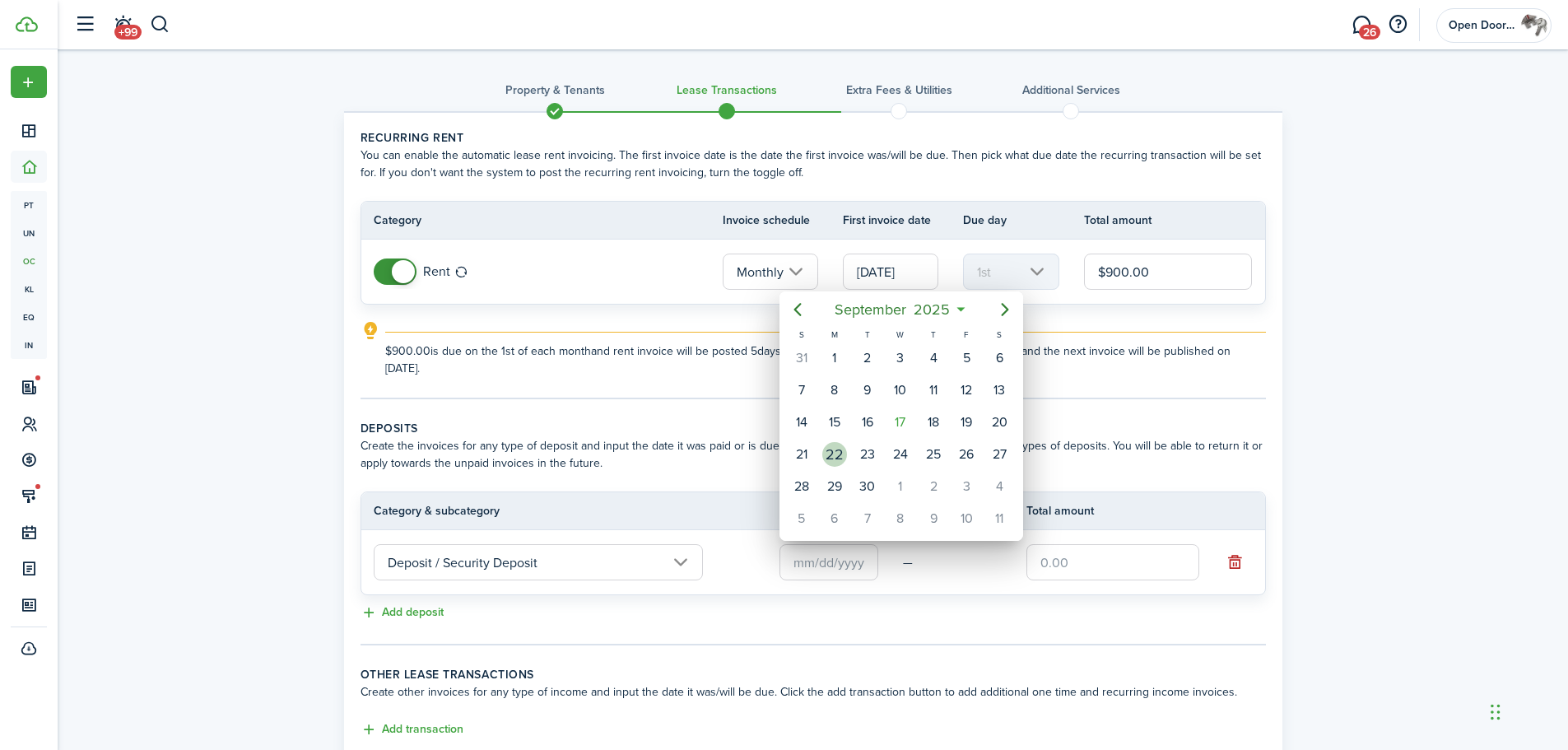
click at [837, 451] on div "22" at bounding box center [834, 453] width 24 height 24
type input "[DATE]"
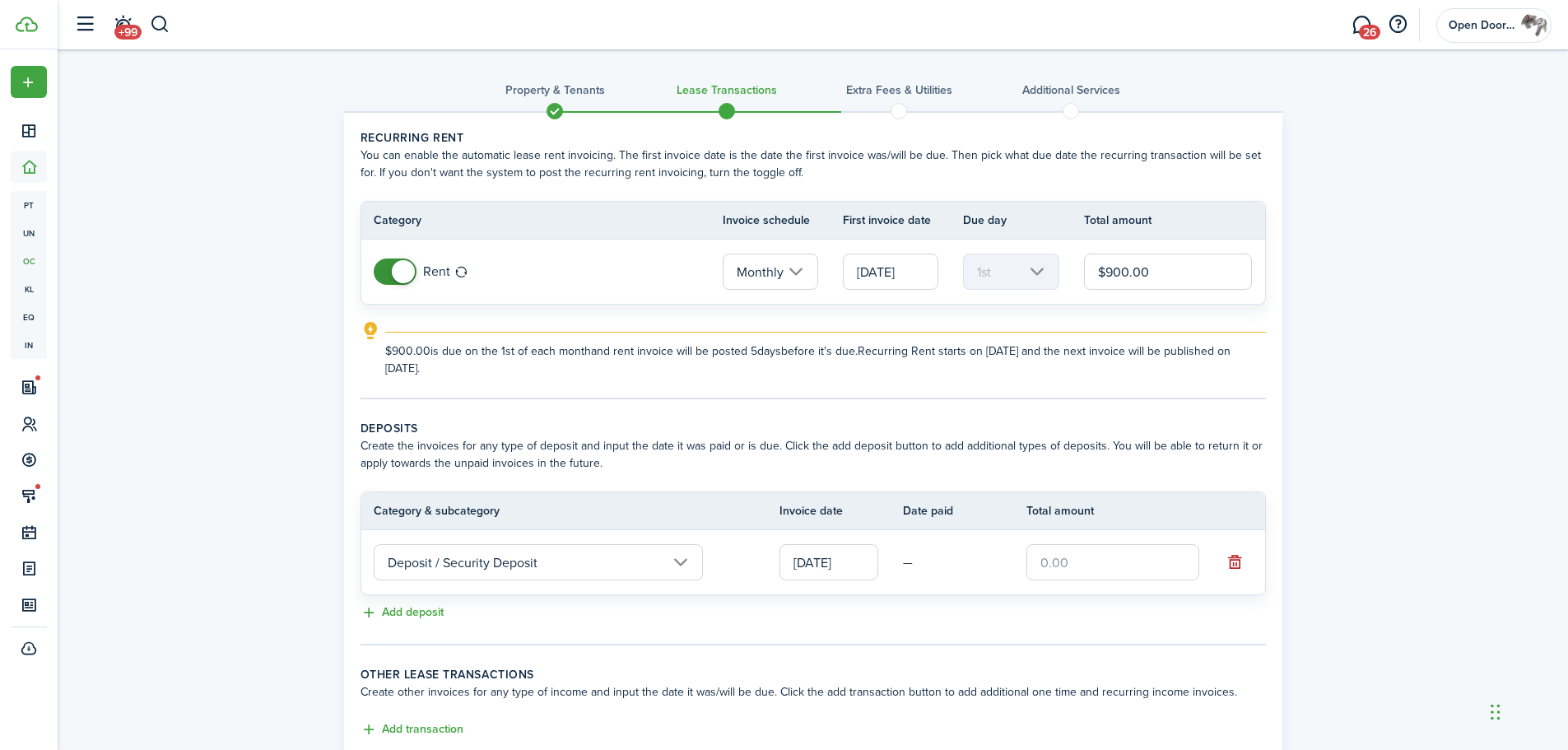
click at [1047, 558] on input "text" at bounding box center [1113, 561] width 173 height 36
type input "$900.00"
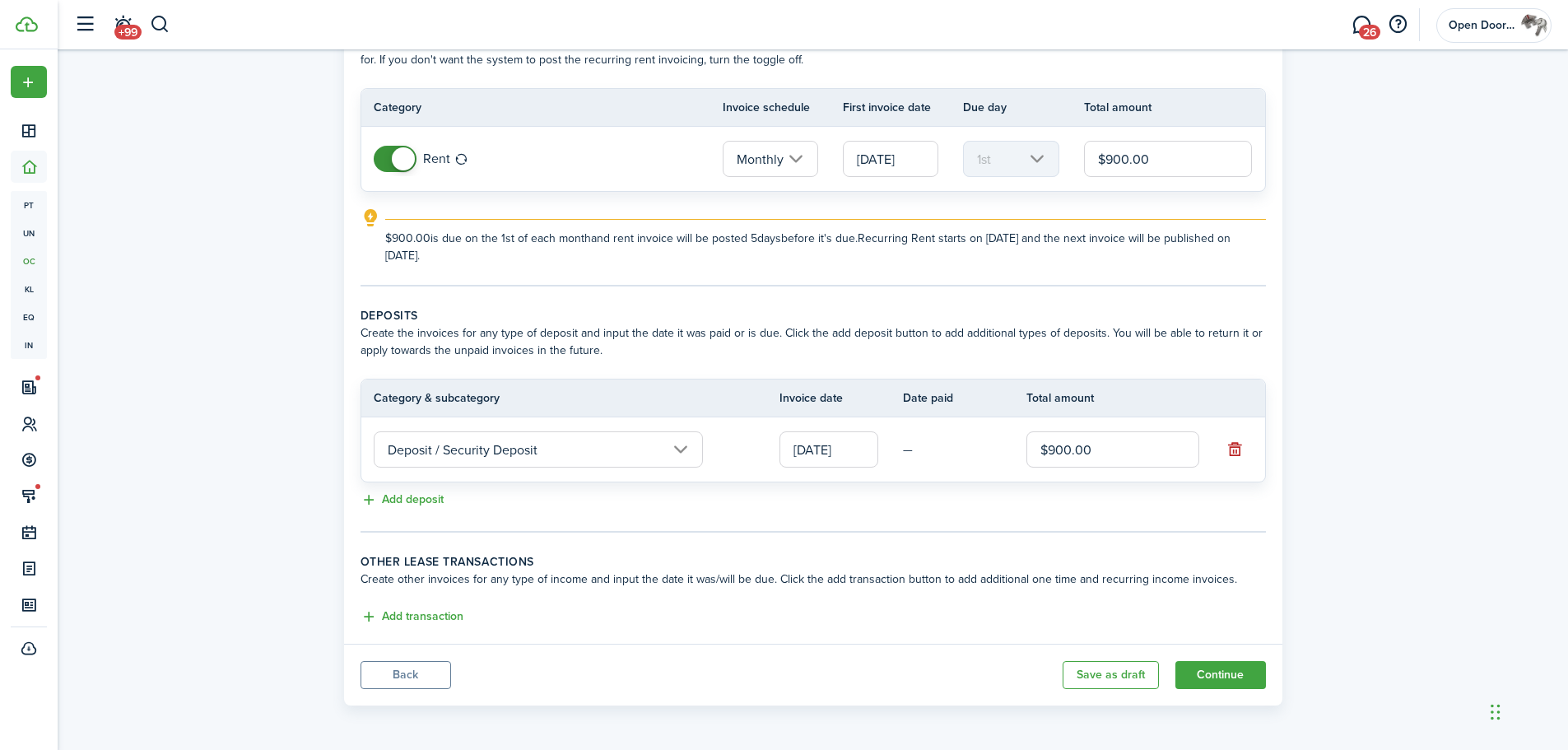
scroll to position [114, 0]
click at [1215, 674] on button "Continue" at bounding box center [1220, 674] width 90 height 28
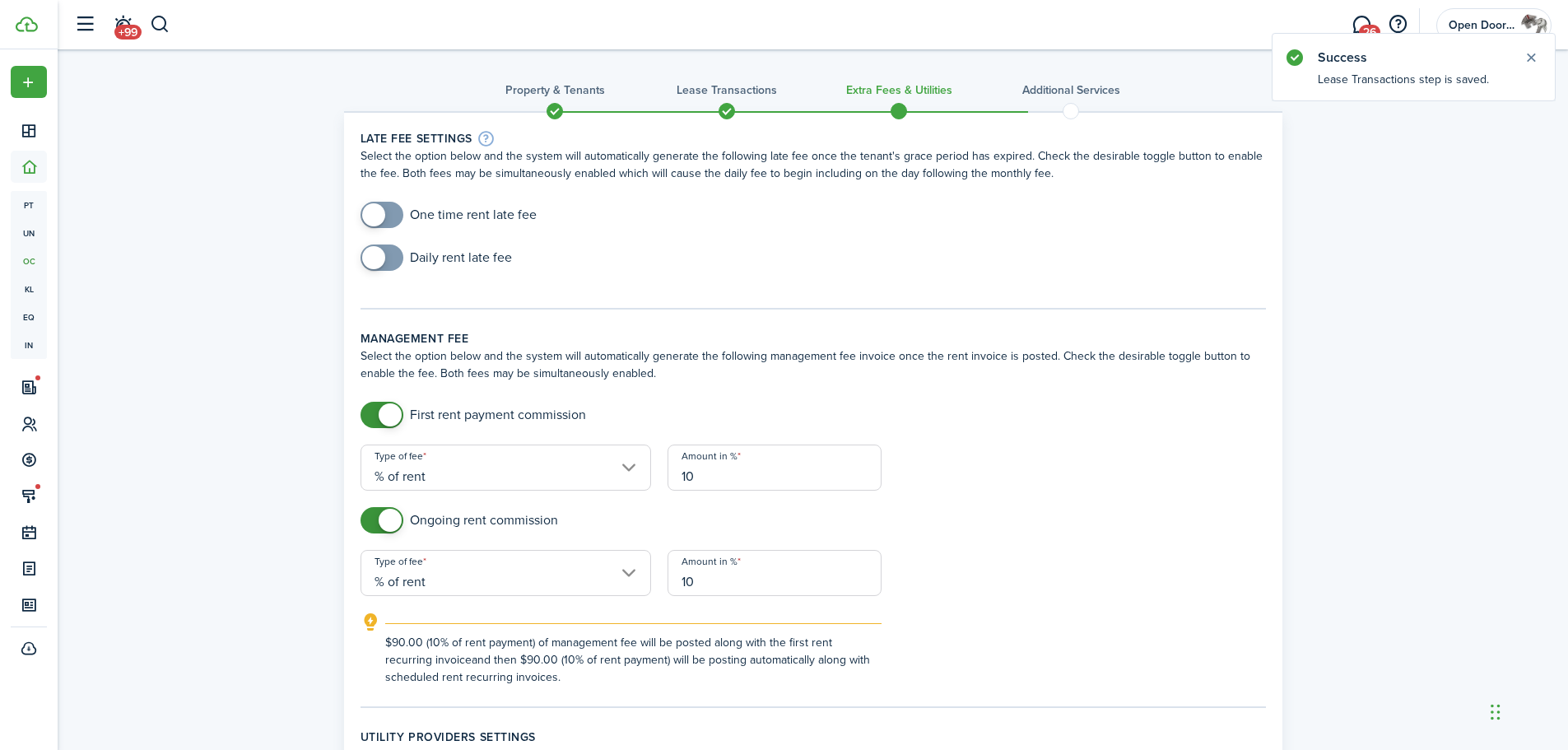
checkbox input "true"
click at [377, 258] on span at bounding box center [374, 258] width 23 height 23
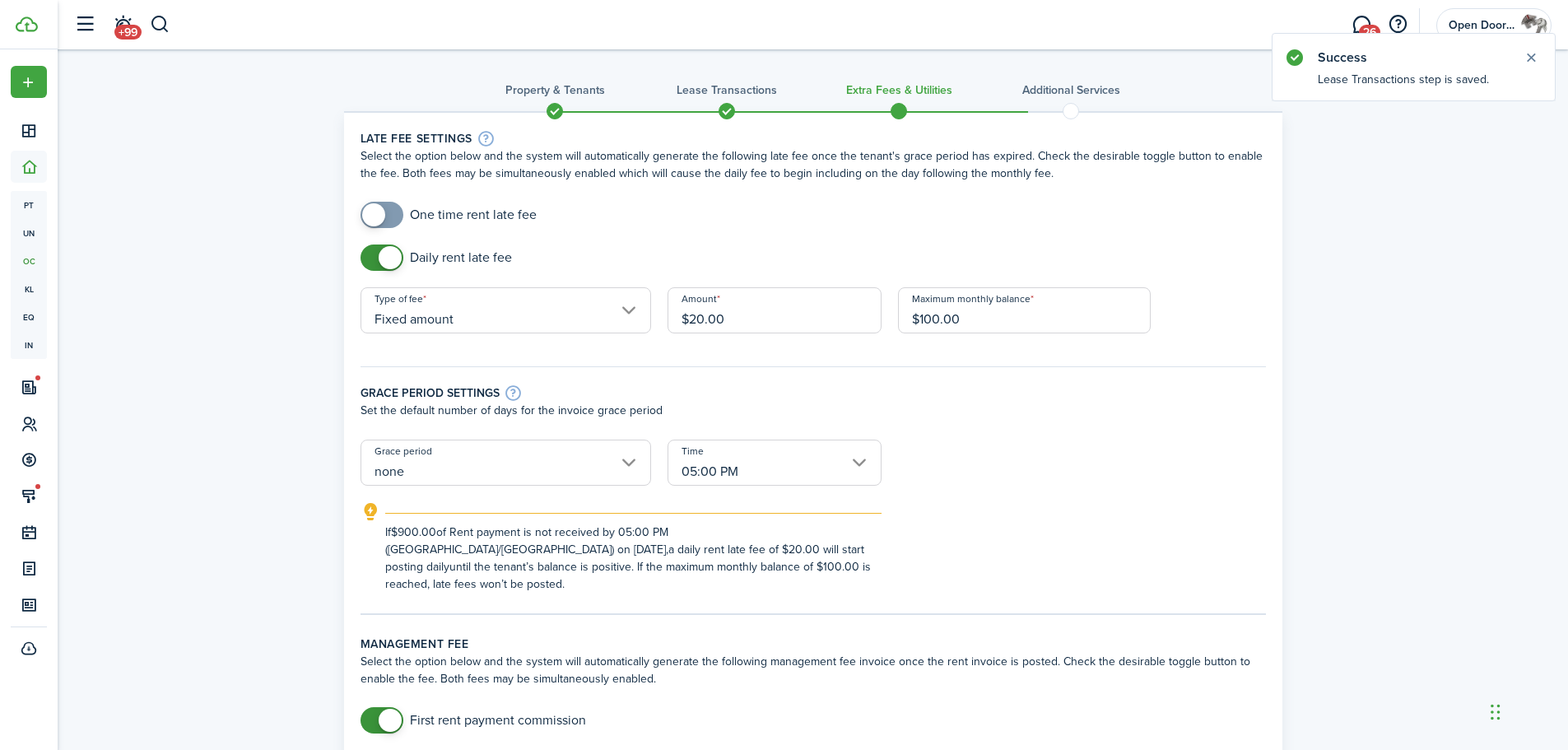
click at [543, 310] on input "Fixed amount" at bounding box center [506, 309] width 291 height 46
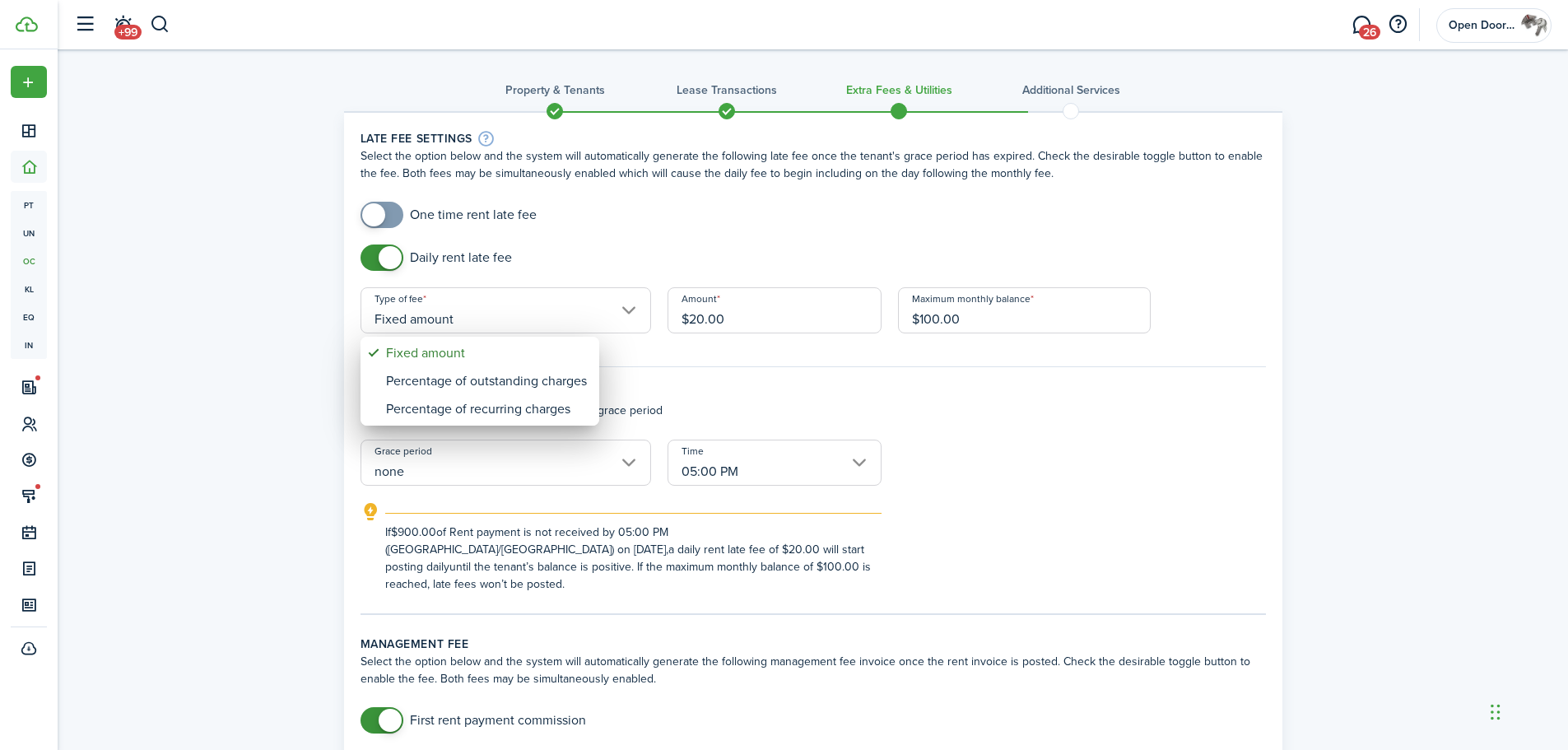
click at [550, 252] on div at bounding box center [784, 375] width 1831 height 1013
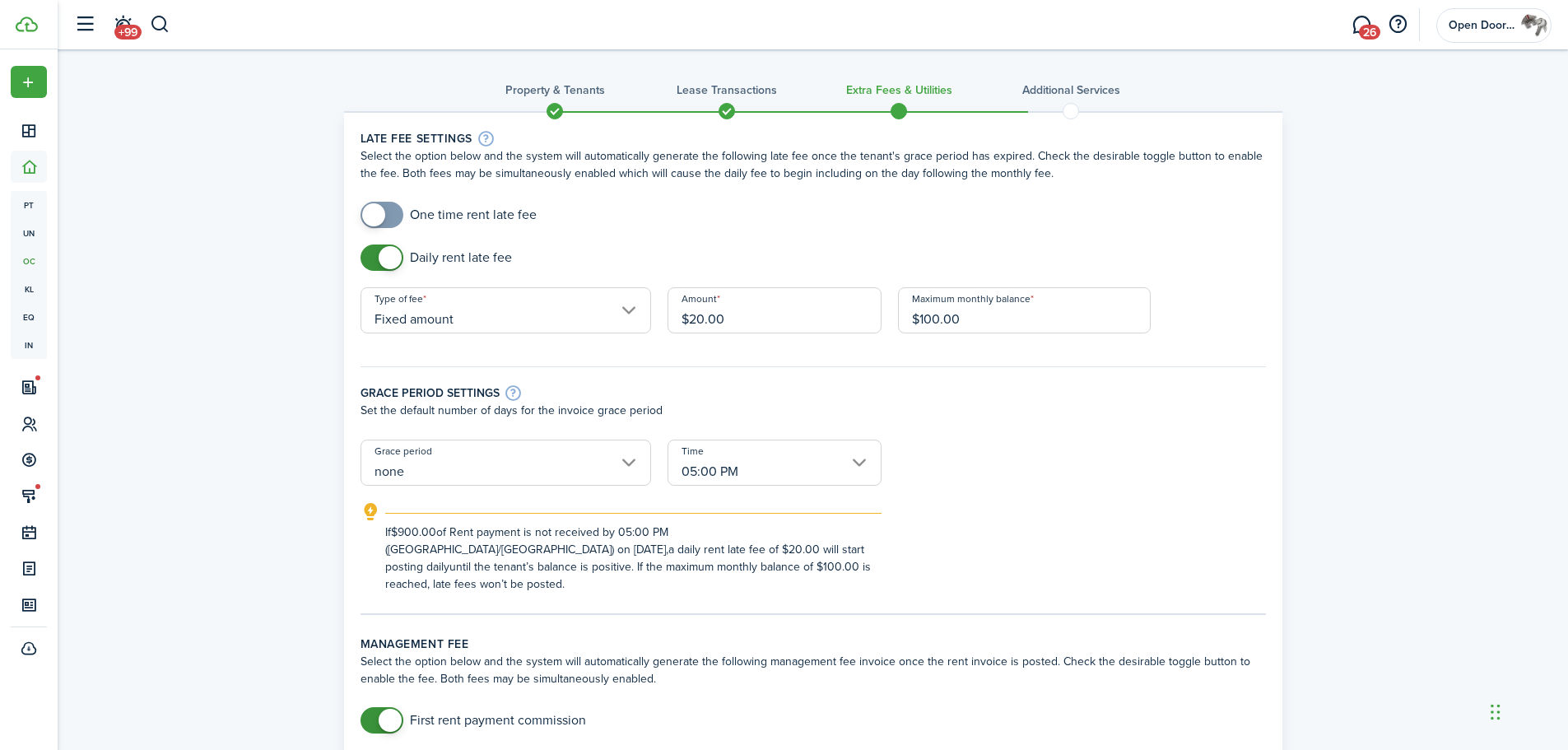
click at [477, 451] on input "none" at bounding box center [506, 462] width 291 height 46
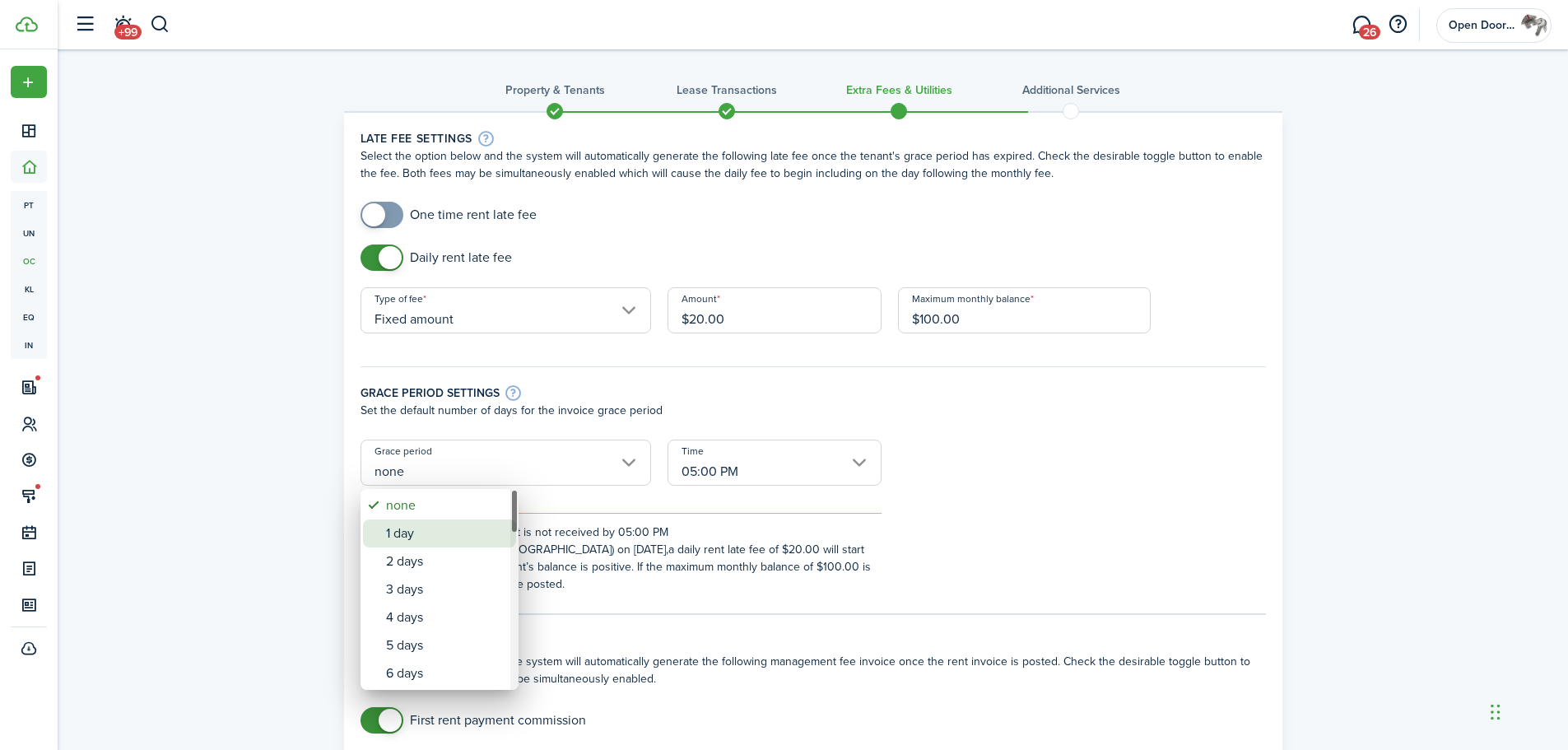
click at [435, 521] on div "1 day" at bounding box center [446, 533] width 121 height 28
type input "1 day"
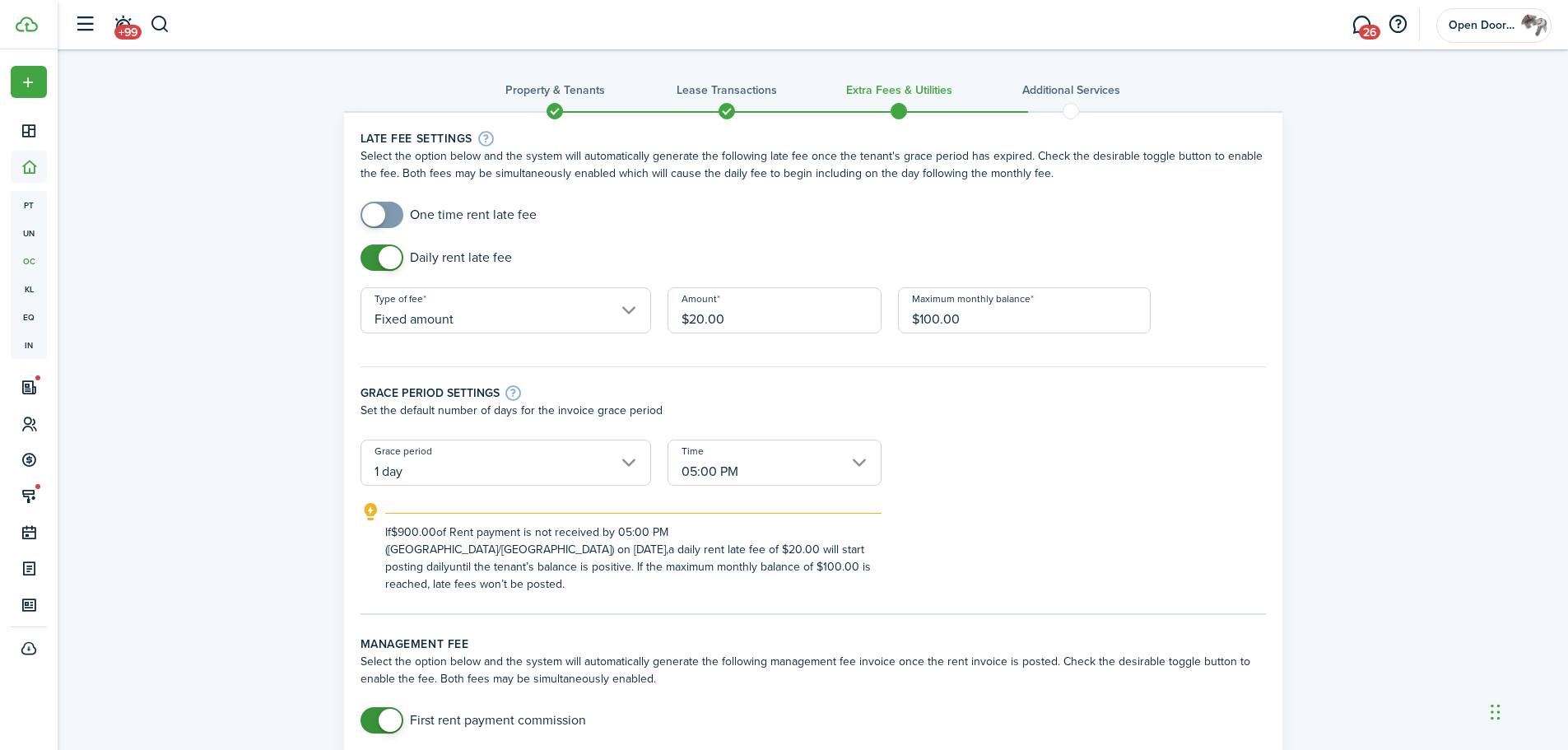
click at [798, 397] on div "Grace period settings" at bounding box center [813, 392] width 906 height 18
checkbox input "false"
click at [390, 257] on span at bounding box center [390, 258] width 23 height 23
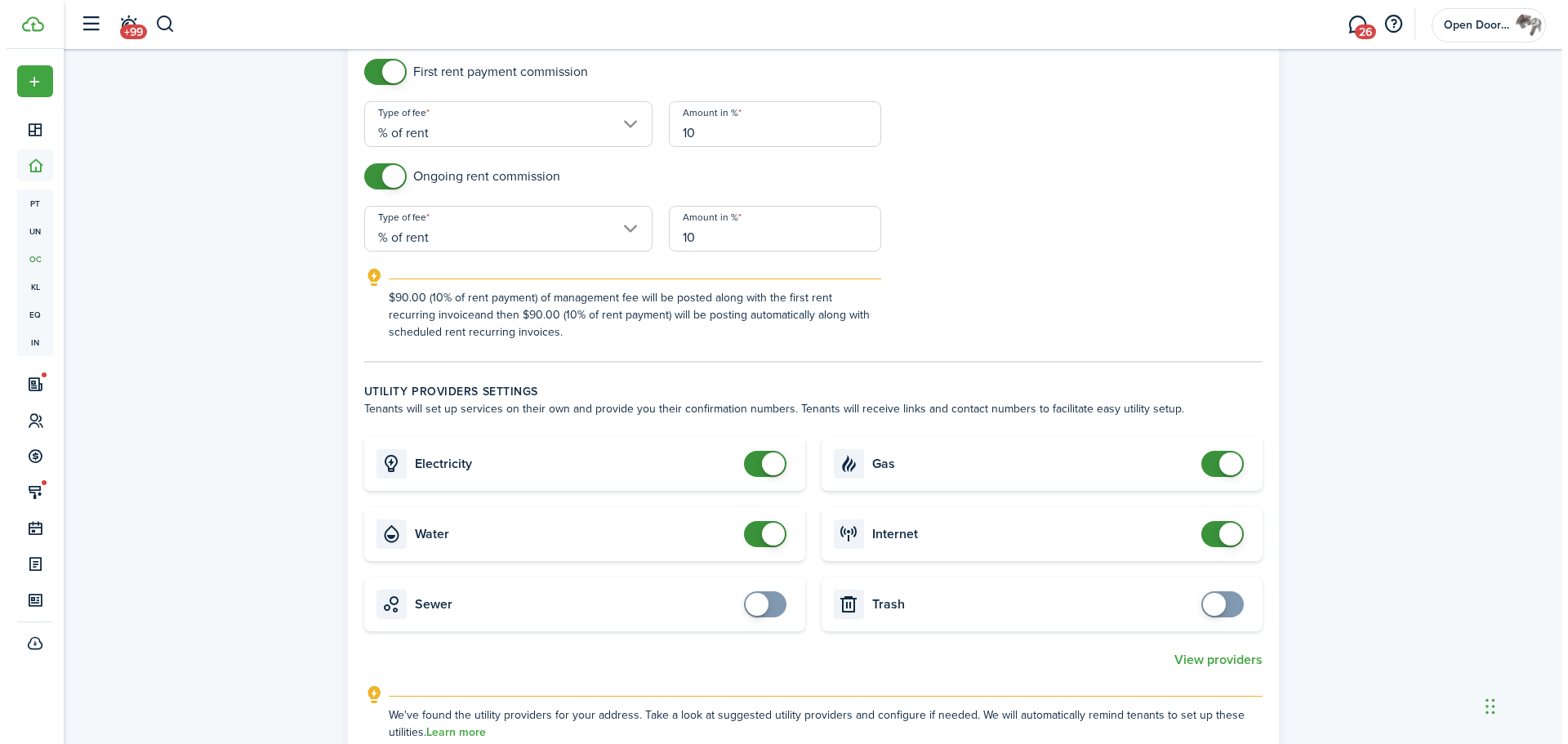
scroll to position [490, 0]
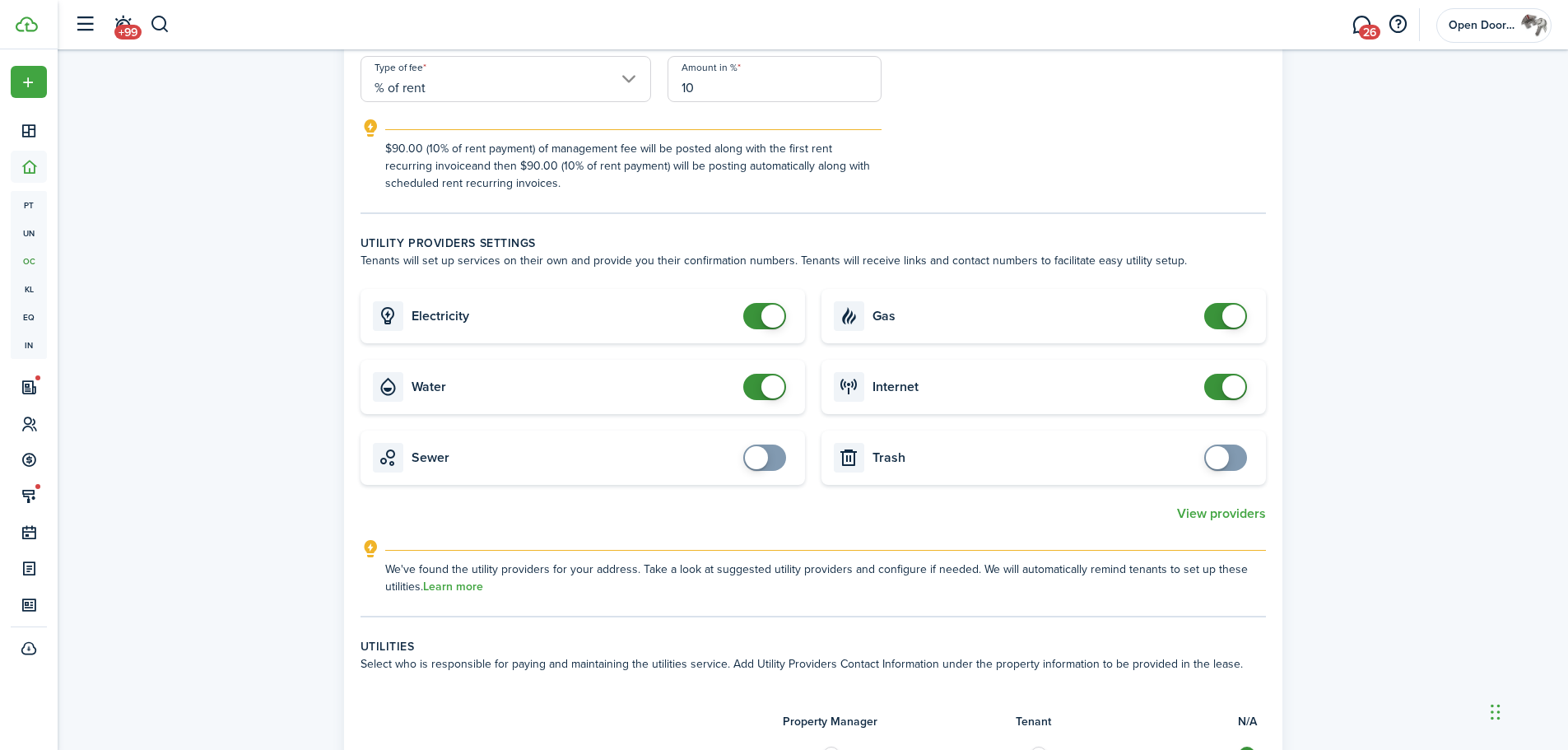
checkbox input "false"
click at [767, 315] on span at bounding box center [773, 316] width 23 height 23
checkbox input "false"
click at [774, 394] on span at bounding box center [773, 387] width 23 height 23
checkbox input "false"
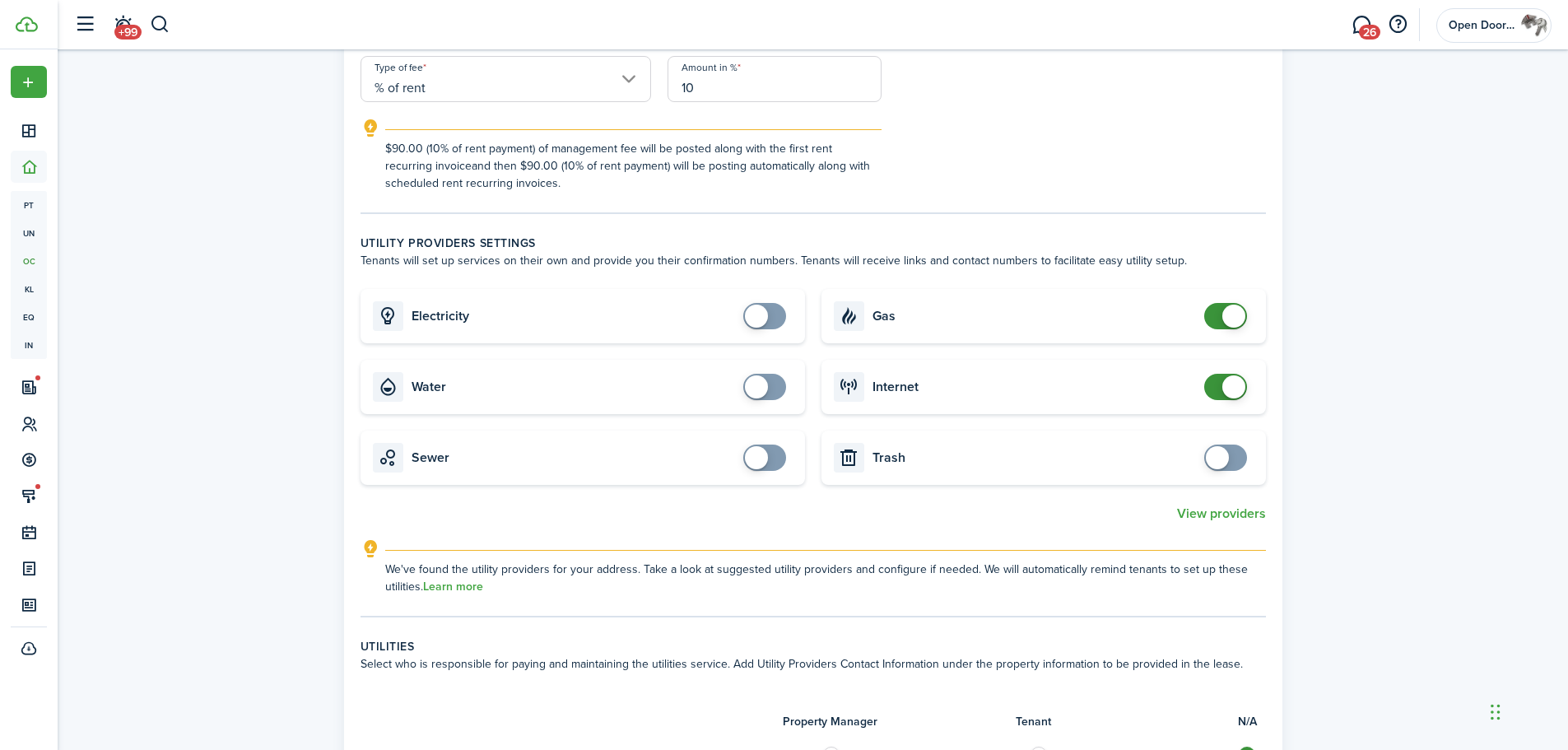
click at [1229, 313] on span at bounding box center [1233, 316] width 23 height 23
checkbox input "false"
click at [1227, 392] on span at bounding box center [1233, 387] width 23 height 23
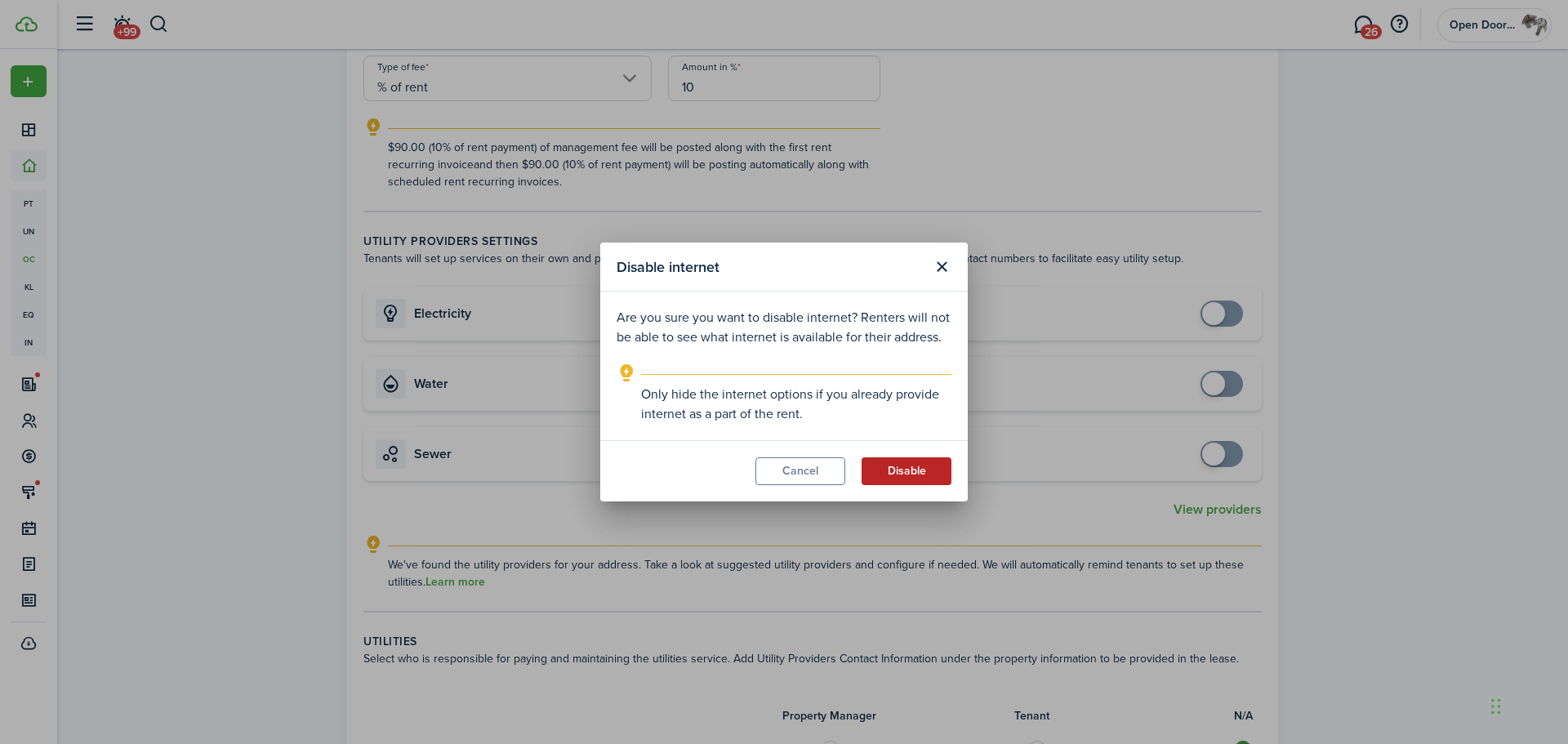
click at [894, 470] on button "Disable" at bounding box center [907, 471] width 90 height 28
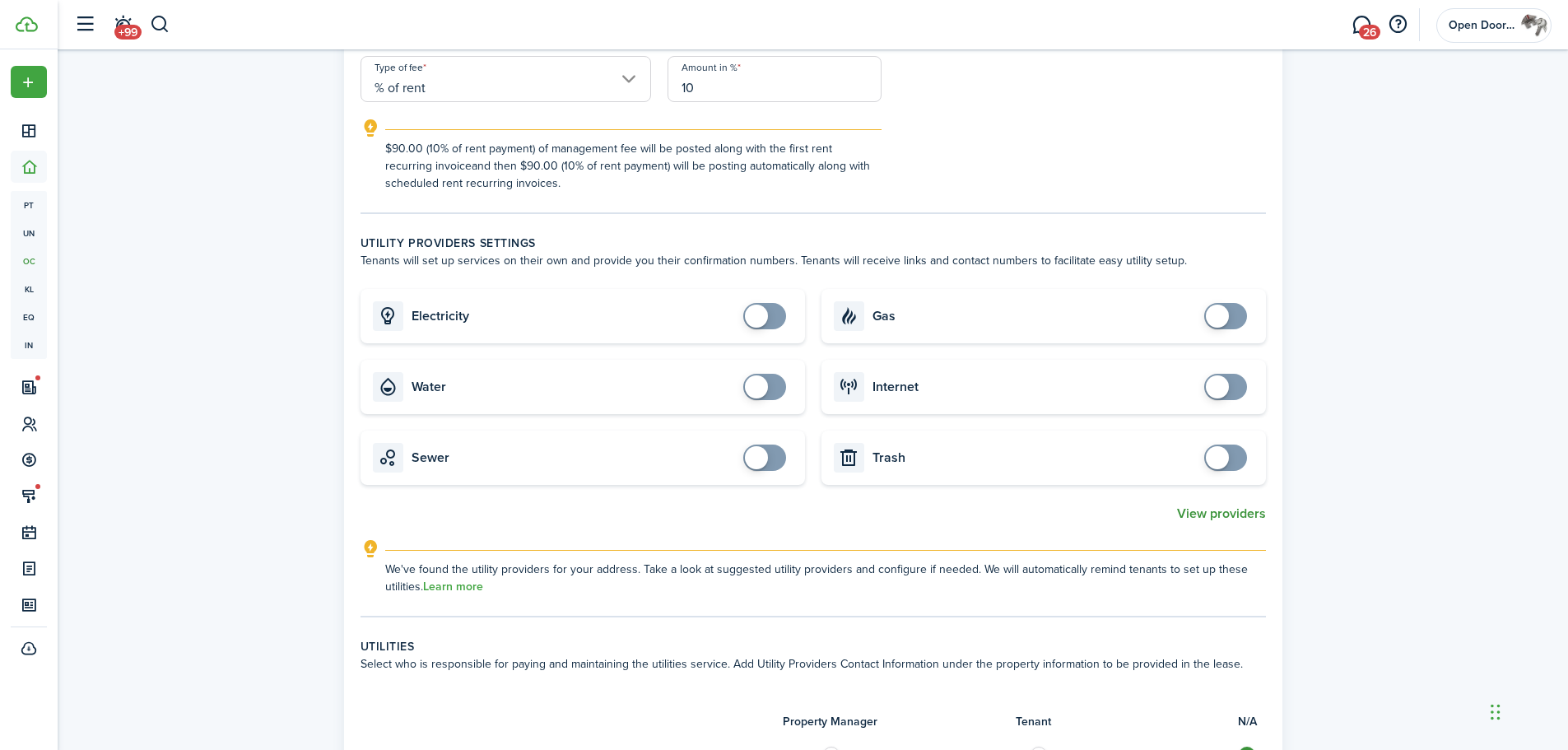
click at [1225, 515] on button "View providers" at bounding box center [1221, 513] width 89 height 15
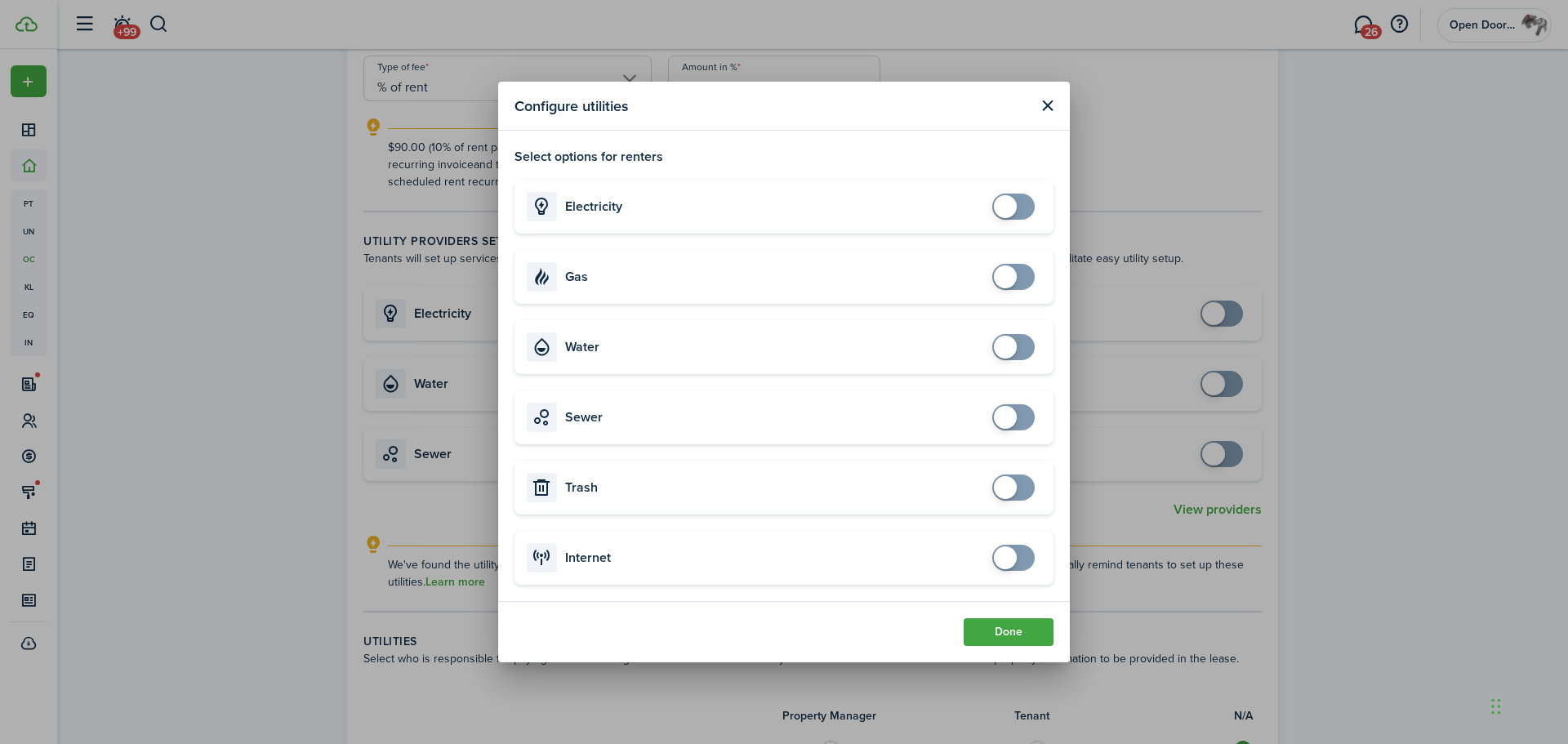
click at [1051, 103] on button "Close modal" at bounding box center [1047, 105] width 20 height 20
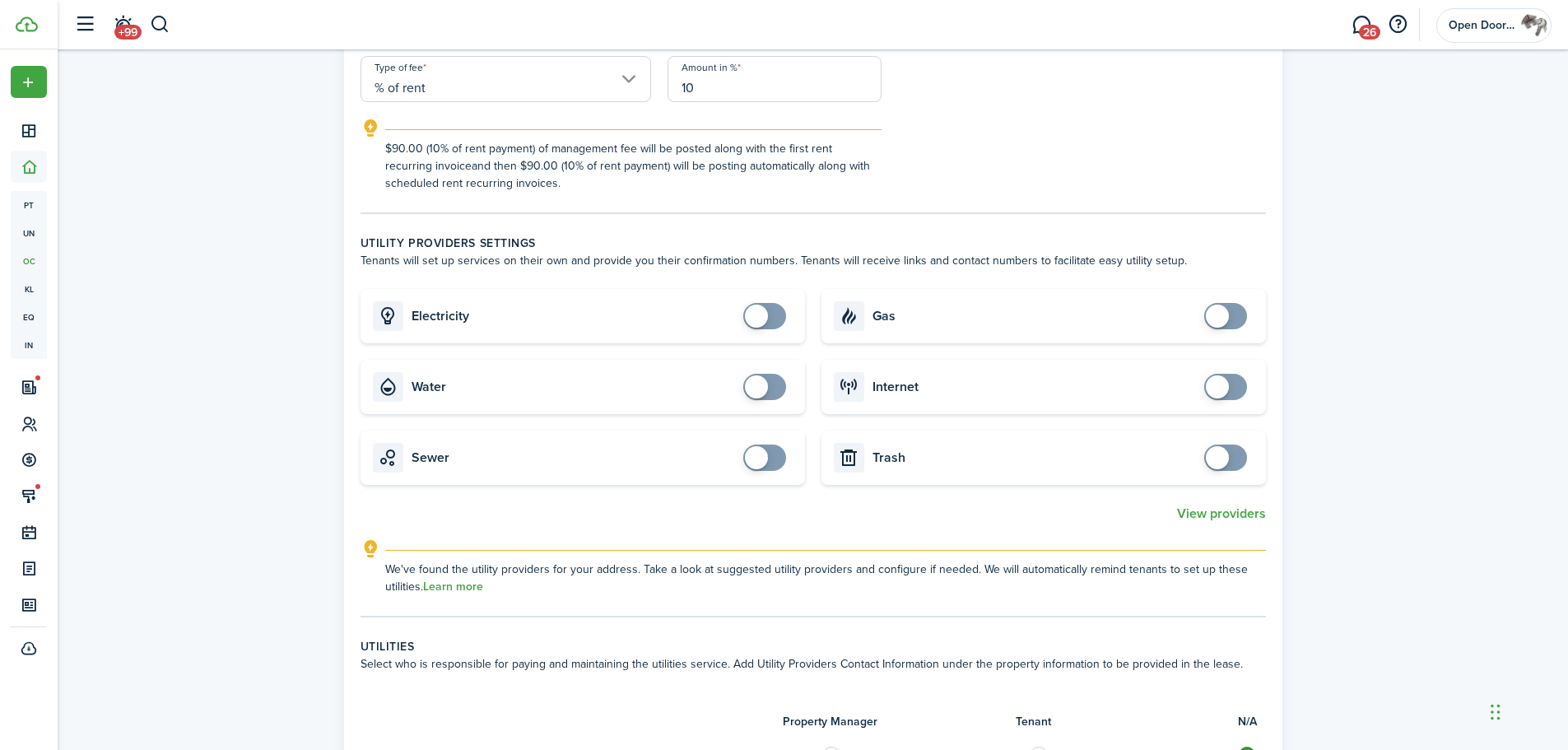
checkbox input "true"
click at [1221, 308] on span at bounding box center [1217, 316] width 23 height 23
click at [1243, 513] on button "View providers" at bounding box center [1221, 513] width 89 height 15
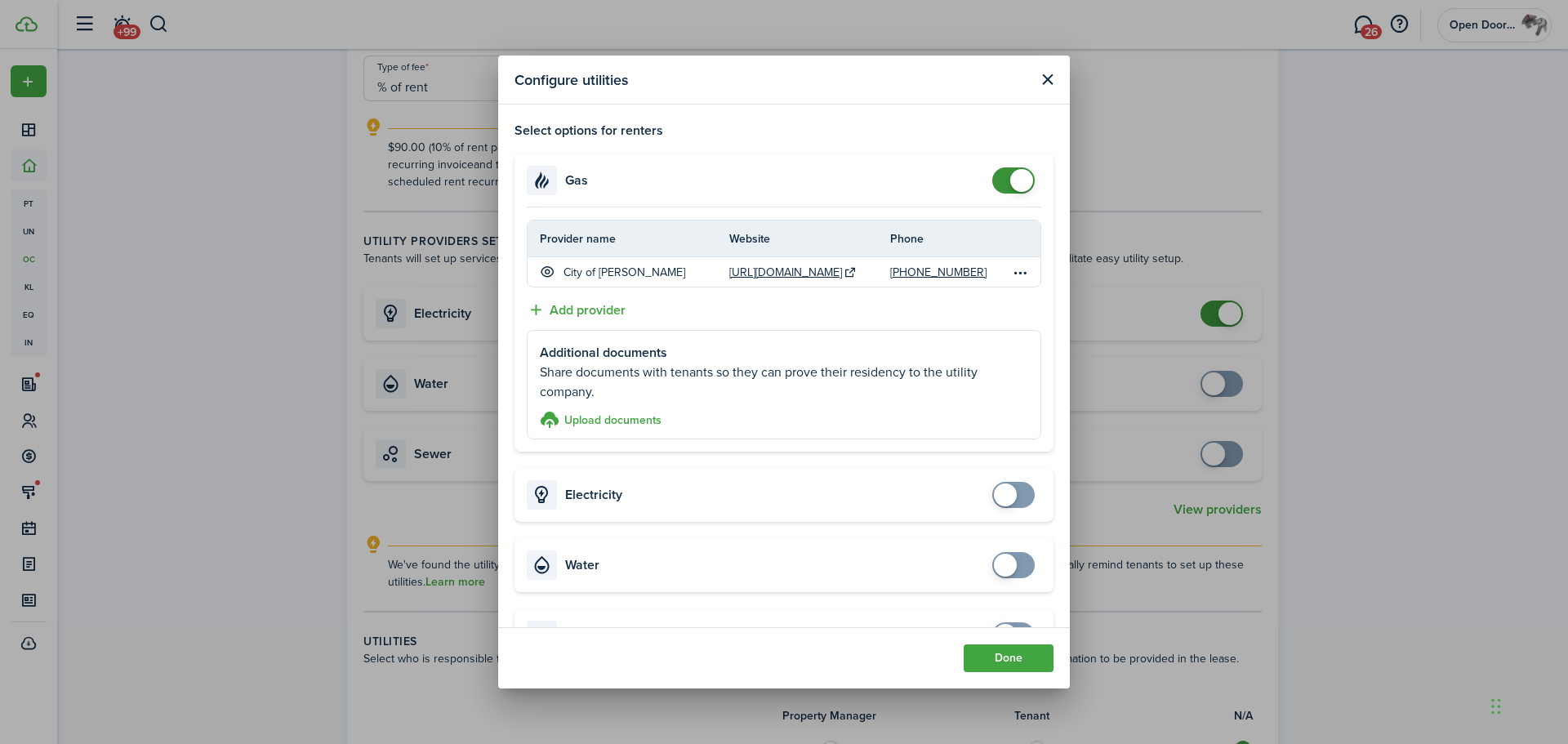
checkbox input "false"
click at [1011, 184] on span at bounding box center [1022, 180] width 23 height 23
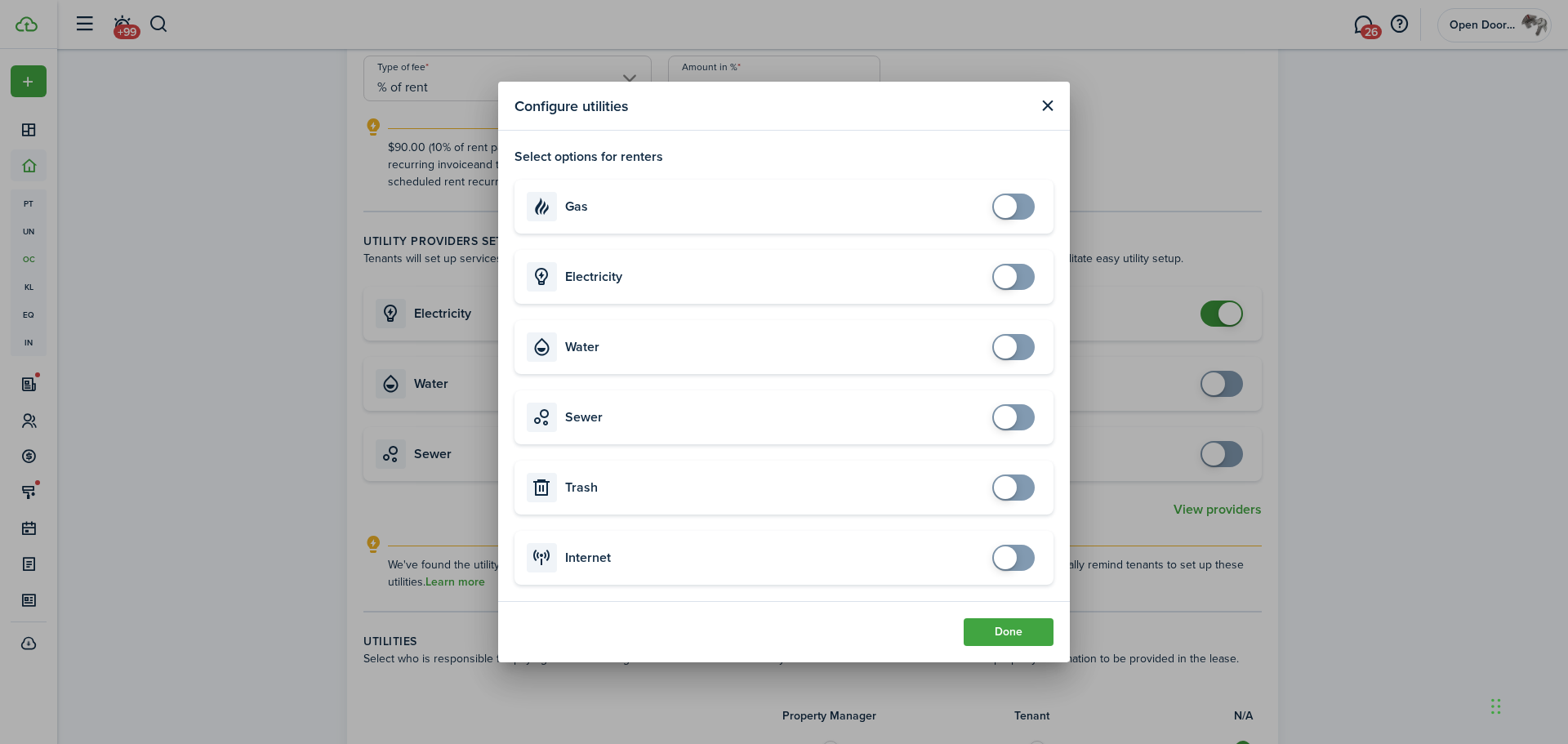
click at [1005, 277] on span at bounding box center [1006, 277] width 23 height 23
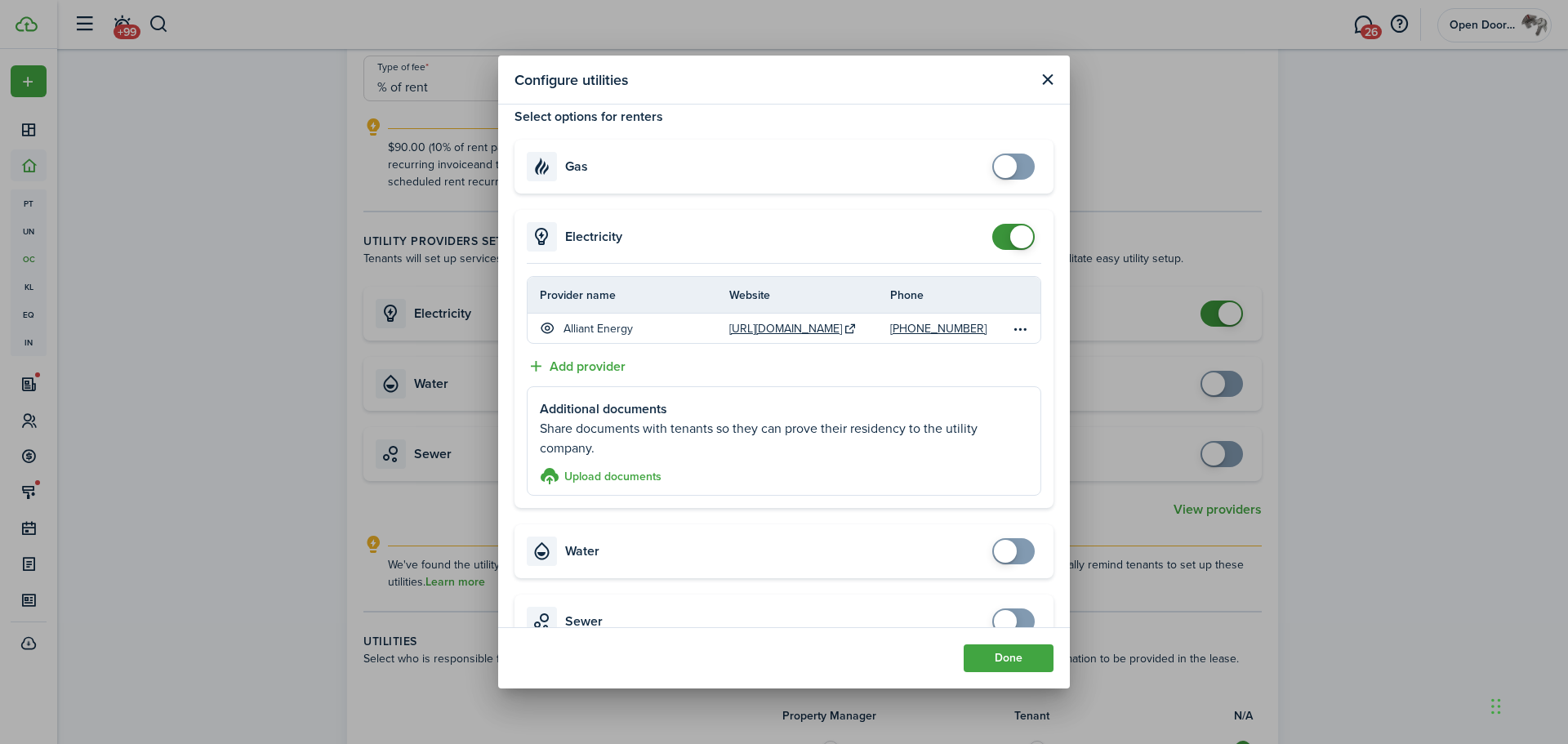
scroll to position [0, 0]
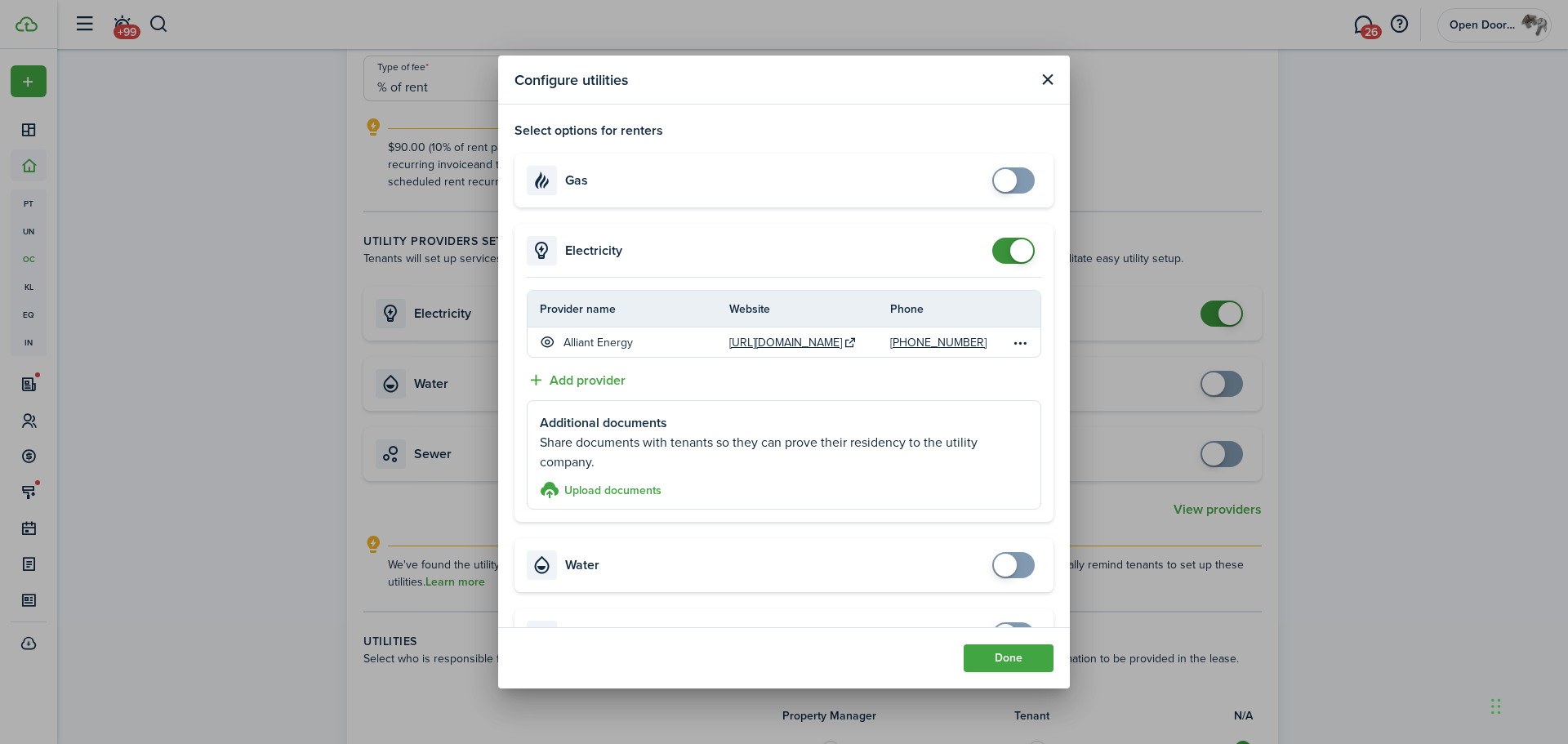
checkbox input "false"
click at [1005, 239] on span at bounding box center [1013, 250] width 16 height 26
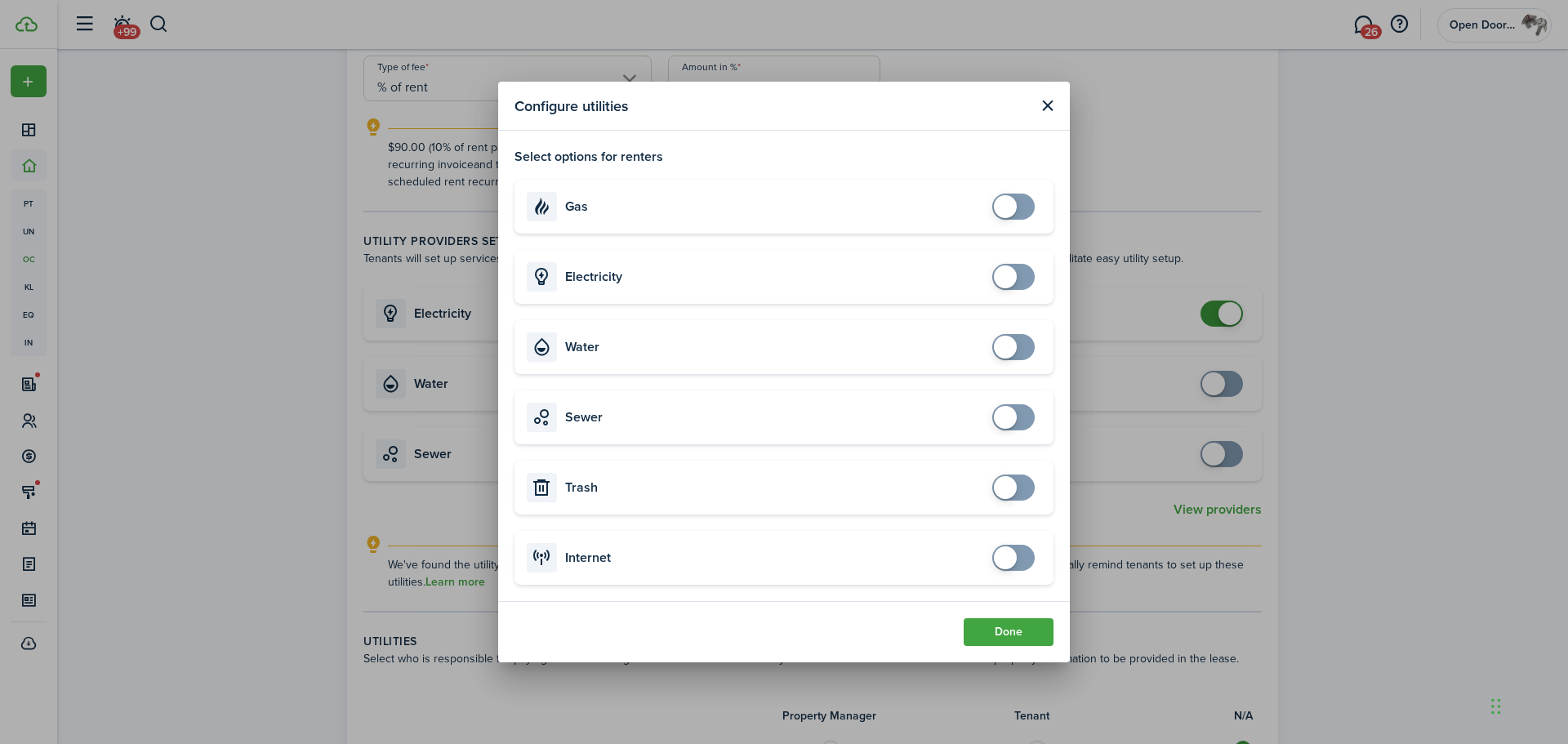
click at [1006, 347] on span at bounding box center [1006, 347] width 23 height 23
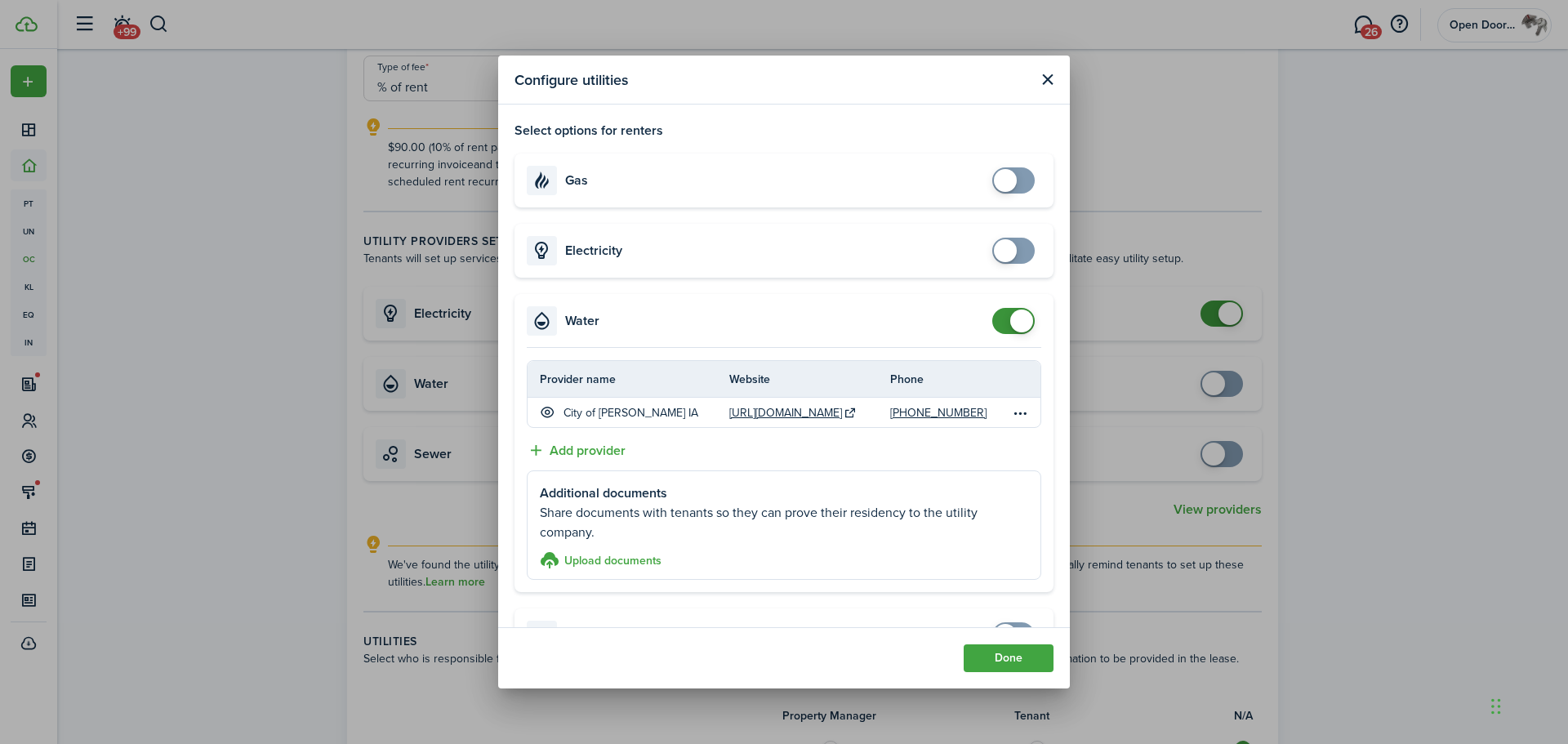
checkbox input "false"
click at [1012, 323] on span at bounding box center [1022, 321] width 23 height 23
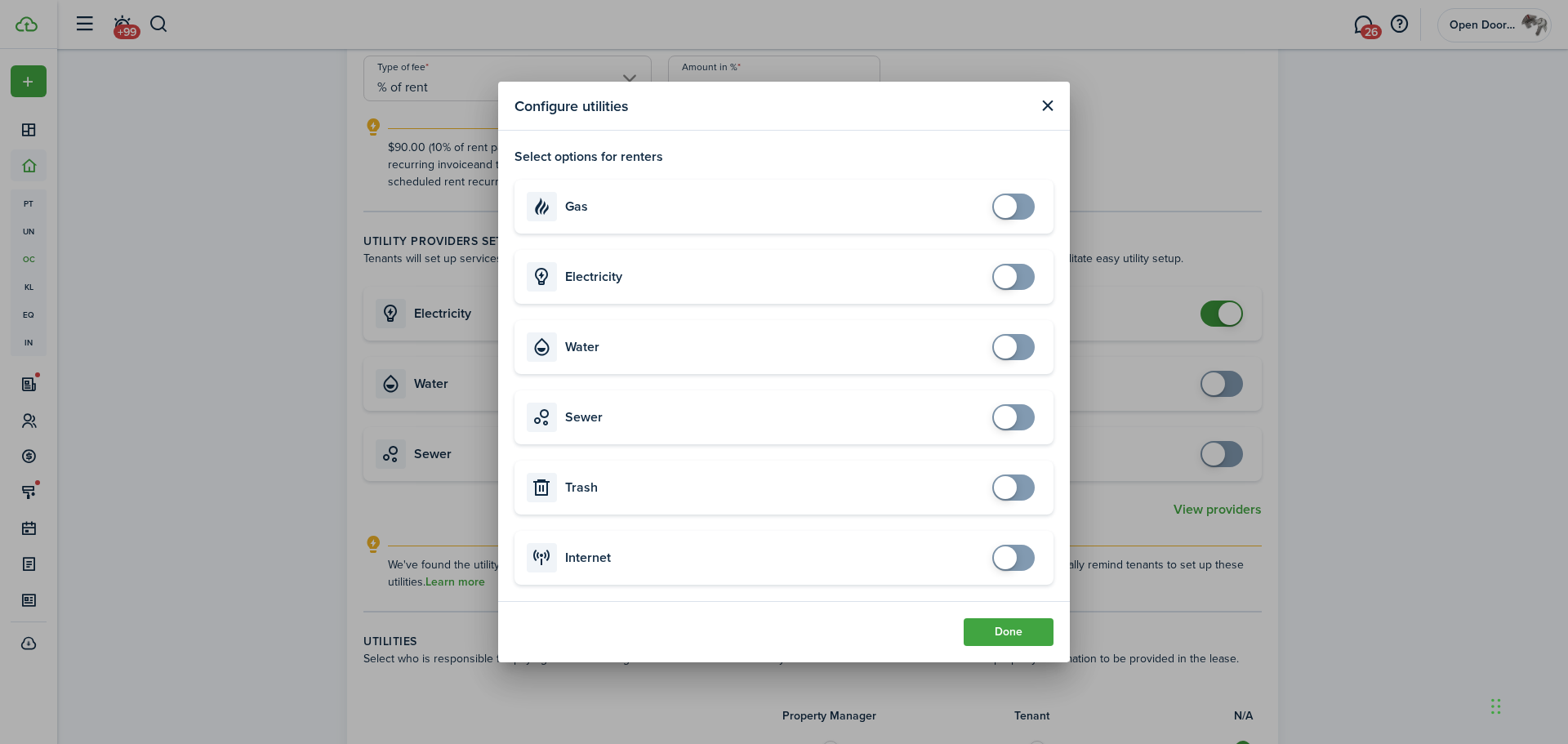
click at [1003, 486] on span at bounding box center [1006, 487] width 23 height 23
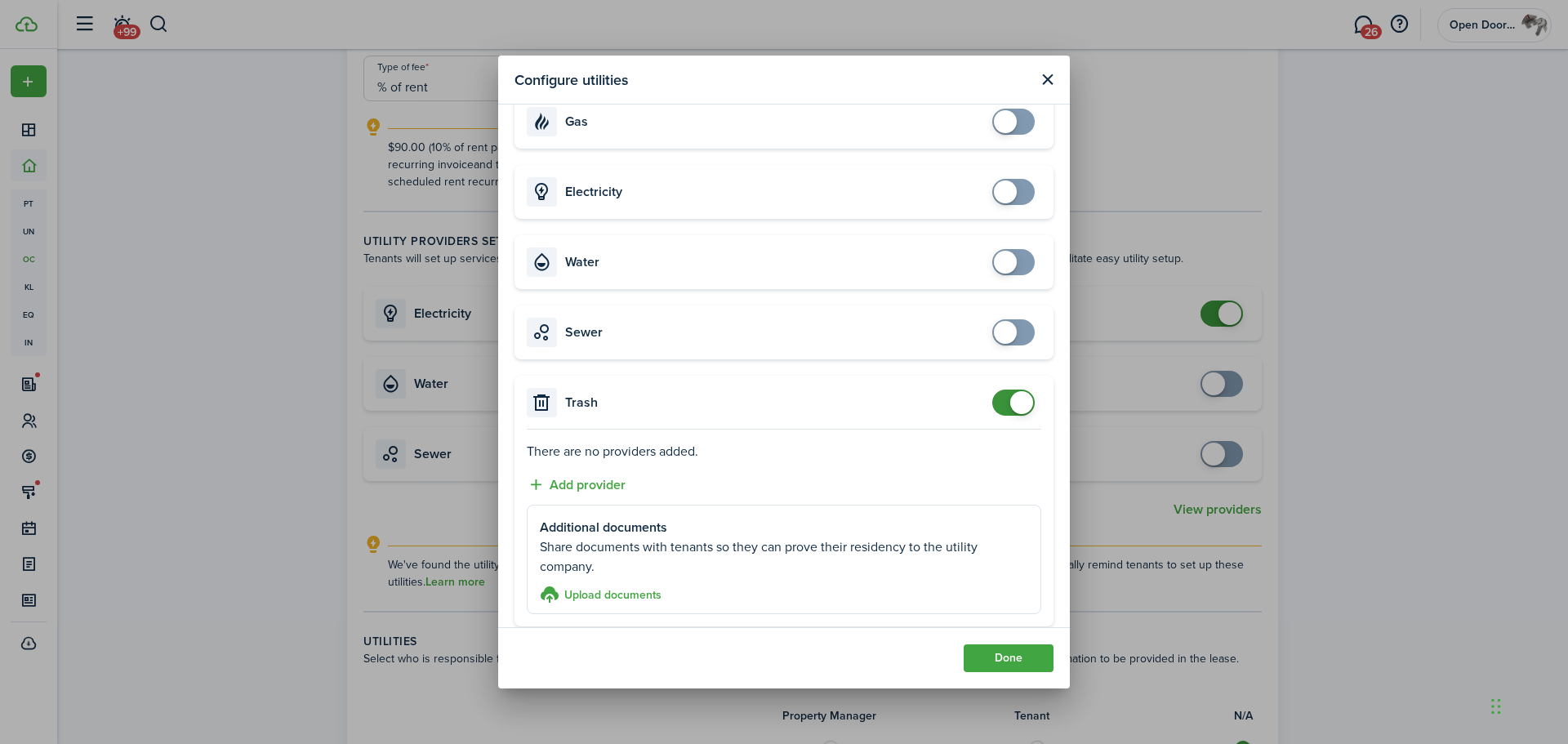
scroll to position [145, 0]
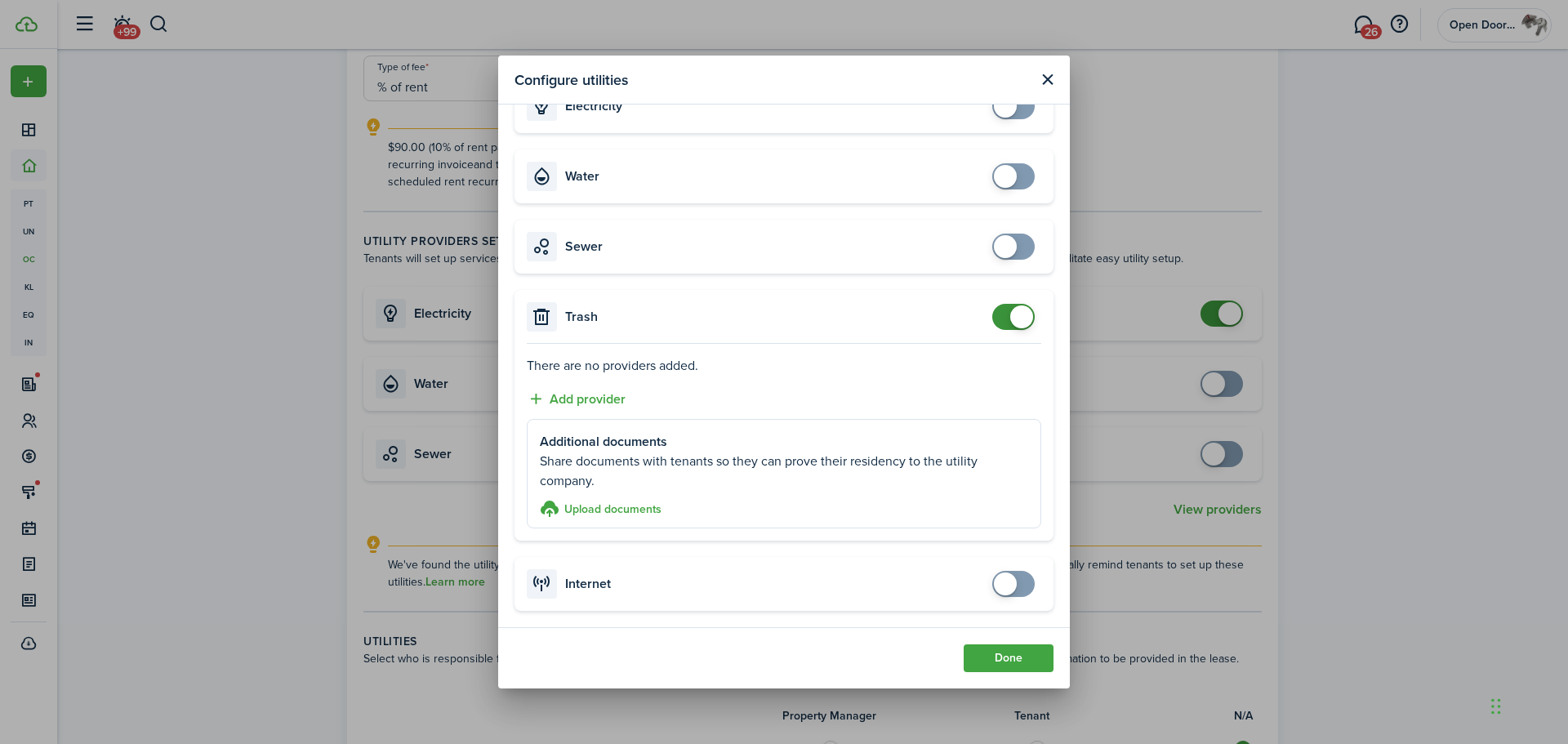
checkbox input "false"
click at [1011, 327] on span at bounding box center [1022, 317] width 23 height 23
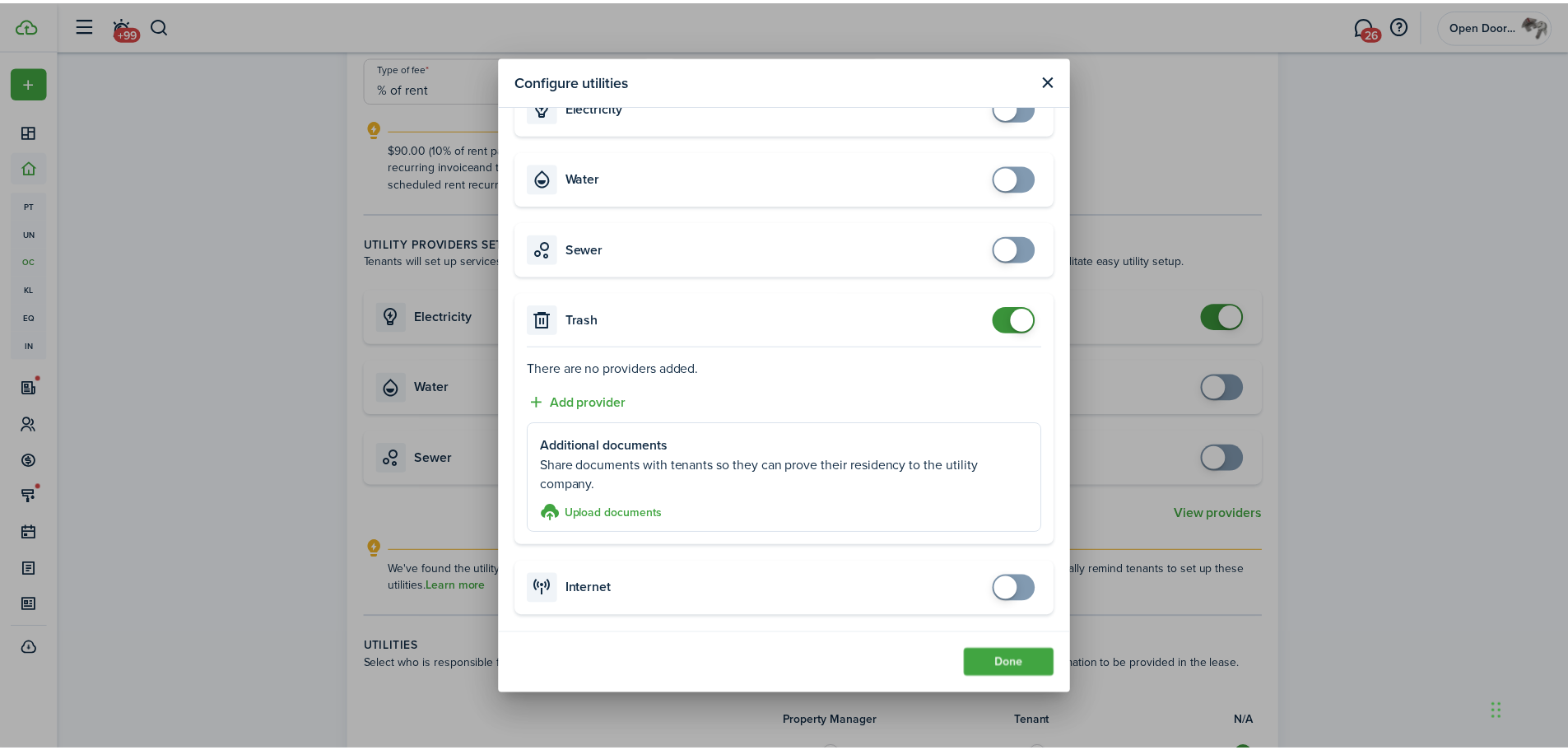
scroll to position [0, 0]
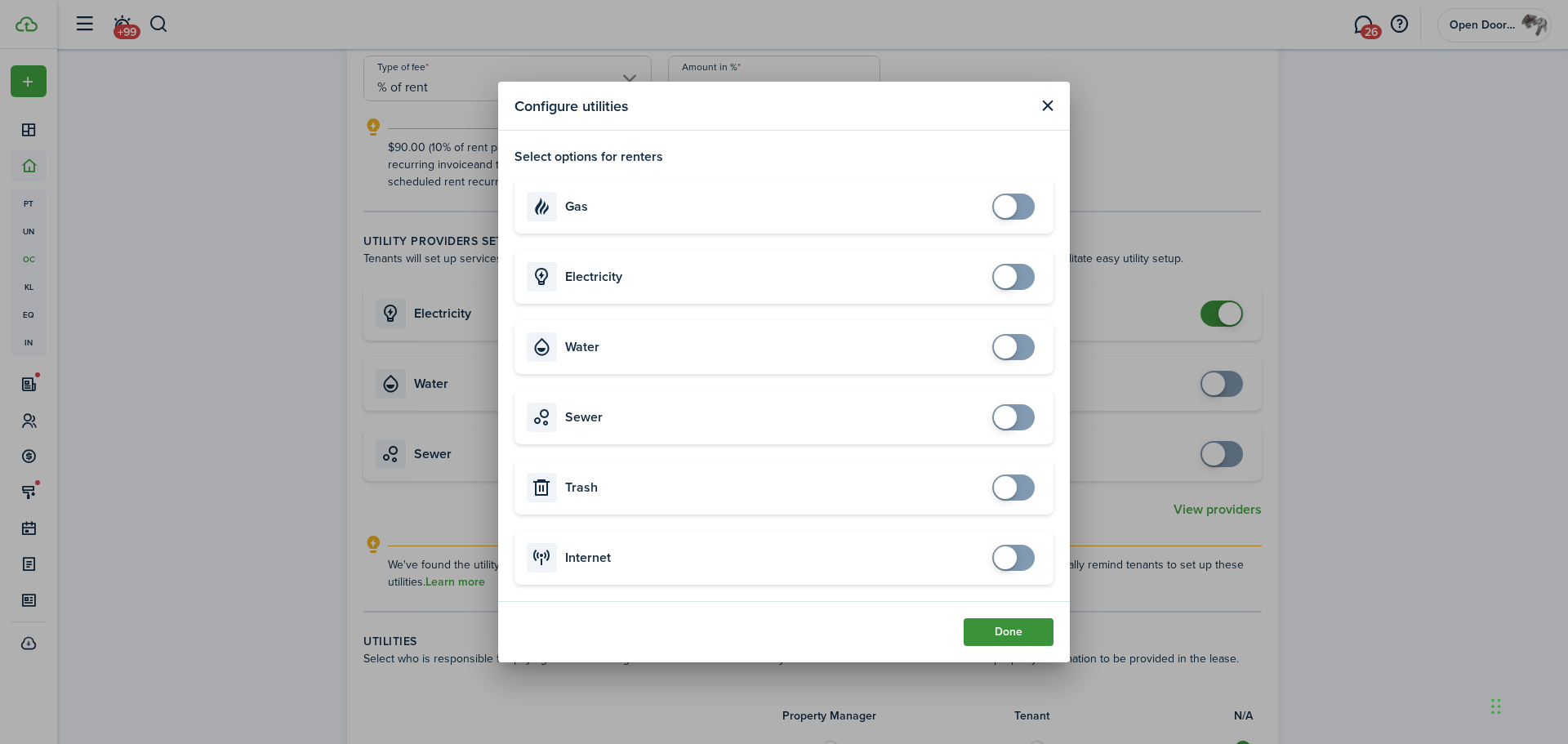
click at [1008, 626] on button "Done" at bounding box center [1008, 631] width 90 height 28
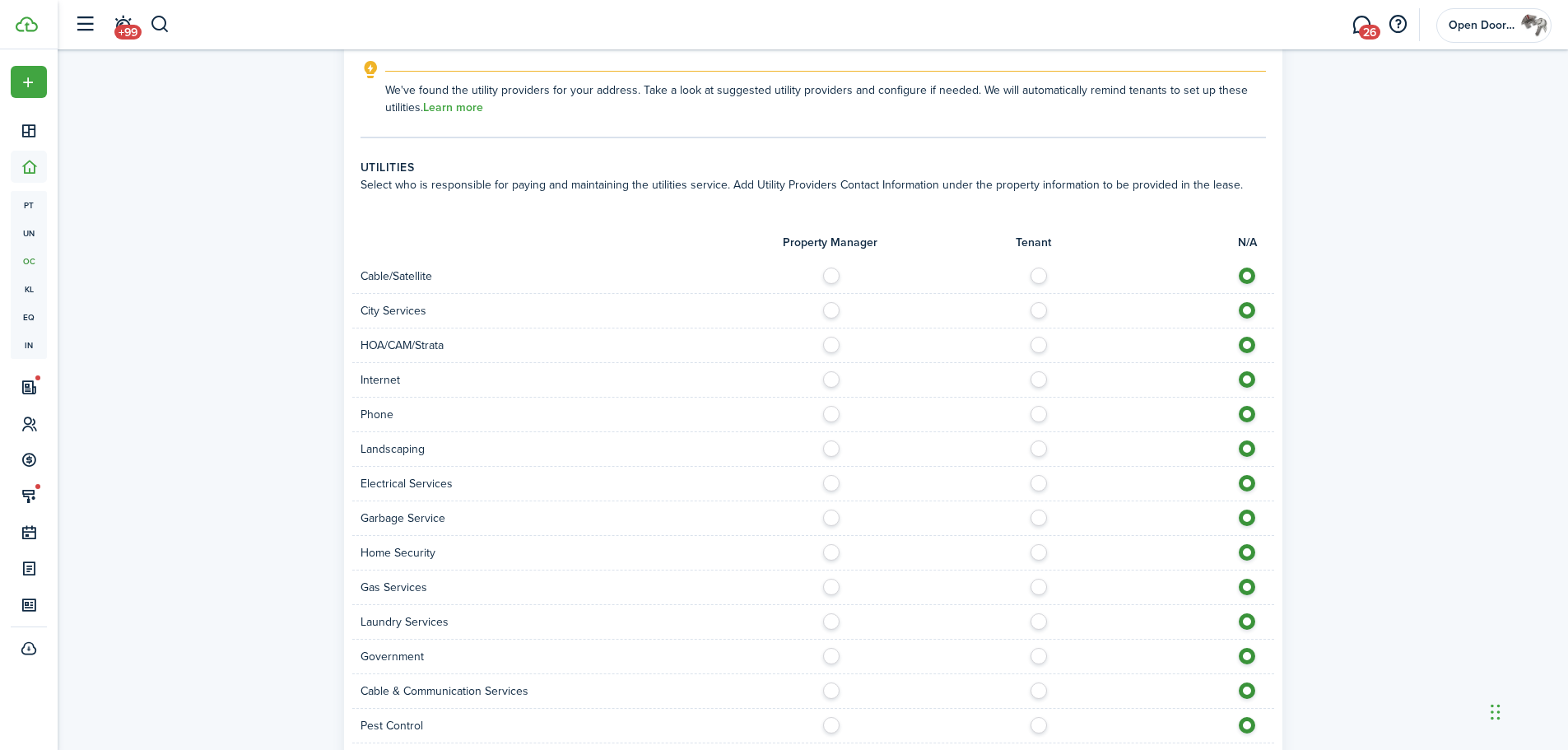
scroll to position [987, 0]
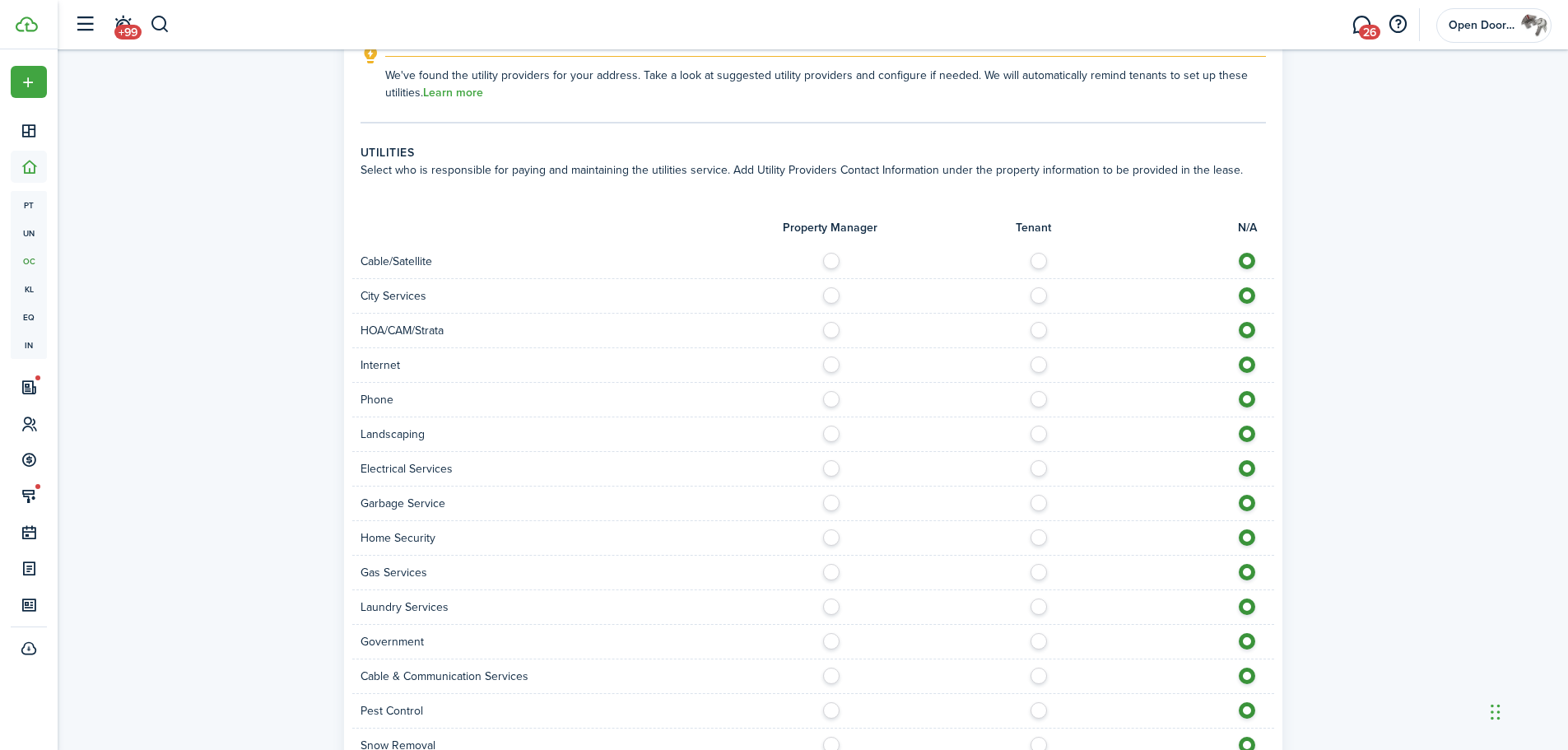
click at [1038, 365] on label at bounding box center [1044, 360] width 29 height 8
radio input "true"
click at [1037, 468] on label at bounding box center [1044, 464] width 29 height 8
radio input "true"
click at [1044, 503] on label at bounding box center [1044, 498] width 29 height 8
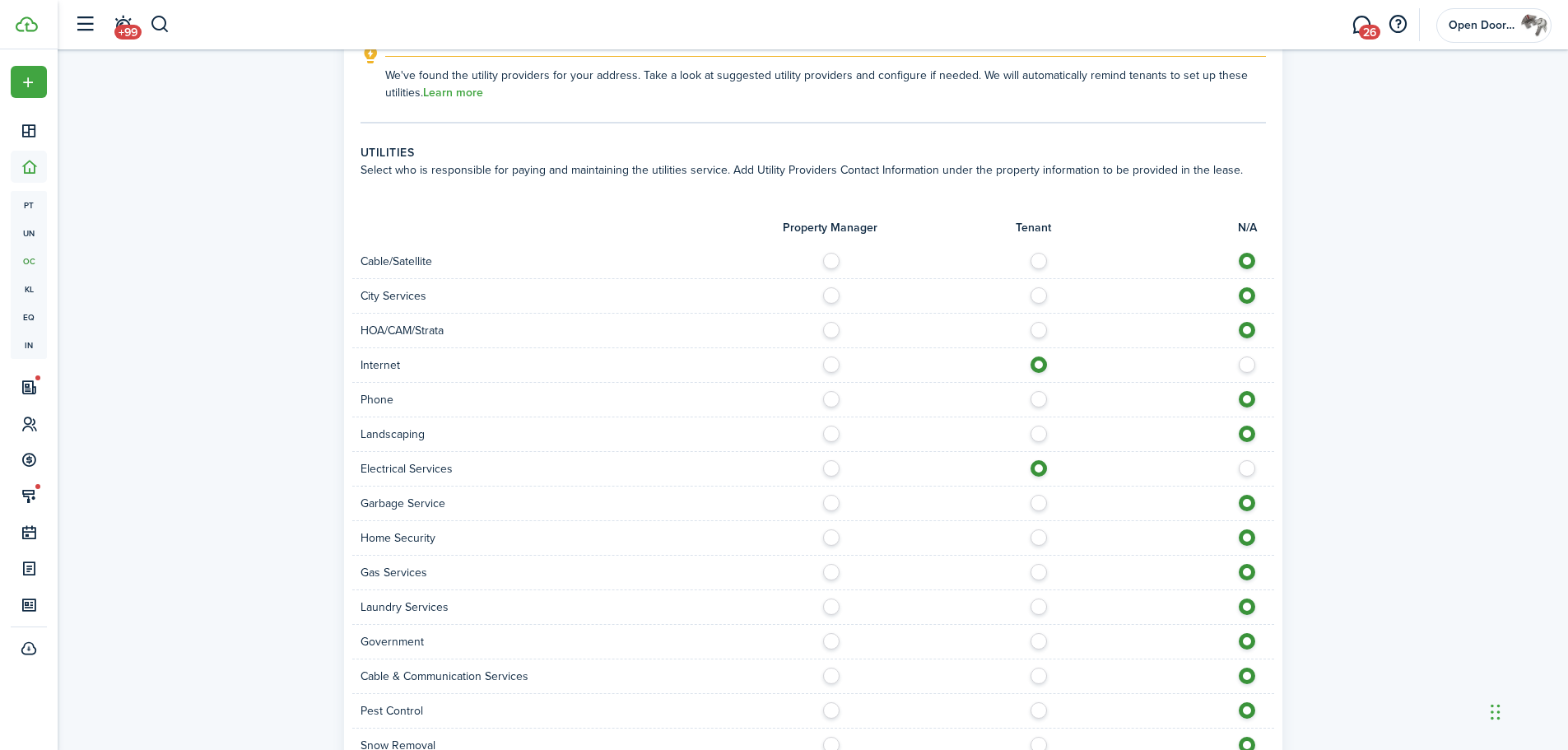
radio input "true"
click at [1040, 572] on label at bounding box center [1044, 568] width 29 height 8
radio input "true"
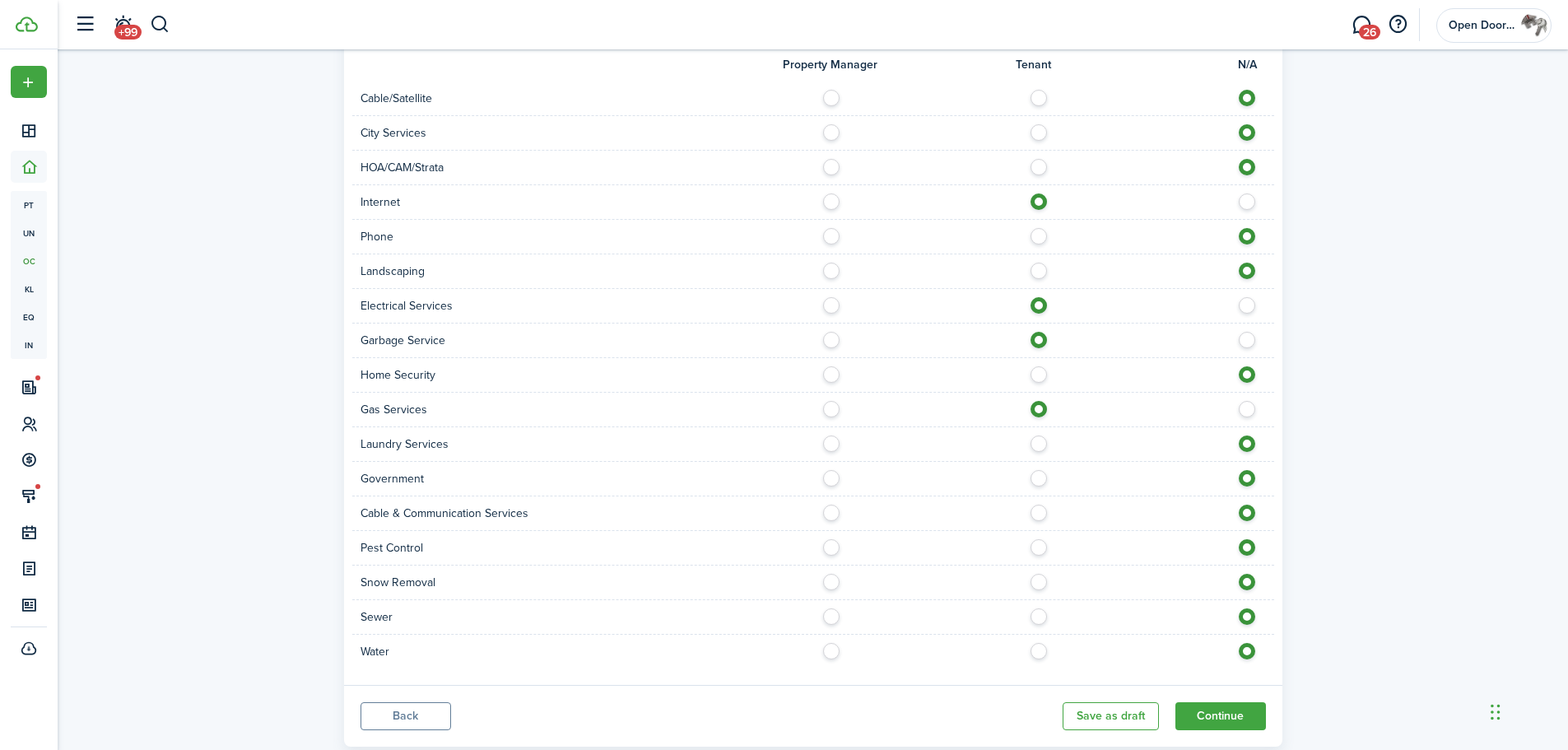
scroll to position [1152, 0]
click at [1042, 647] on label at bounding box center [1044, 645] width 29 height 8
radio input "true"
click at [1045, 614] on label at bounding box center [1044, 611] width 29 height 8
radio input "true"
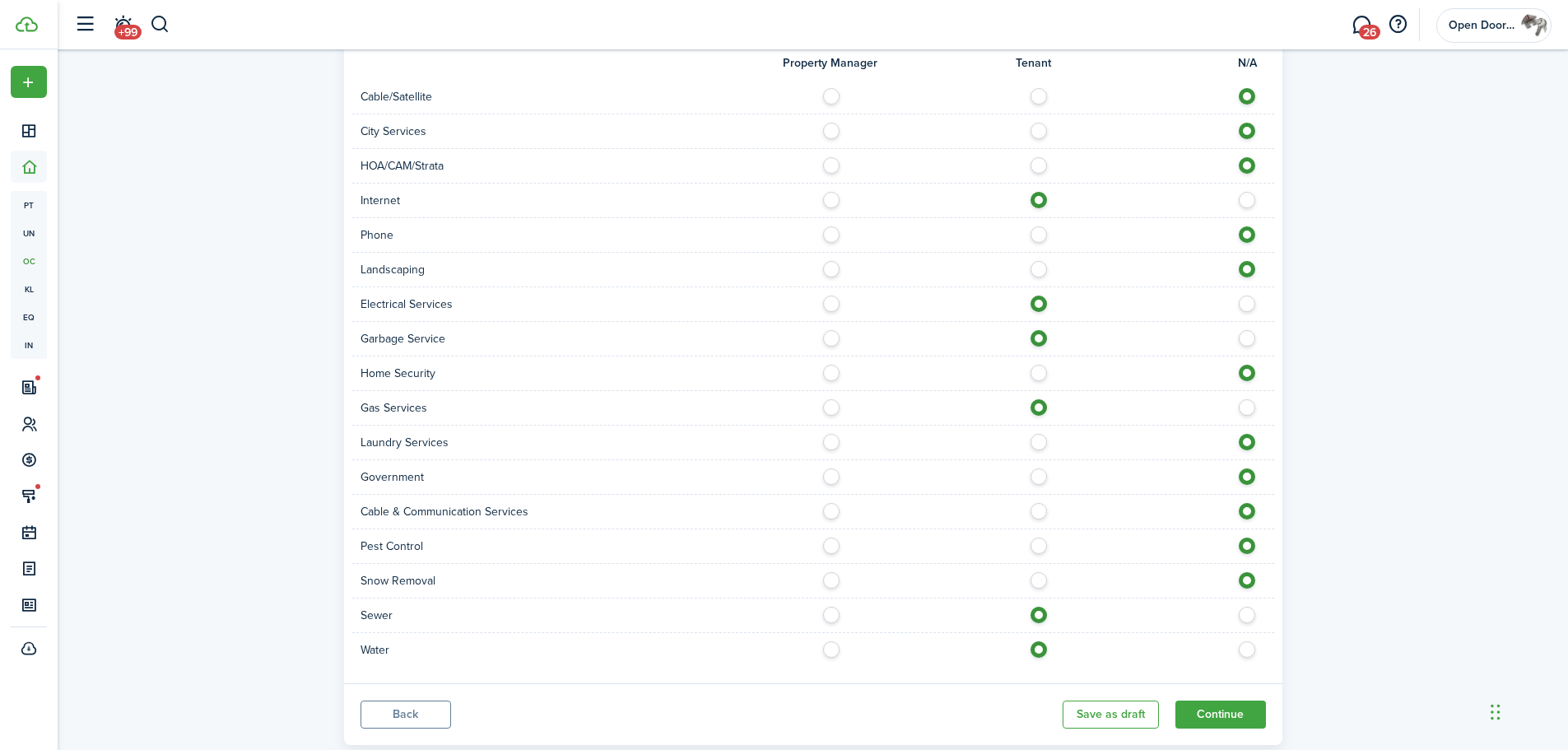
click at [1038, 580] on label at bounding box center [1044, 576] width 29 height 8
radio input "true"
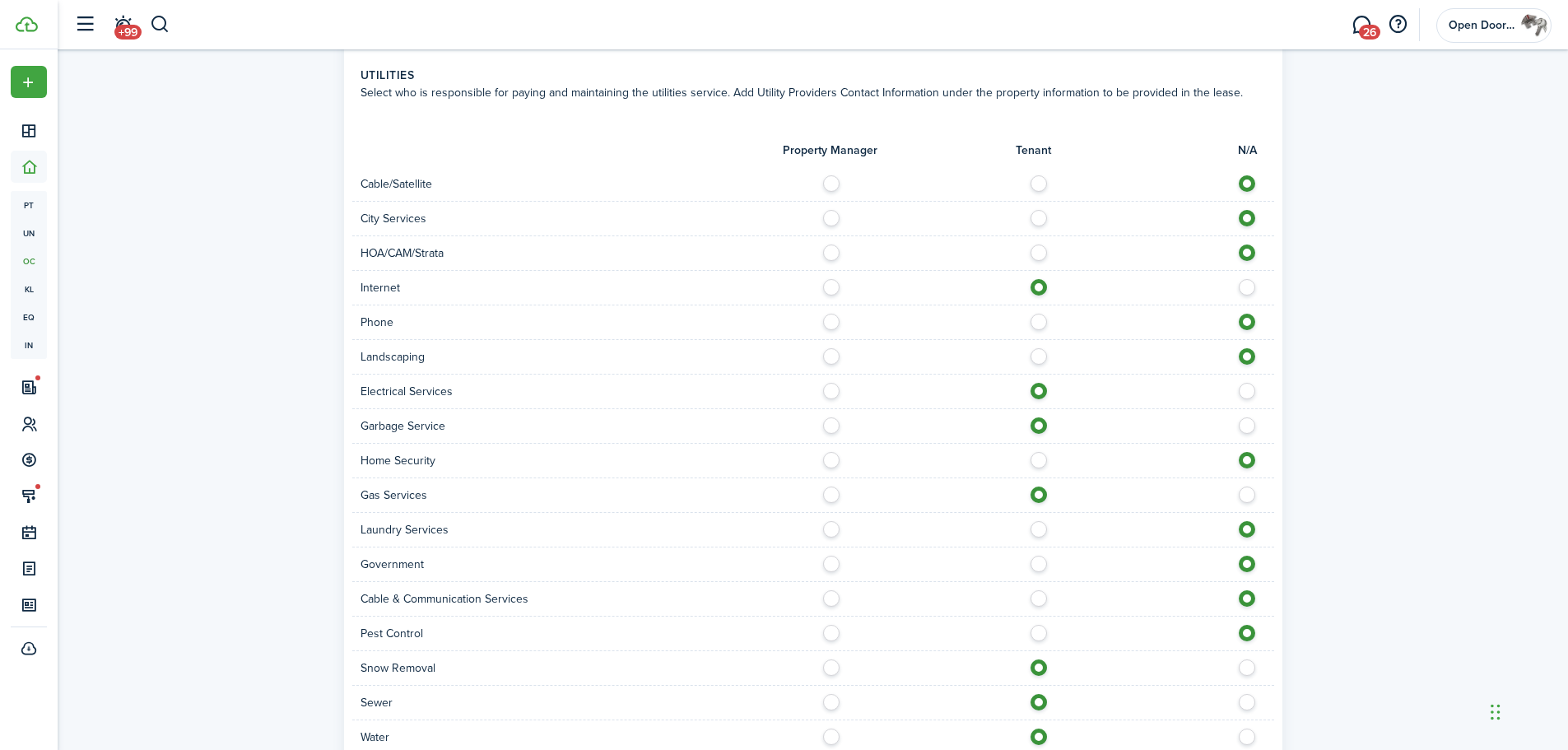
scroll to position [1193, 0]
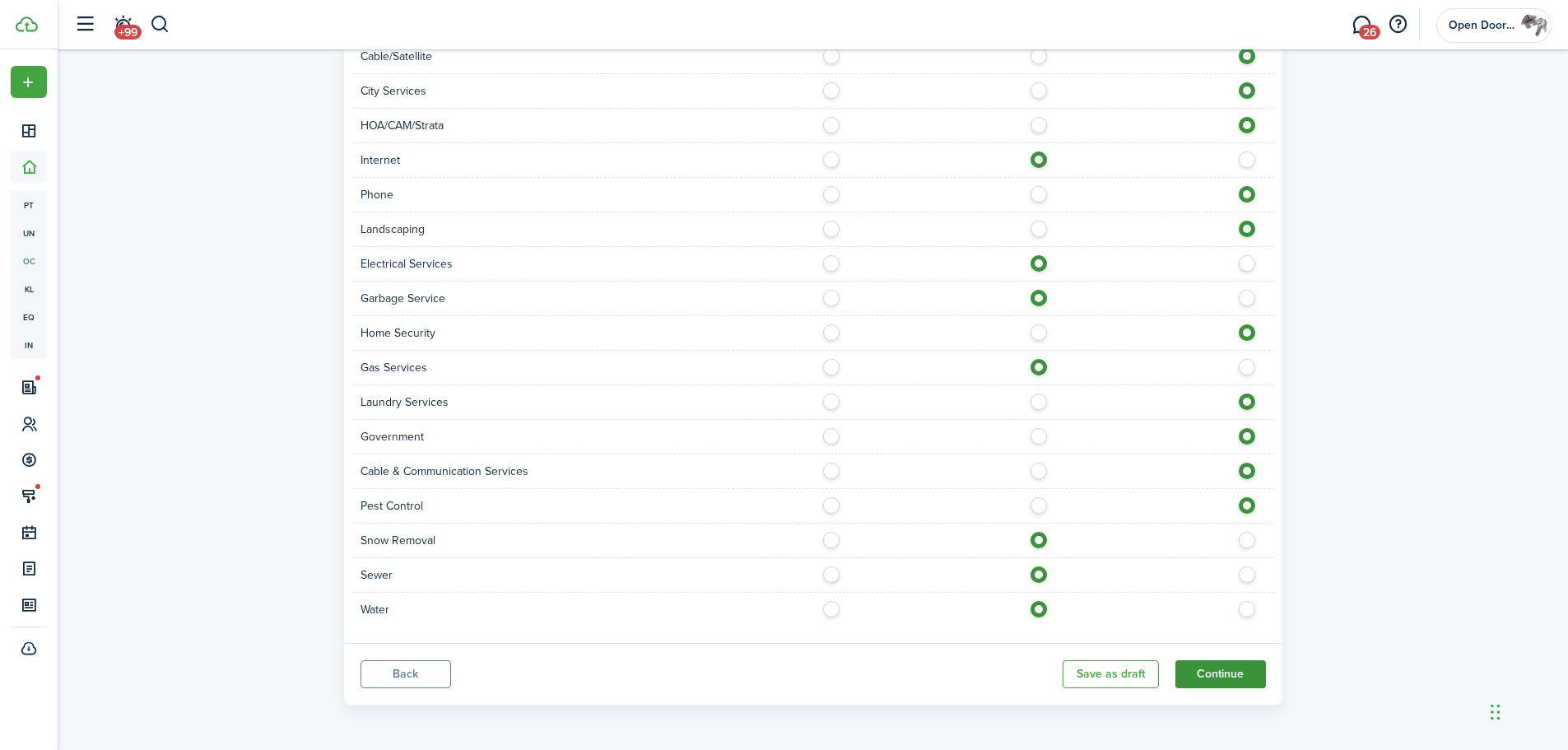
click at [1209, 671] on button "Continue" at bounding box center [1220, 674] width 90 height 28
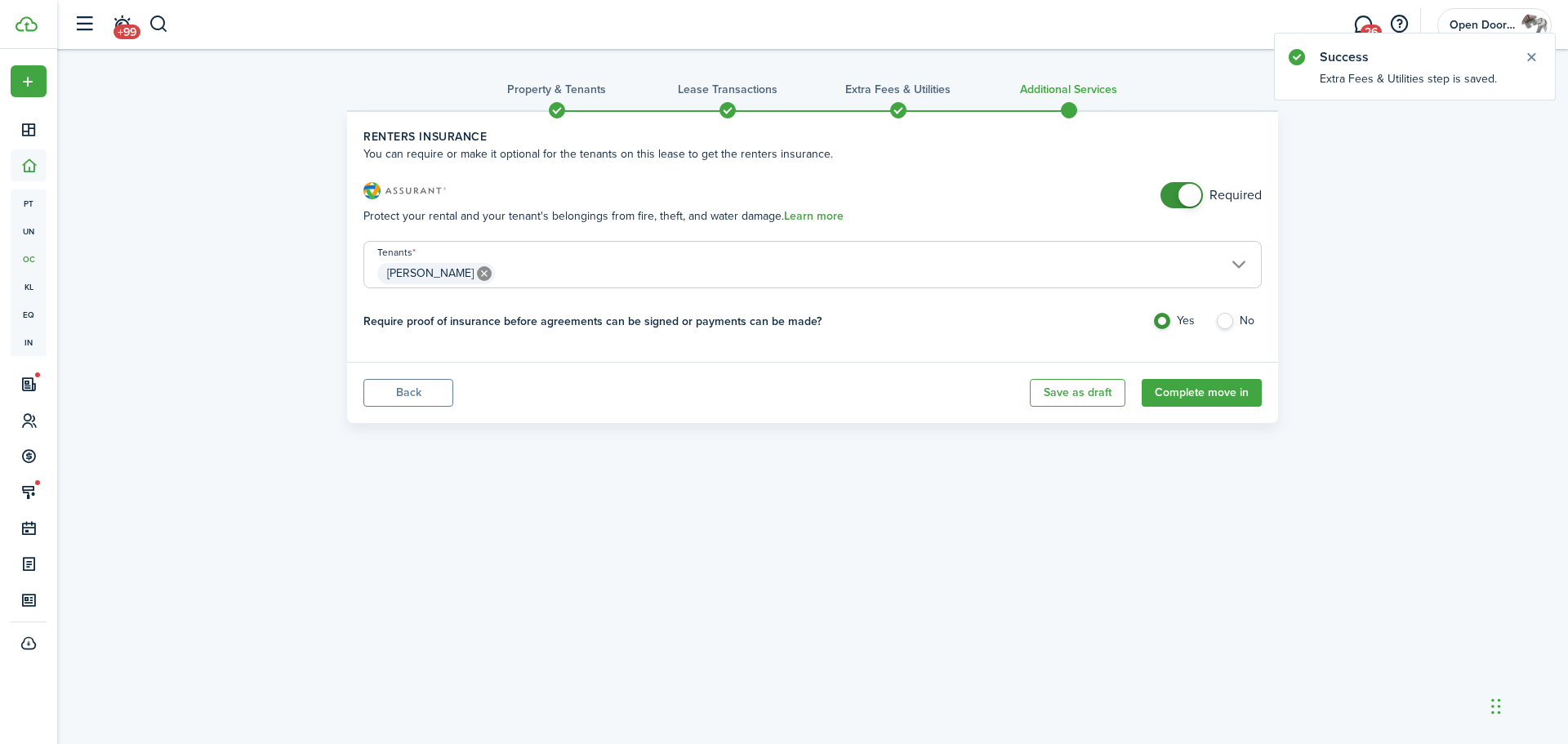
checkbox input "false"
click at [1193, 196] on span at bounding box center [1190, 195] width 23 height 23
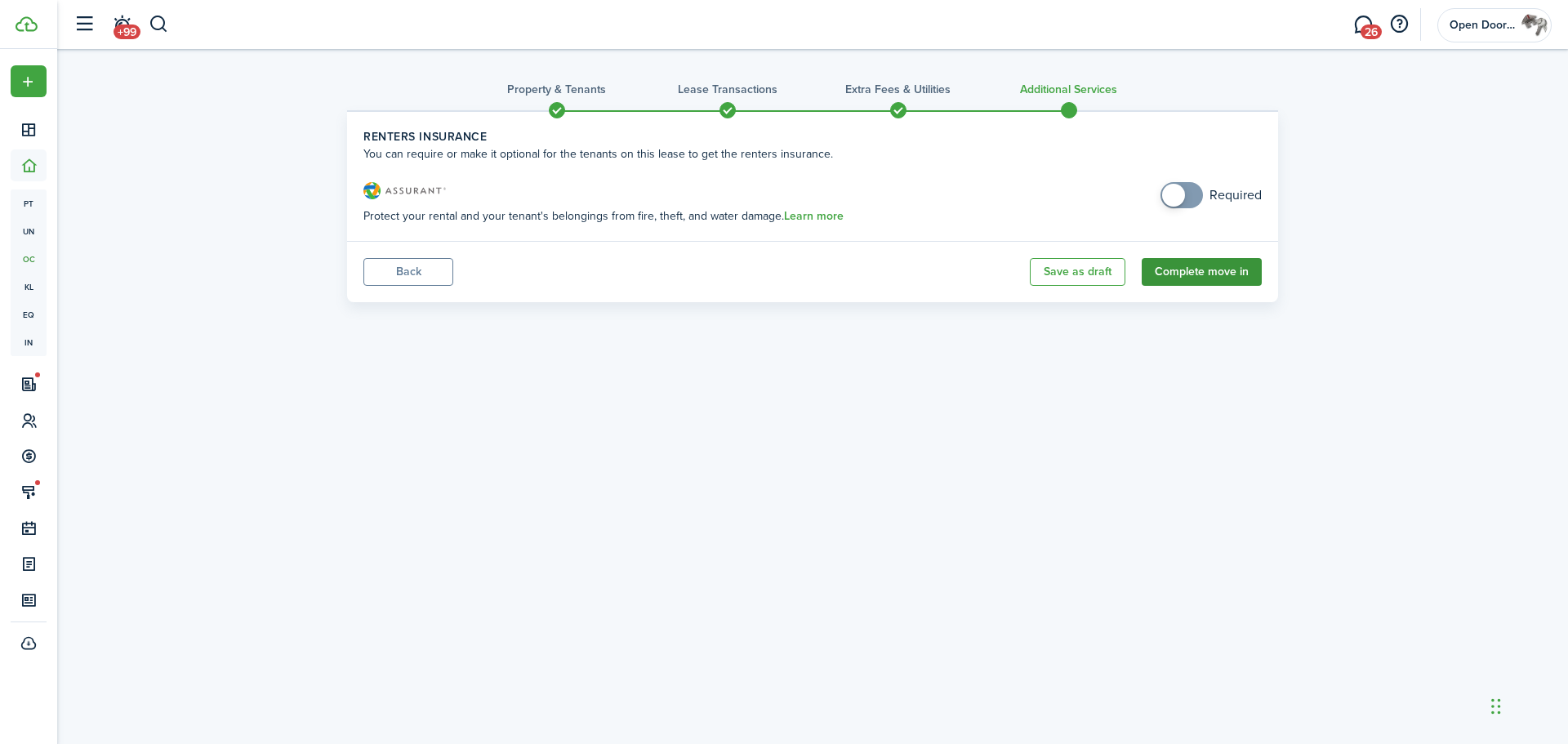
click at [1183, 272] on button "Complete move in" at bounding box center [1202, 271] width 120 height 28
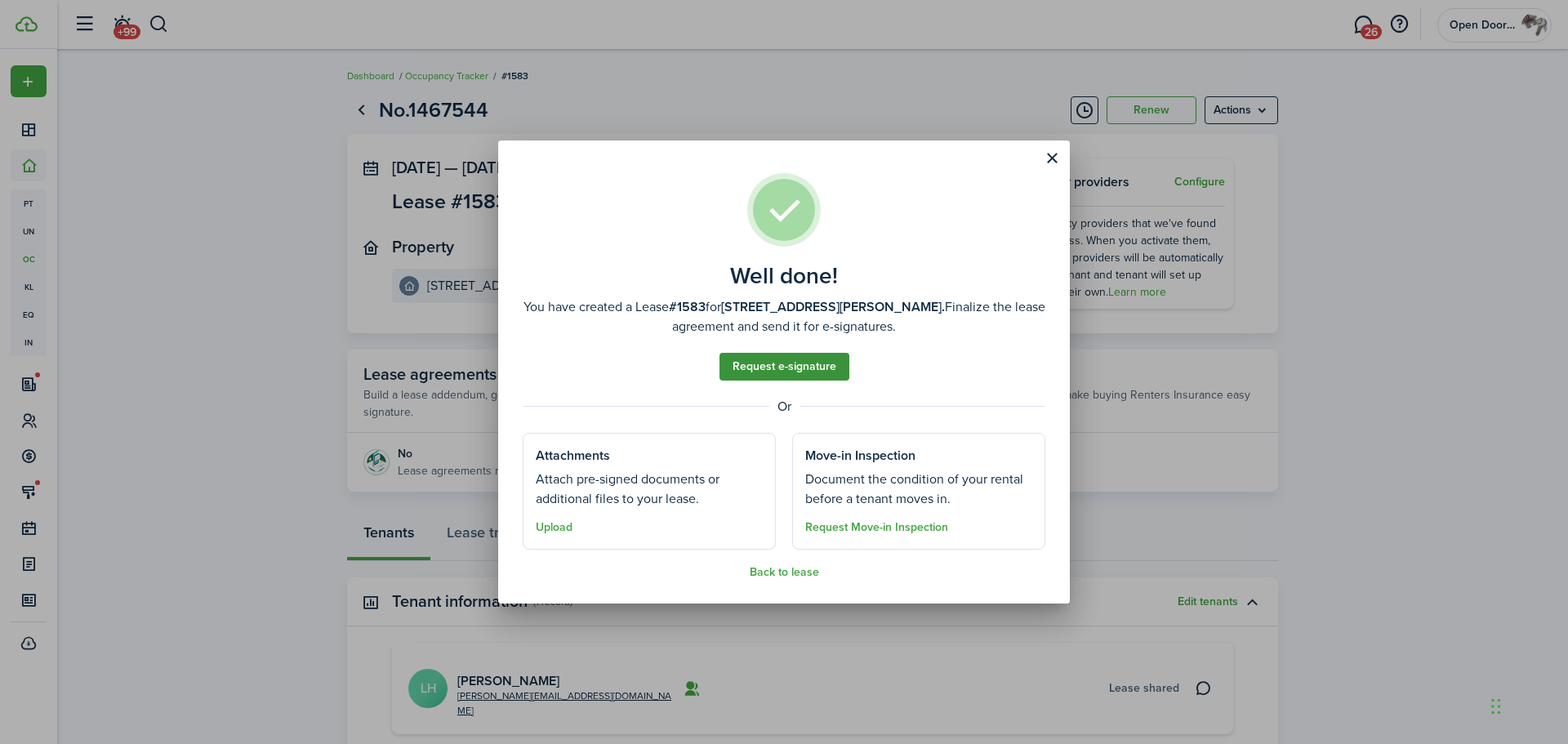
click at [800, 363] on link "Request e-signature" at bounding box center [784, 366] width 130 height 28
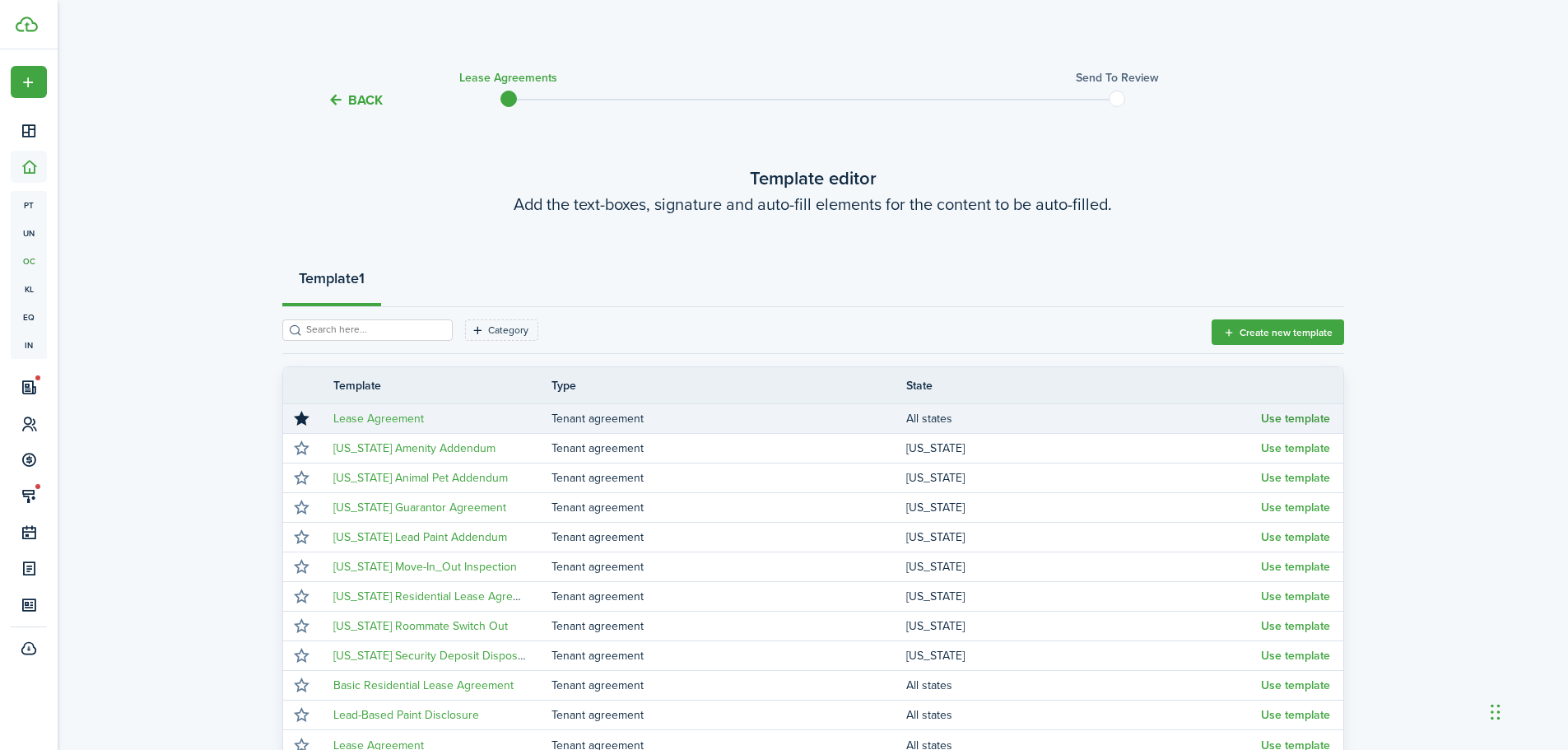
click at [1278, 417] on button "Use template" at bounding box center [1295, 419] width 69 height 14
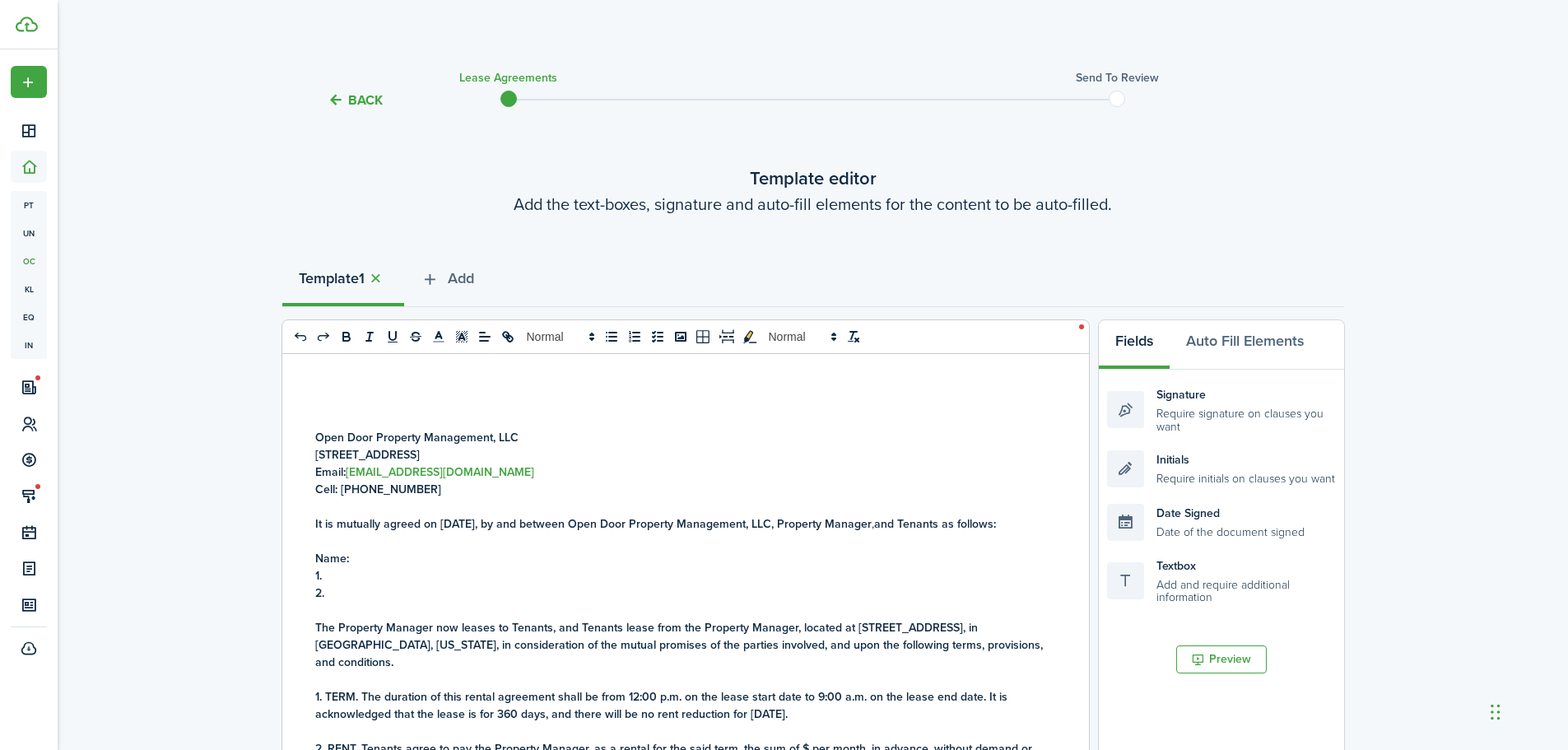
click at [384, 593] on p "2." at bounding box center [679, 593] width 729 height 18
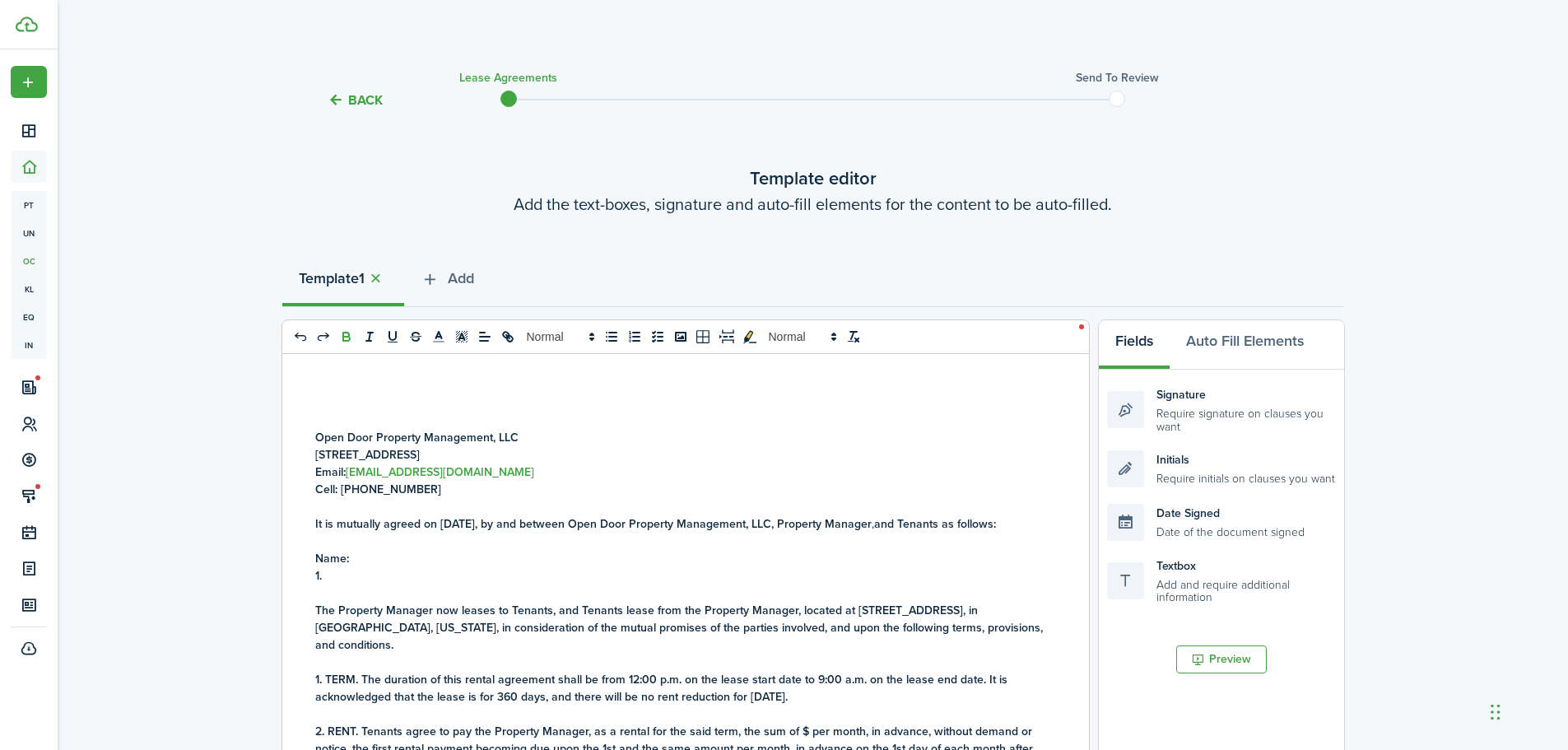
click at [473, 524] on strong "It is mutually agreed on [DATE], by and between Open Door Property Management, …" at bounding box center [593, 524] width 556 height 18
click at [476, 567] on p "Name:" at bounding box center [679, 558] width 729 height 18
click at [343, 585] on p "1." at bounding box center [679, 576] width 729 height 18
click at [1010, 625] on p "The Property Manager now leases to Tenants, and Tenants lease from the Property…" at bounding box center [679, 626] width 729 height 52
drag, startPoint x: 393, startPoint y: 594, endPoint x: 327, endPoint y: 596, distance: 66.0
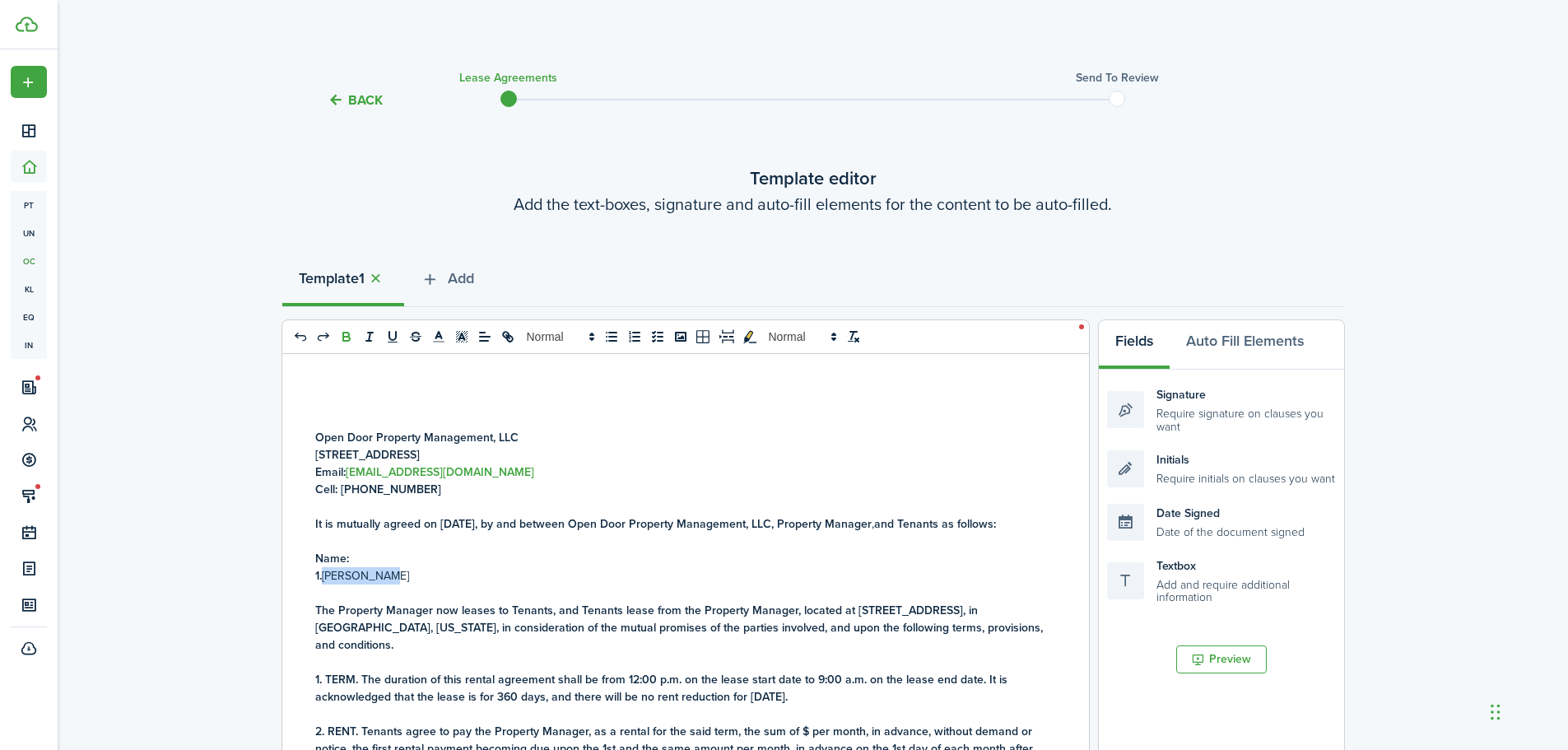
click at [327, 585] on p "1. [PERSON_NAME]" at bounding box center [679, 576] width 729 height 18
click at [344, 333] on icon "bold" at bounding box center [346, 335] width 6 height 4
click at [393, 567] on p "Name:" at bounding box center [679, 558] width 729 height 18
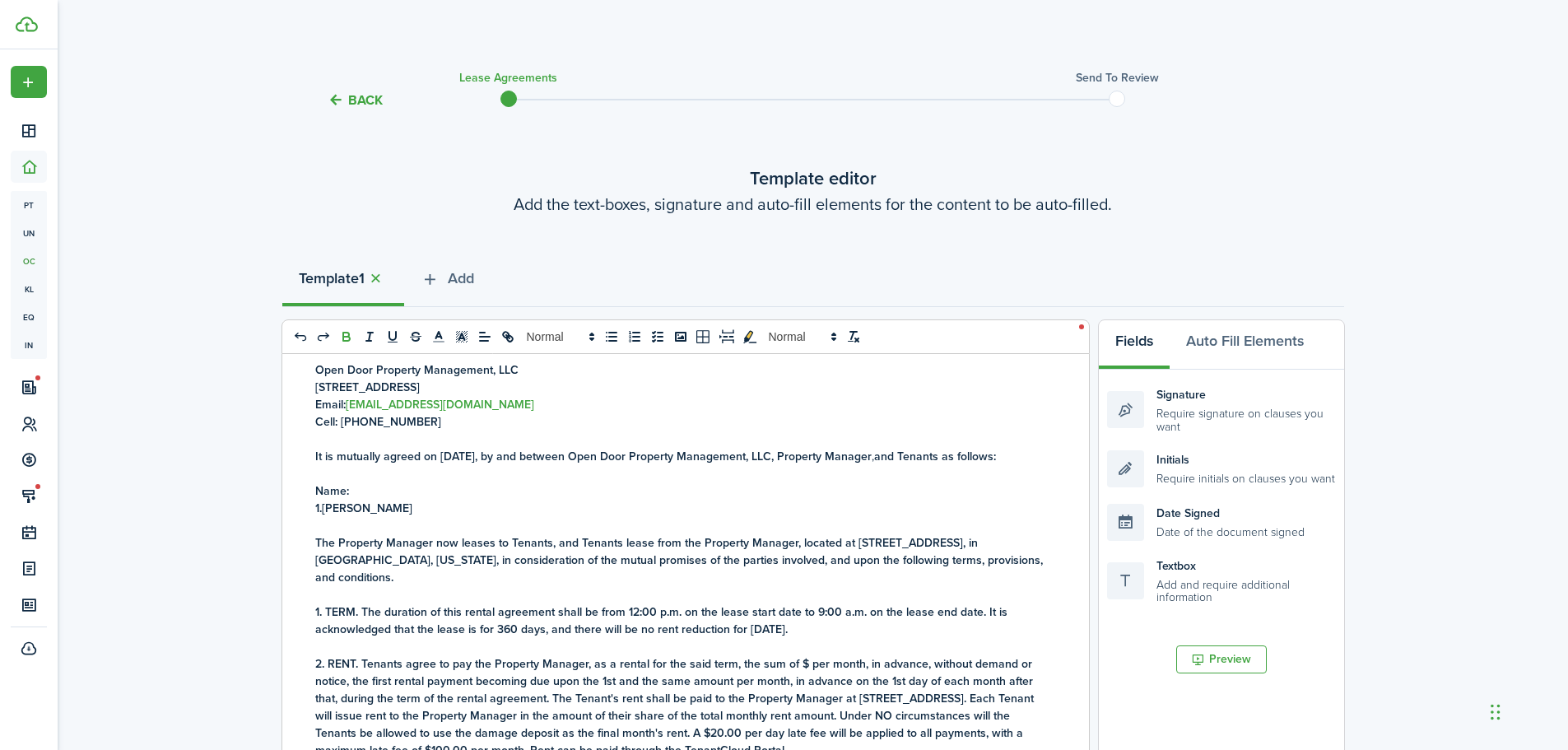
scroll to position [164, 0]
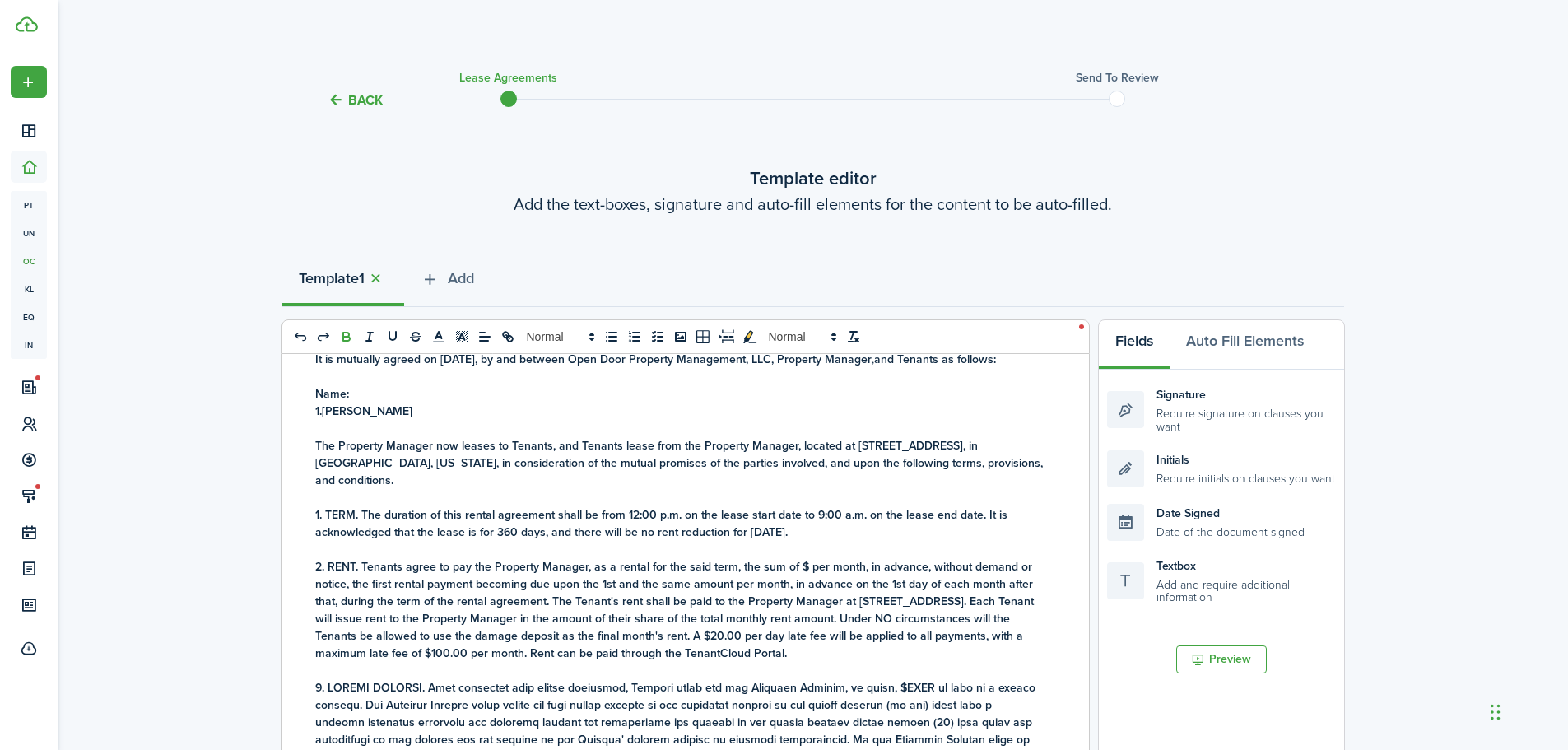
click at [979, 463] on strong "The Property Manager now leases to Tenants, and Tenants lease from the Property…" at bounding box center [679, 462] width 728 height 52
click at [1008, 462] on strong "The Property Manager now leases to Tenants, and Tenants lease from the Property…" at bounding box center [661, 462] width 693 height 52
drag, startPoint x: 373, startPoint y: 479, endPoint x: 392, endPoint y: 503, distance: 30.6
click at [374, 479] on strong "The Property Manager now leases to Tenants, and Tenants lease from the Property…" at bounding box center [661, 462] width 693 height 52
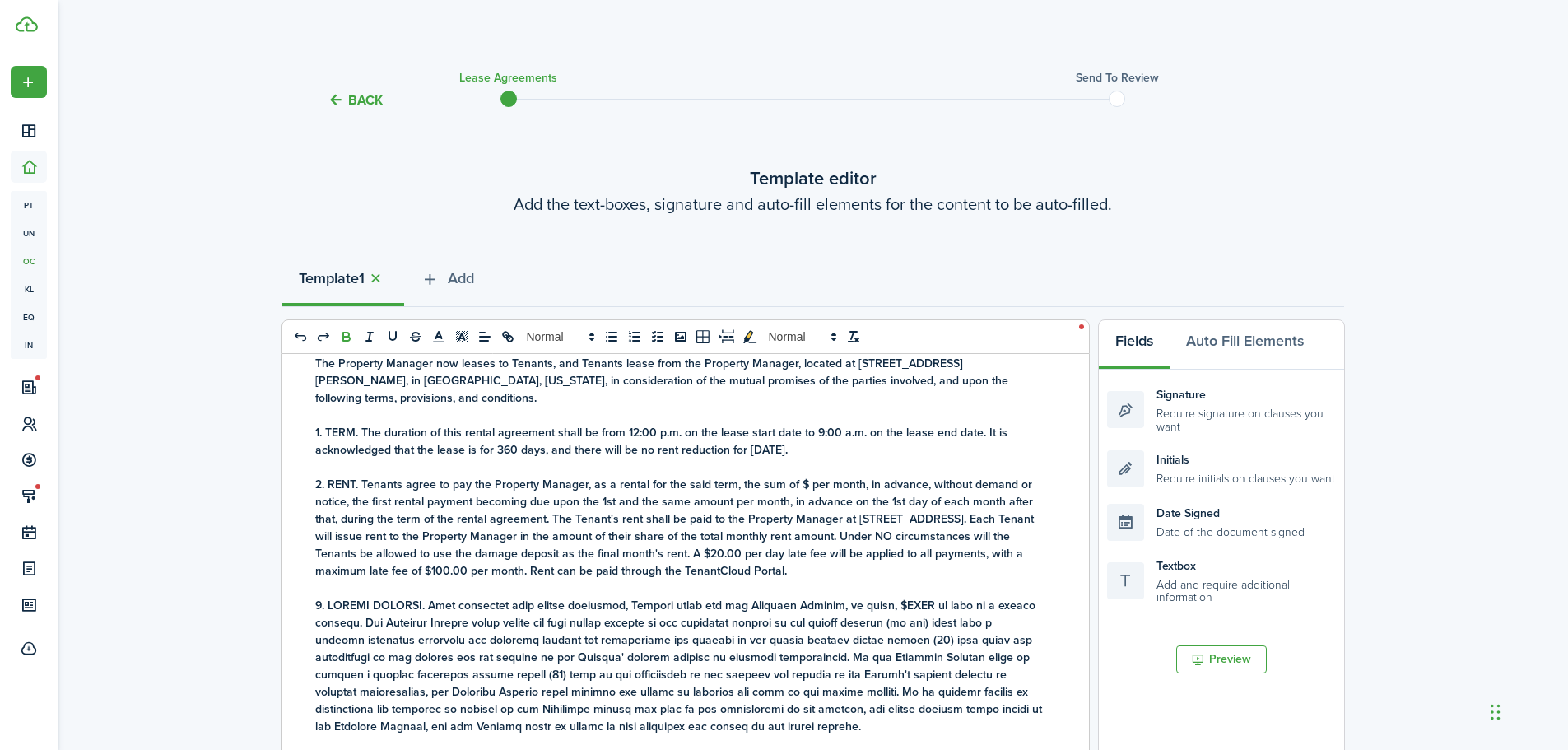
click at [794, 449] on strong "1. TERM. The duration of this rental agreement shall be from 12:00 p.m. on the …" at bounding box center [660, 442] width 692 height 35
click at [926, 446] on strong "1. TERM. The duration of this rental agreement shall be from 12:00 p.m. [DATE] …" at bounding box center [671, 442] width 712 height 35
click at [393, 458] on strong "1. TERM. The duration of this rental agreement shall be from 12:00 p.m. [DATE] …" at bounding box center [671, 442] width 713 height 35
click at [798, 500] on strong "said term, the sum of $ per month, in advance, without demand or notice, the fi…" at bounding box center [674, 510] width 719 height 69
click at [958, 580] on p "2. RENT. Tenants agree to pay the Property Manager, as a rental for the said te…" at bounding box center [679, 527] width 729 height 104
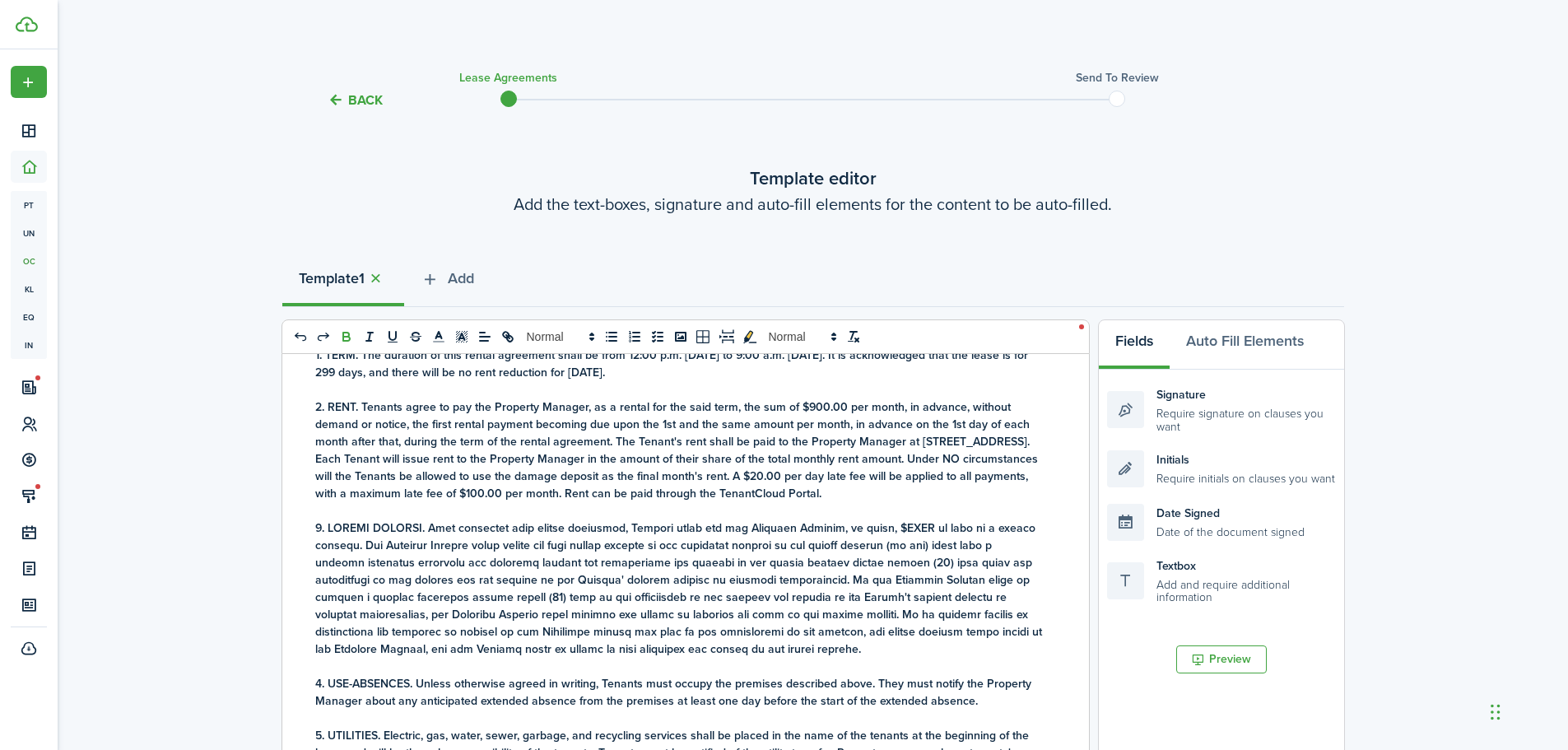
scroll to position [411, 0]
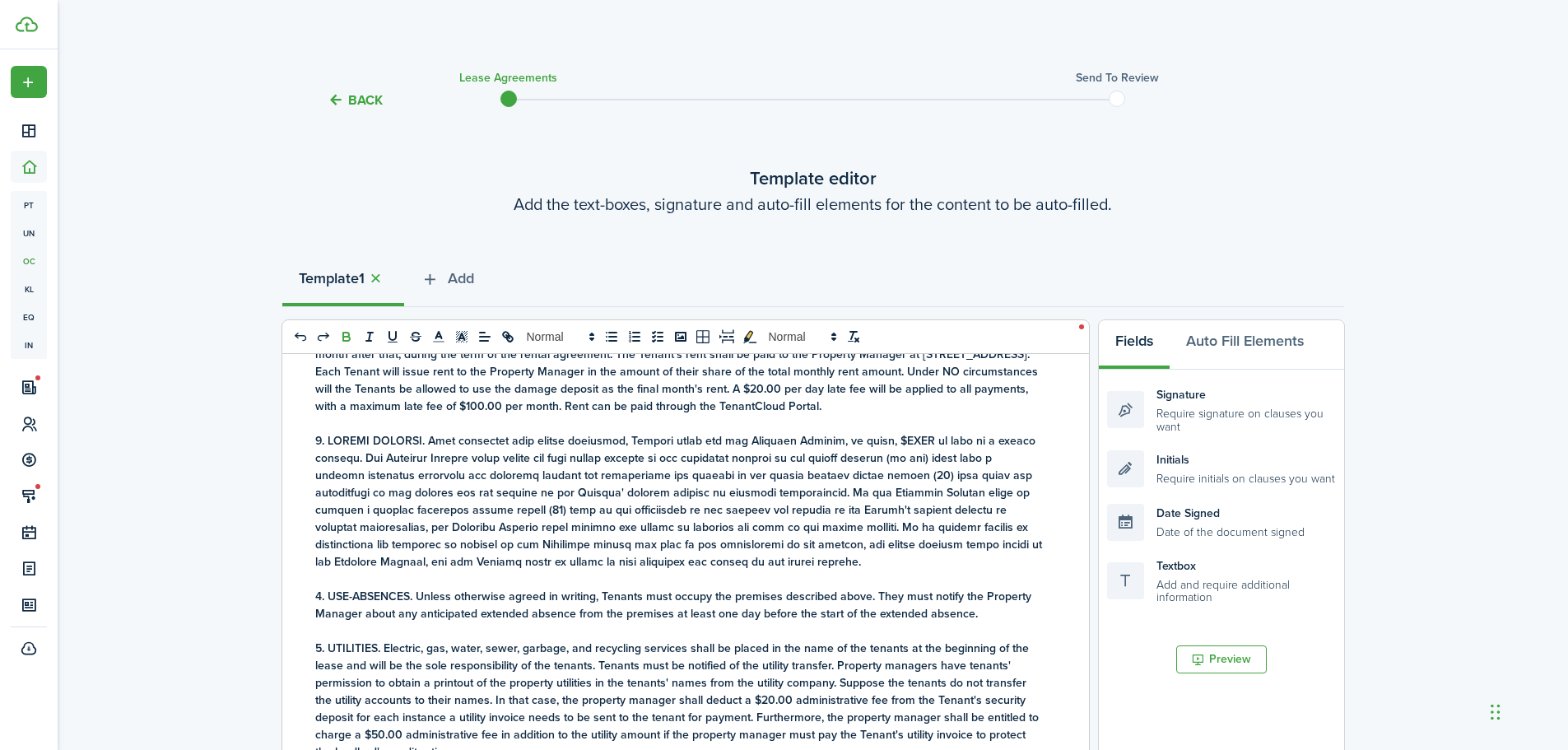
click at [909, 457] on strong "To enrich screen reader interactions, please activate Accessibility in Grammarl…" at bounding box center [678, 501] width 727 height 138
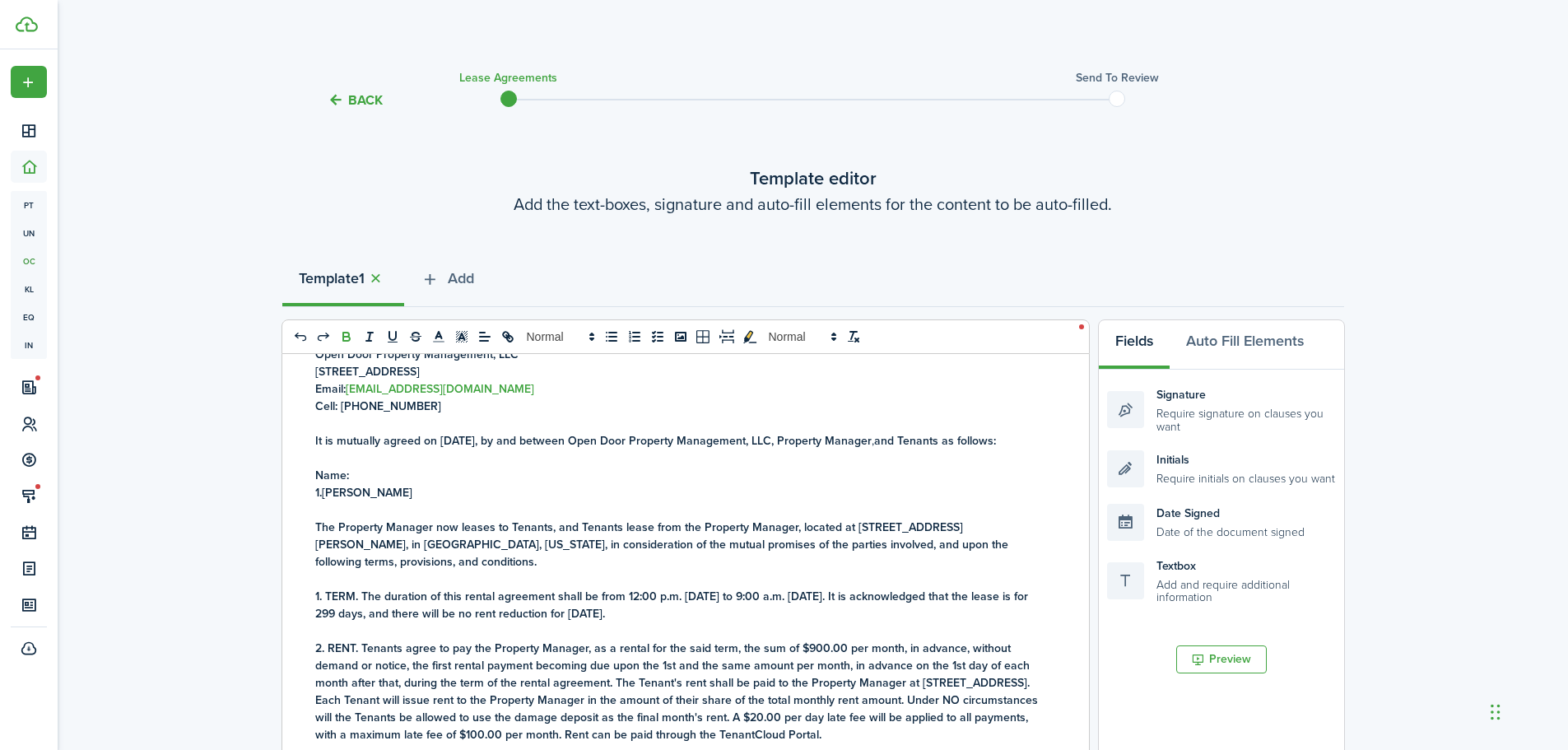
scroll to position [83, 0]
drag, startPoint x: 388, startPoint y: 511, endPoint x: 325, endPoint y: 512, distance: 63.0
click at [325, 502] on p "1. [PERSON_NAME]" at bounding box center [679, 493] width 729 height 18
copy strong "[PERSON_NAME]"
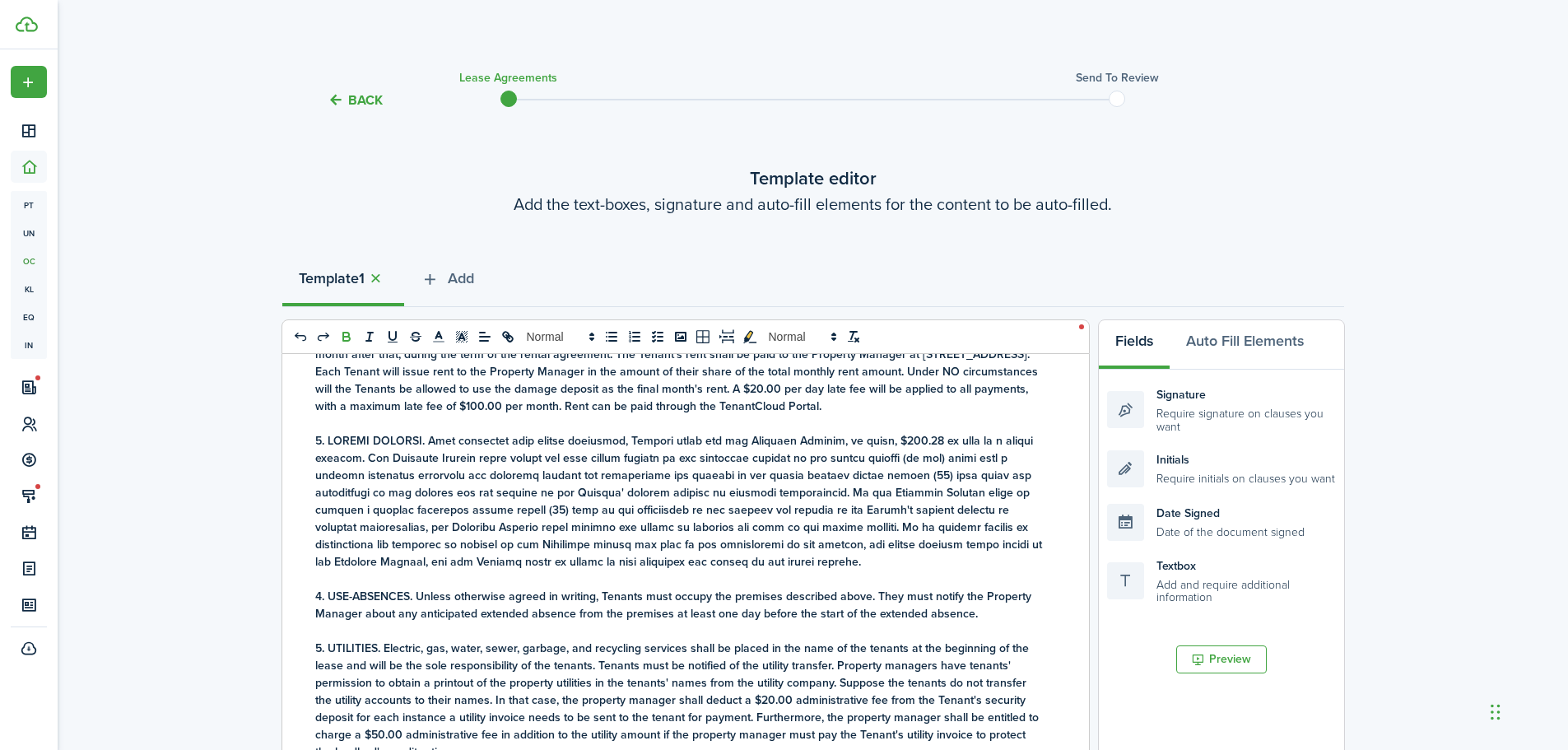
scroll to position [576, 0]
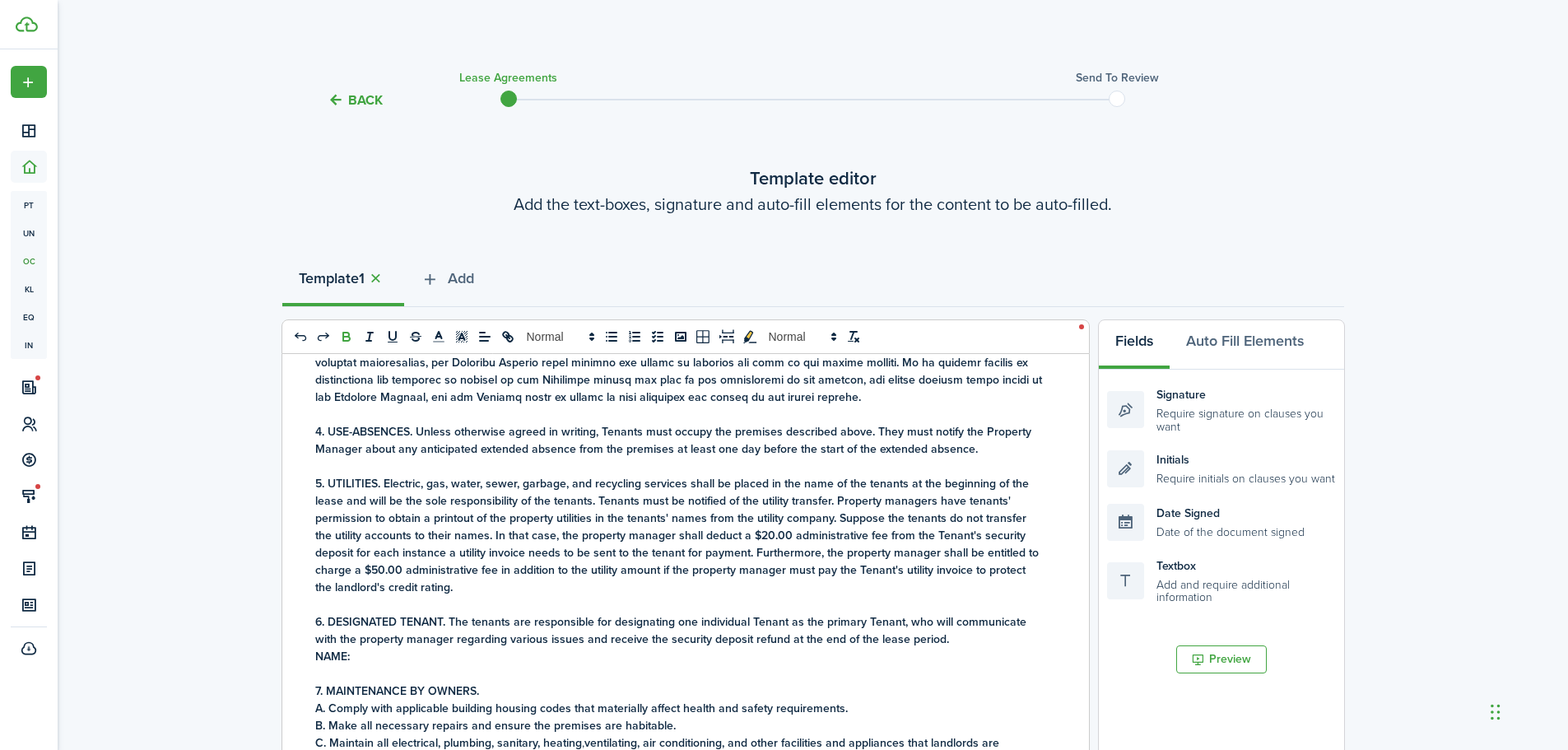
click at [361, 665] on p "NAME:" at bounding box center [679, 657] width 729 height 18
click at [350, 665] on strong "[PERSON_NAME]" at bounding box center [395, 657] width 90 height 18
click at [430, 665] on p "NAME: [PERSON_NAME]" at bounding box center [679, 657] width 729 height 18
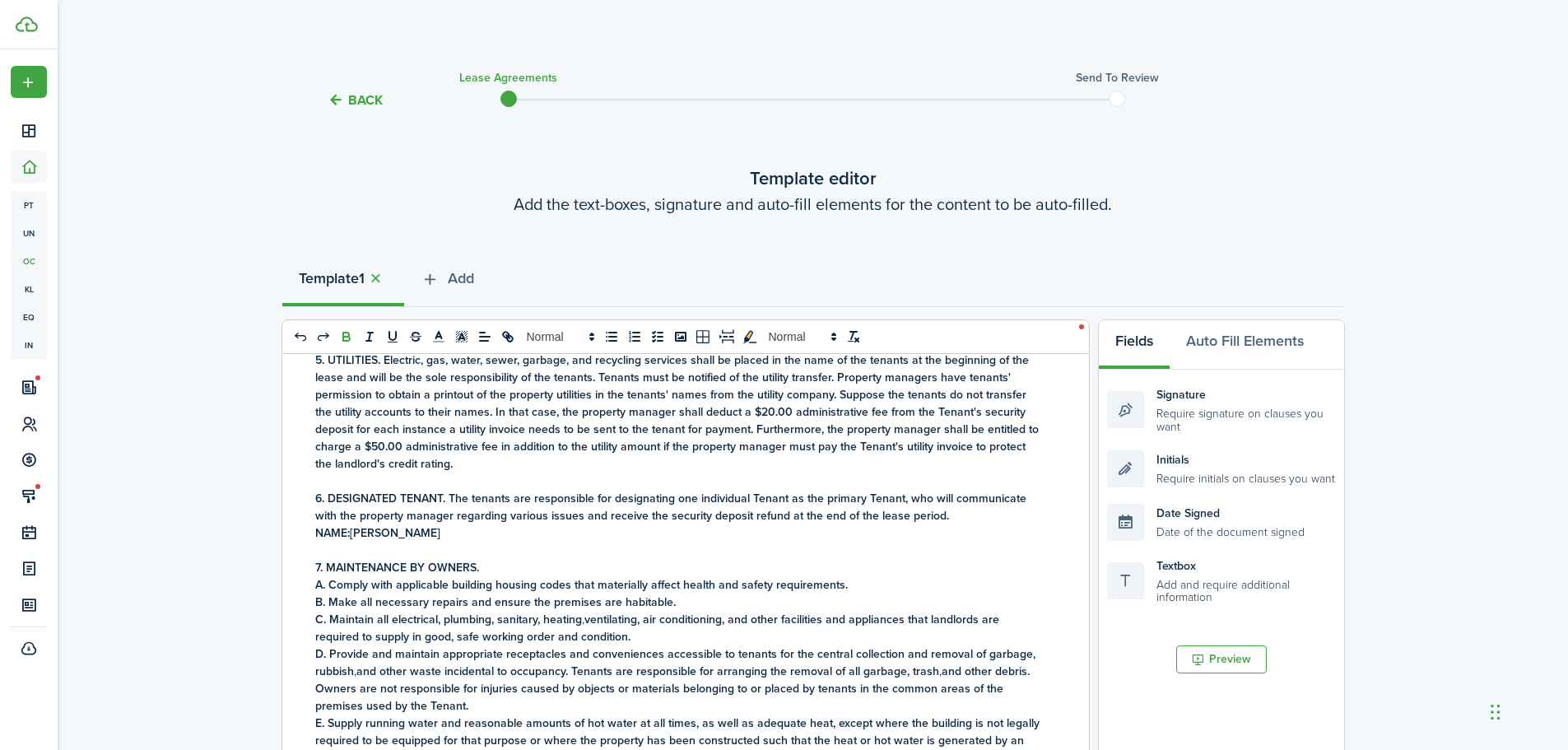
scroll to position [823, 0]
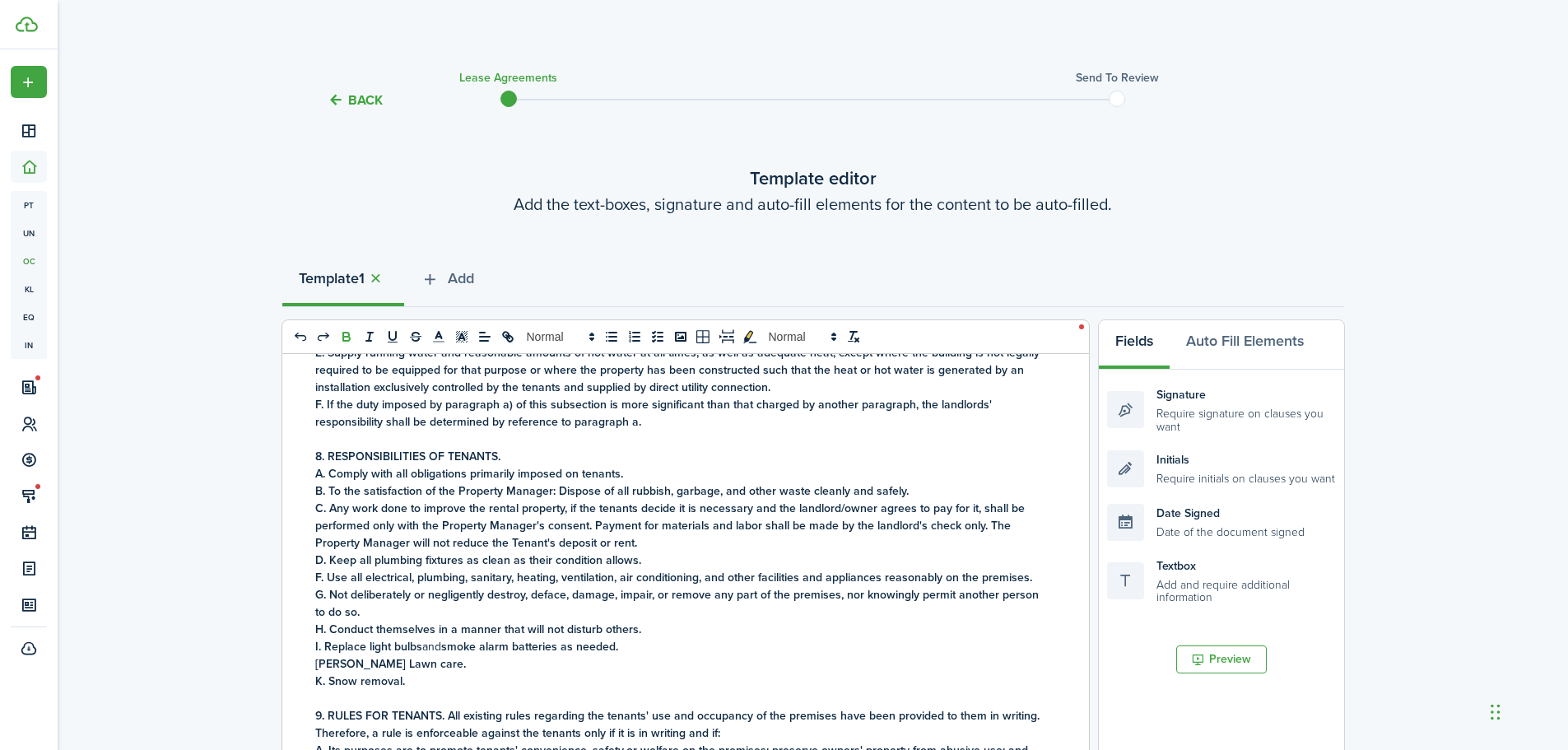
click at [379, 672] on strong "[PERSON_NAME] Lawn care." at bounding box center [390, 663] width 151 height 18
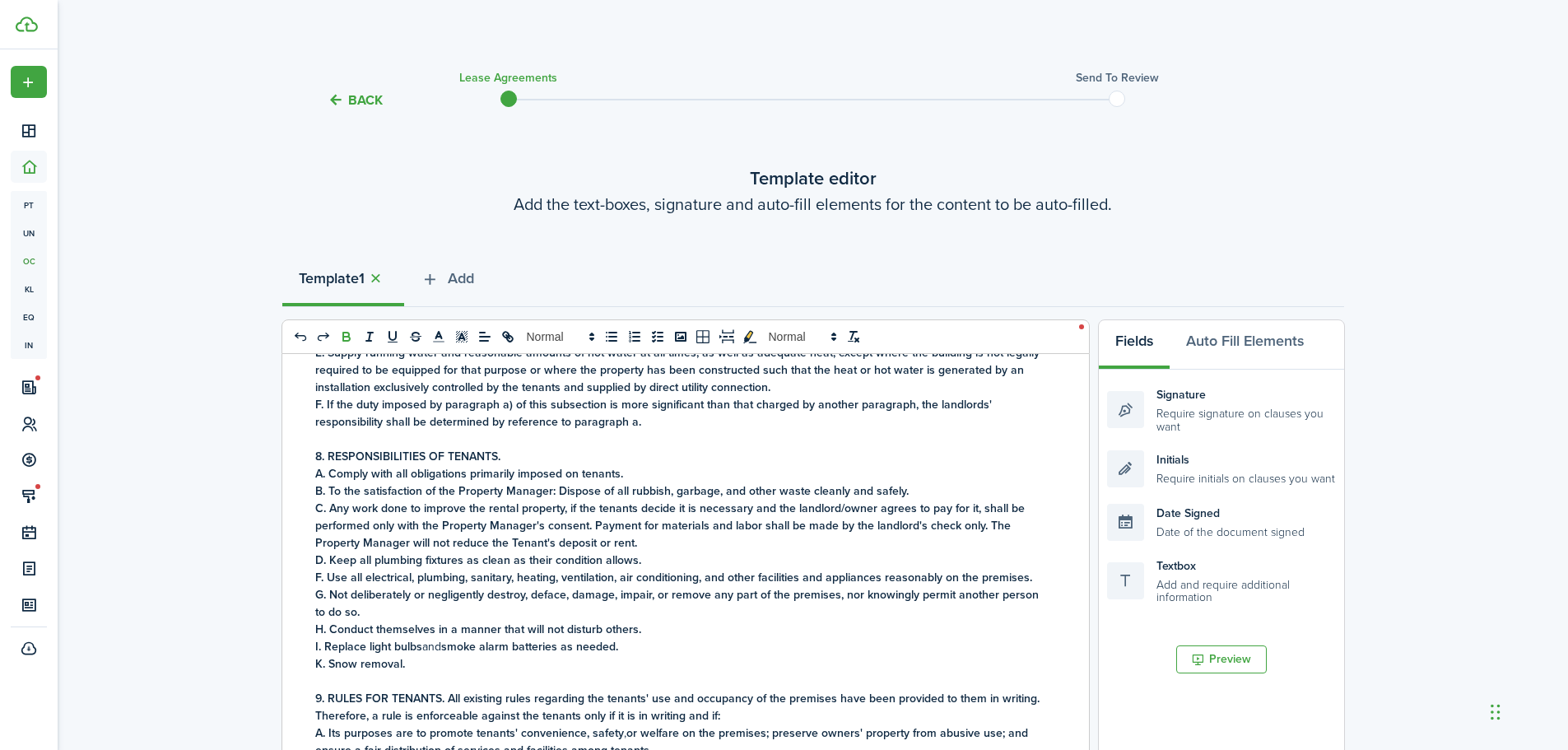
click at [319, 672] on strong "K. Snow removal." at bounding box center [360, 663] width 89 height 18
click at [663, 655] on p "I. Replace light bulbs and smoke alarm batteries as needed." at bounding box center [679, 647] width 729 height 18
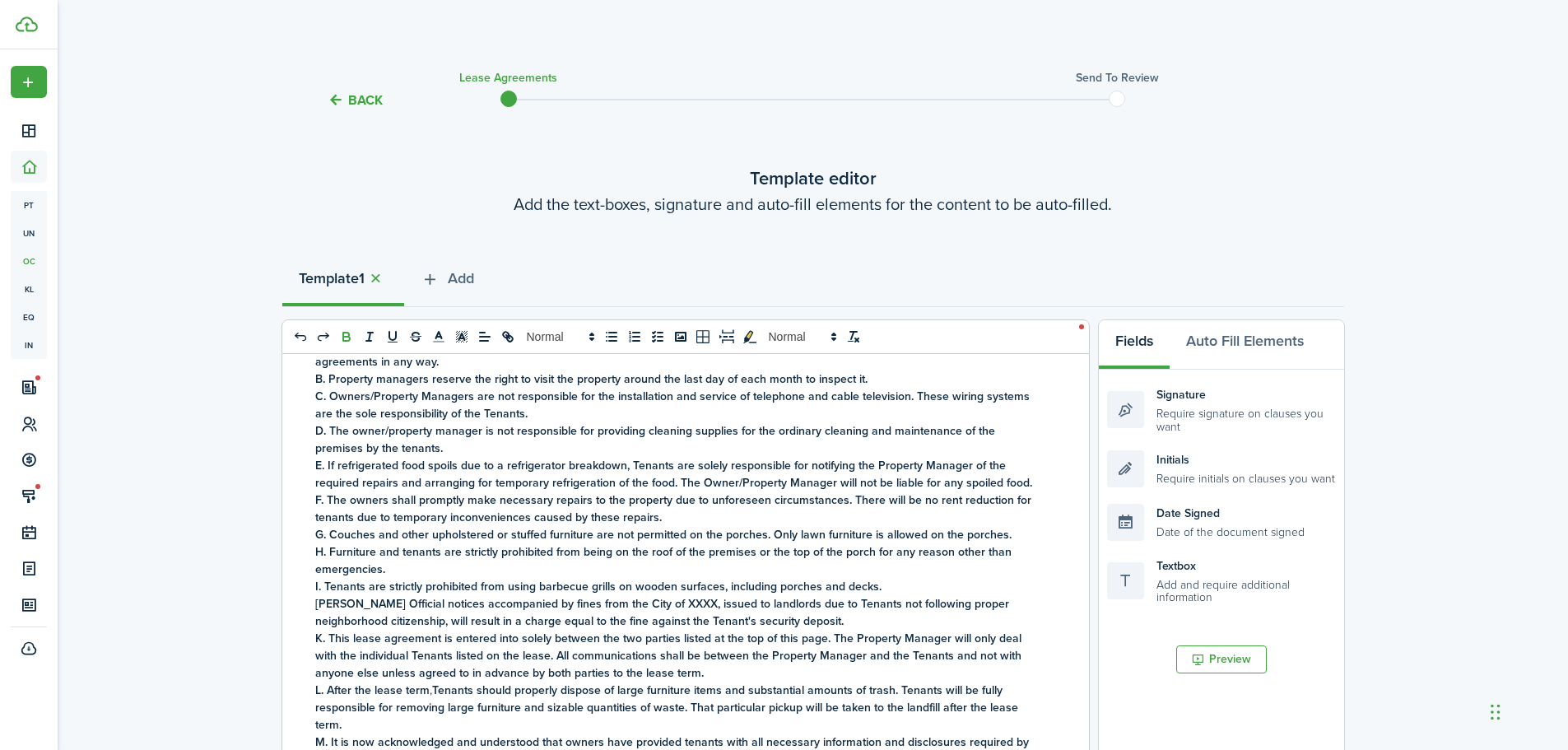
click at [630, 622] on strong "[PERSON_NAME] Official notices accompanied by fines from the City of XXXX, issu…" at bounding box center [661, 613] width 694 height 35
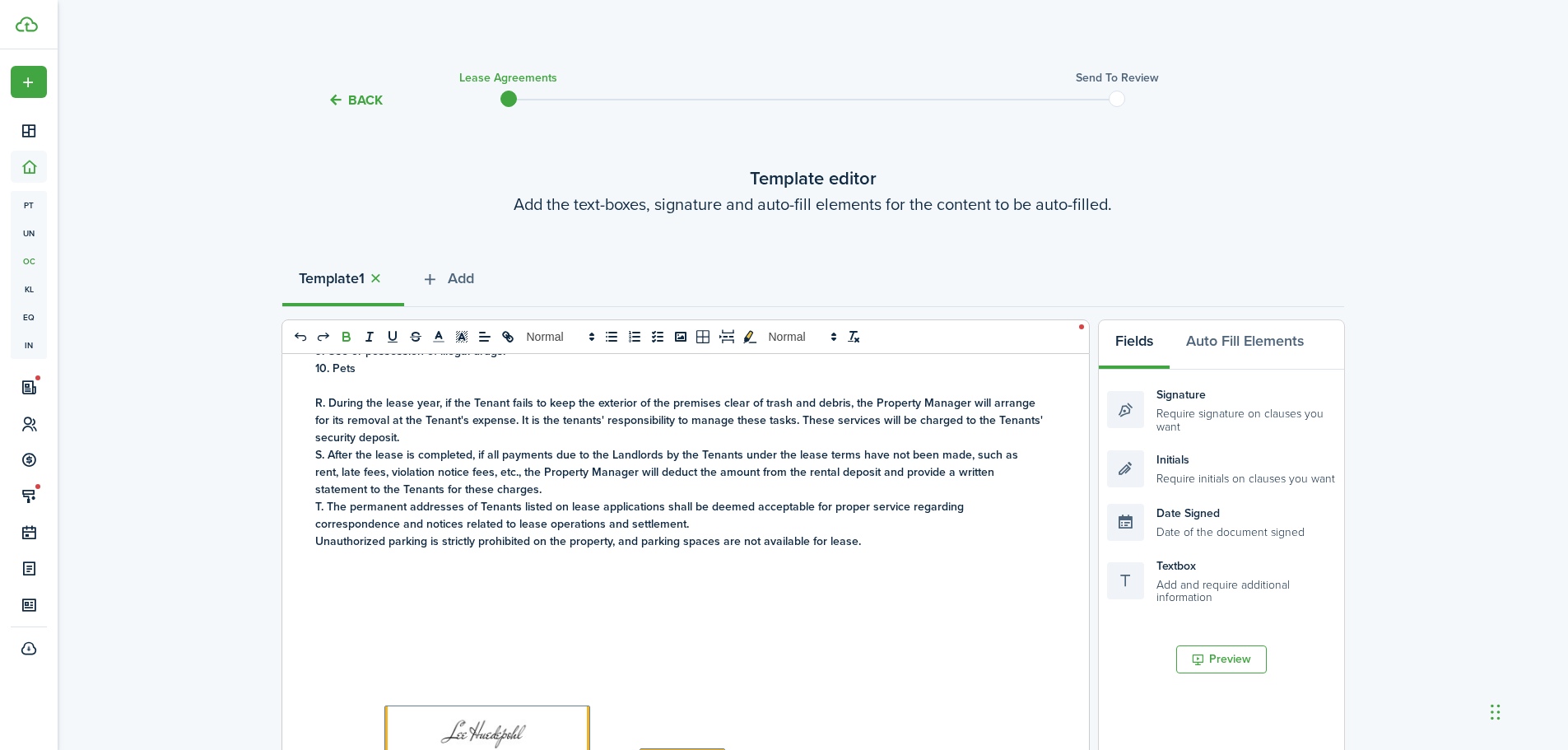
click at [315, 550] on strong "Unauthorized parking is strictly prohibited on the property, and parking spaces…" at bounding box center [588, 541] width 546 height 18
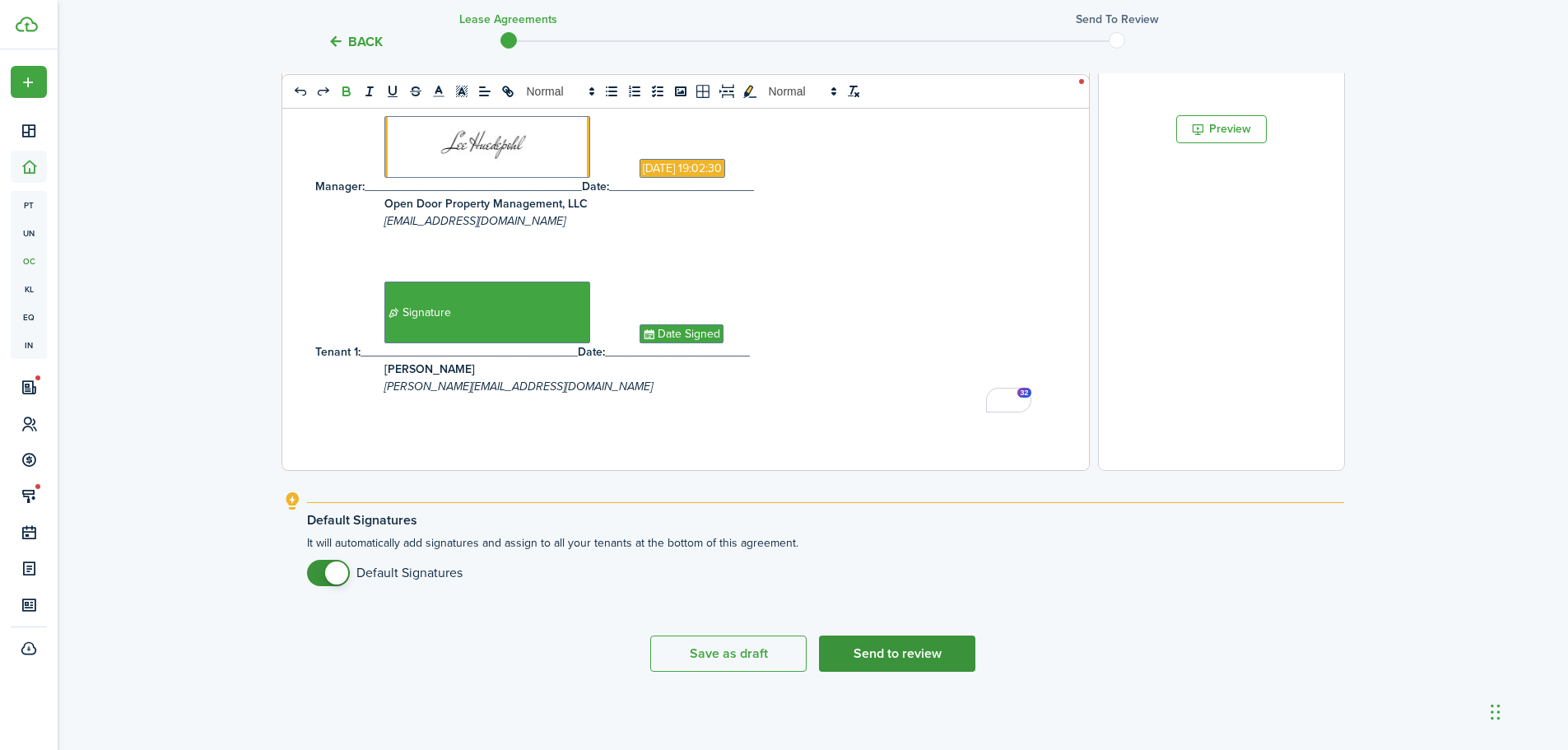
click at [872, 652] on button "Send to review" at bounding box center [897, 653] width 157 height 36
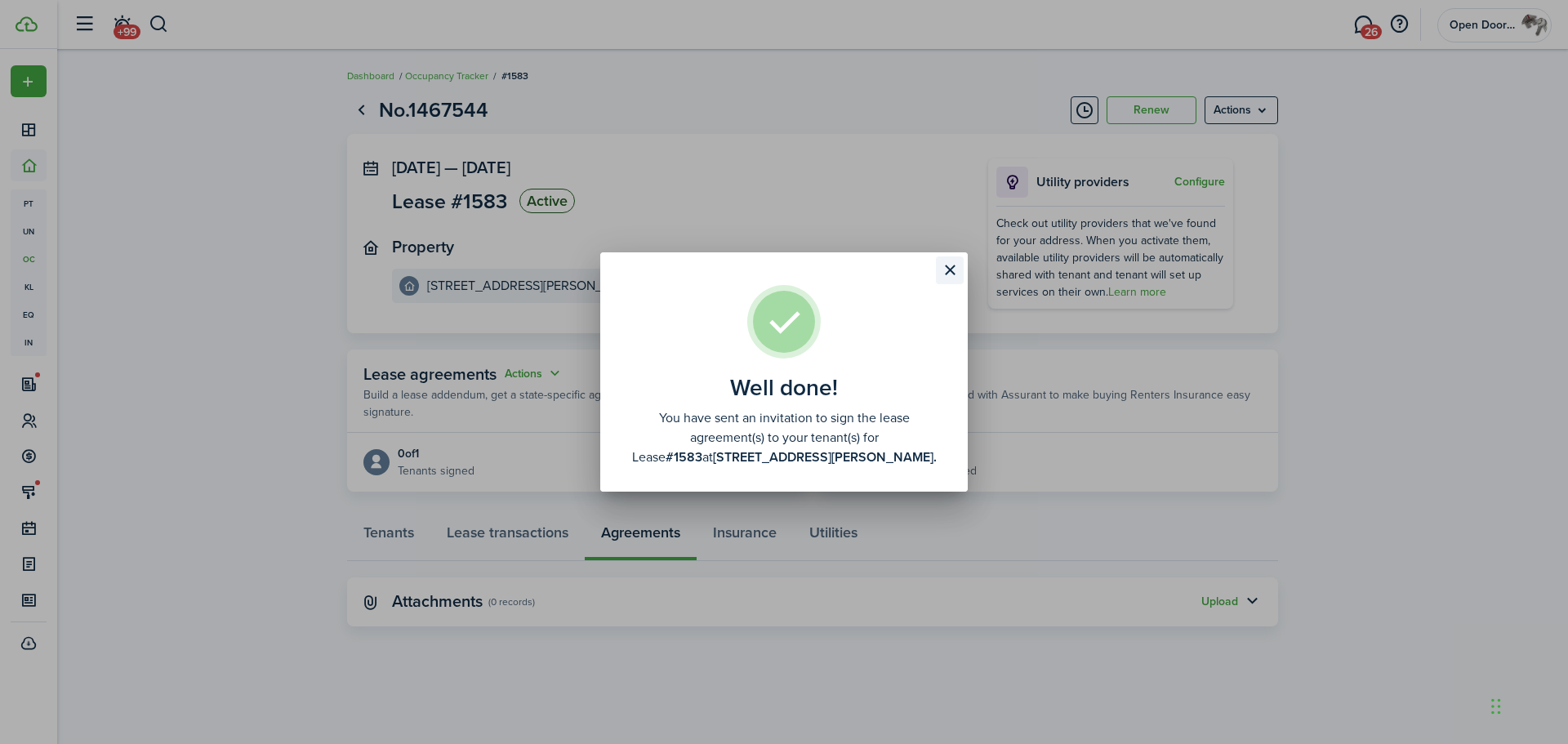
click at [947, 273] on button "Close modal" at bounding box center [950, 270] width 28 height 28
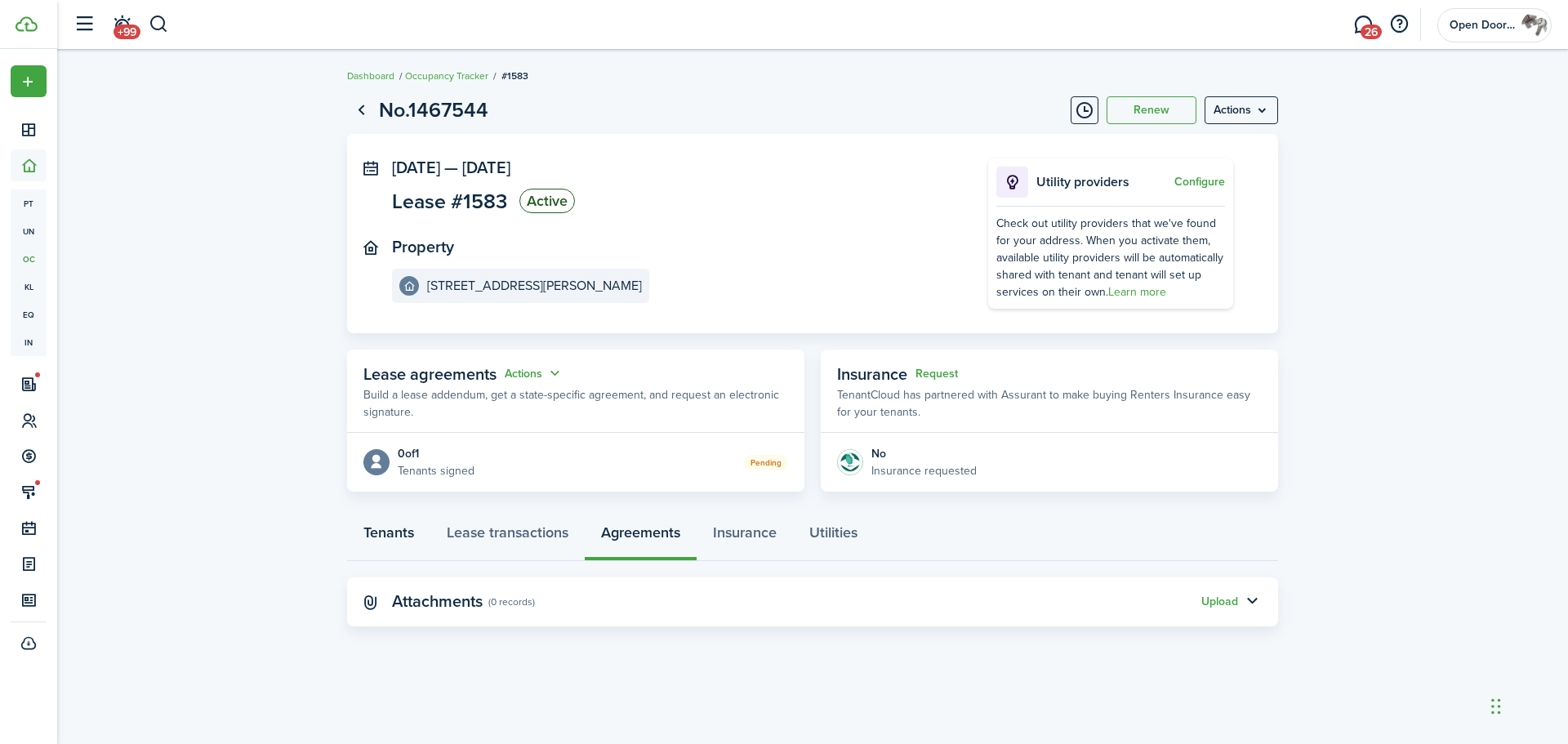
click at [376, 534] on link "Tenants" at bounding box center [389, 536] width 83 height 49
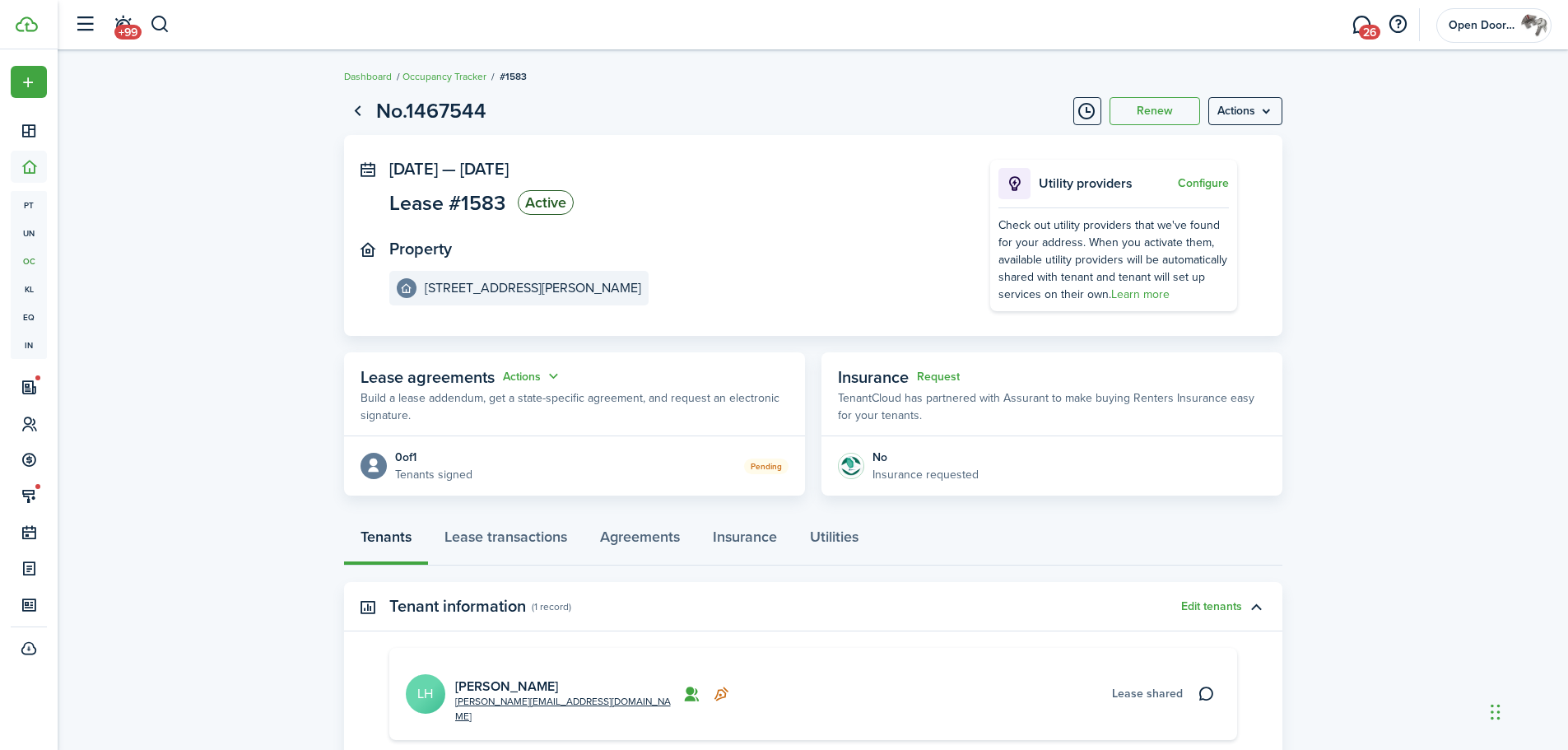
click at [634, 118] on page-view-header "No.1467544 Renew Actions" at bounding box center [813, 111] width 938 height 31
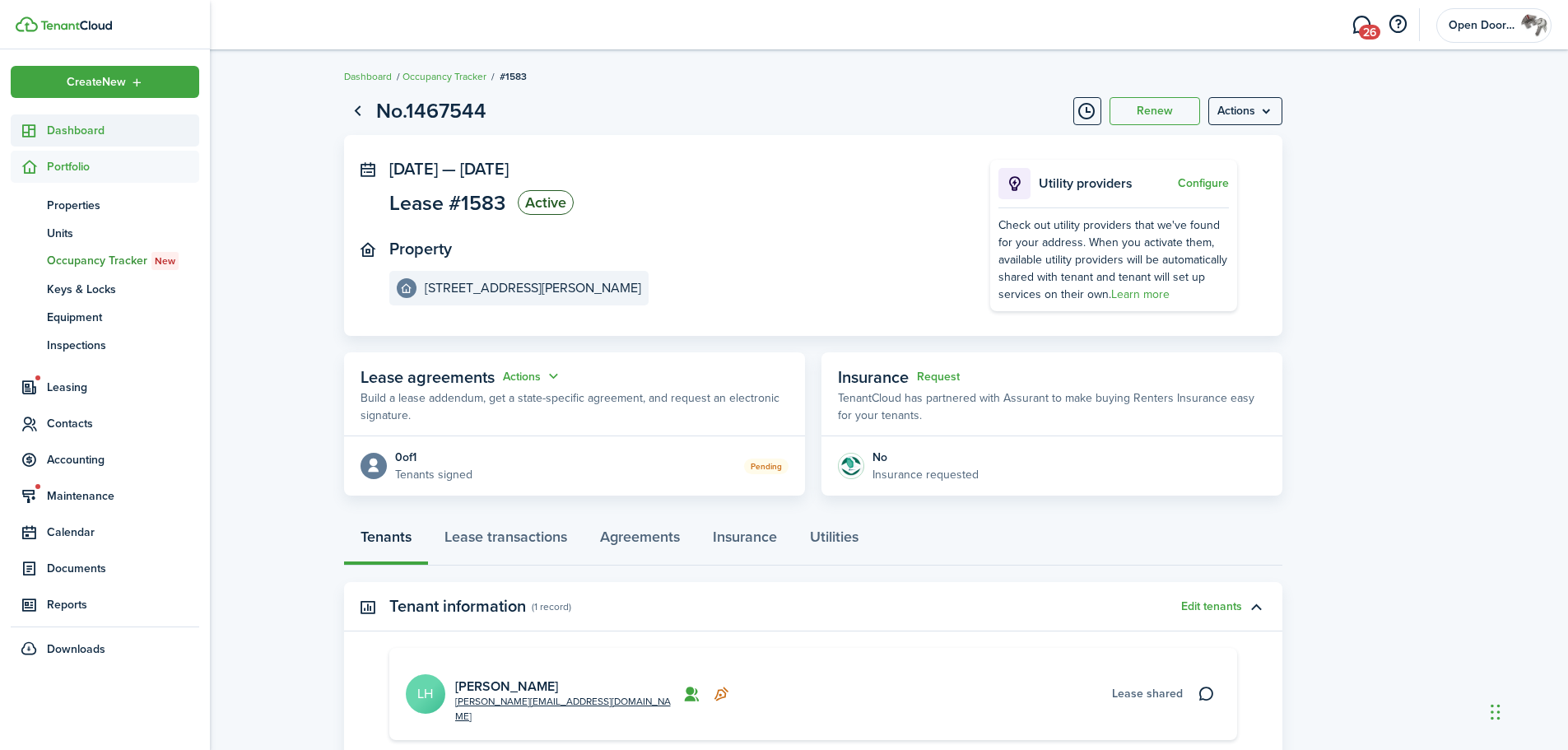
click at [70, 125] on span "Dashboard" at bounding box center [123, 130] width 153 height 18
